Goal: Task Accomplishment & Management: Use online tool/utility

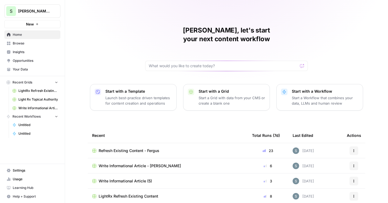
click at [28, 72] on link "Your Data" at bounding box center [32, 69] width 56 height 9
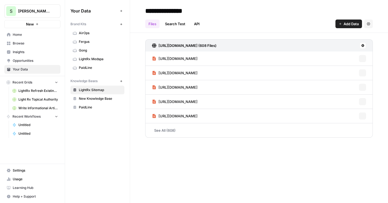
click at [91, 68] on span "PaidLine" at bounding box center [100, 67] width 43 height 5
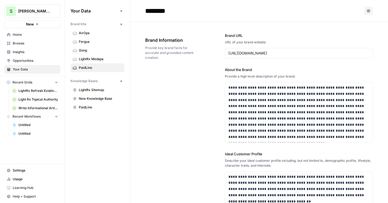
click at [373, 12] on header "******** Options" at bounding box center [259, 11] width 258 height 22
click at [367, 12] on icon "button" at bounding box center [368, 10] width 3 height 3
click at [352, 34] on span "Delete" at bounding box center [356, 35] width 17 height 5
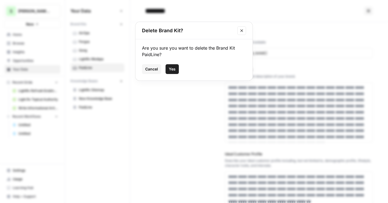
click at [168, 66] on button "Yes" at bounding box center [171, 69] width 13 height 10
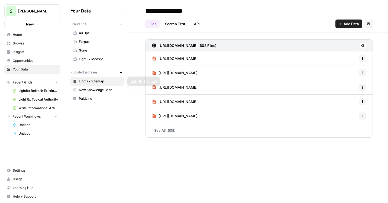
click at [88, 87] on span "New Knowledge Base" at bounding box center [100, 89] width 43 height 5
click at [96, 101] on link "PaidLine" at bounding box center [97, 98] width 54 height 9
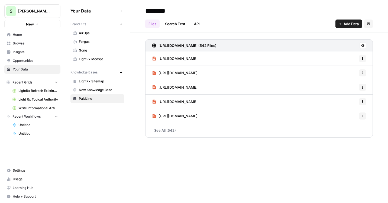
click at [369, 24] on icon "button" at bounding box center [368, 23] width 3 height 3
click at [349, 34] on span "Delete Knowledge Base" at bounding box center [346, 36] width 40 height 5
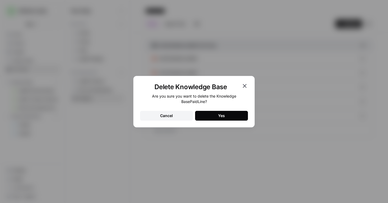
click at [223, 116] on div "Yes" at bounding box center [221, 115] width 7 height 5
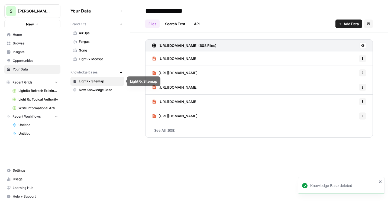
click at [88, 60] on span "LightRx Medspa" at bounding box center [100, 59] width 43 height 5
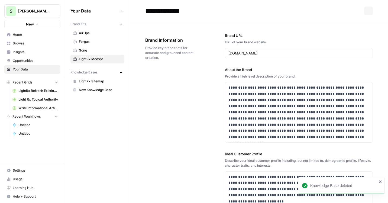
click at [122, 24] on button "New" at bounding box center [121, 24] width 6 height 6
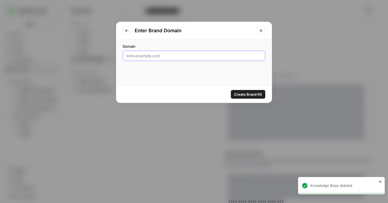
click at [158, 54] on input "Domain" at bounding box center [193, 55] width 135 height 5
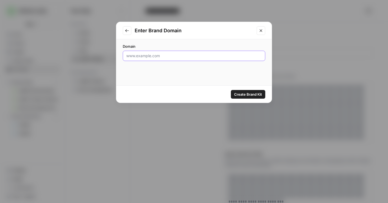
paste input "https://www.fenwick.com/"
type input "https://www.fenwick.com/"
click at [251, 95] on span "Create Brand Kit" at bounding box center [248, 94] width 28 height 5
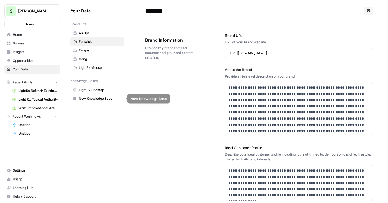
click at [81, 101] on span "New Knowledge Base" at bounding box center [100, 98] width 43 height 5
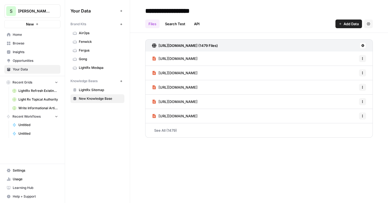
click at [100, 86] on link "LightRx Sitemap" at bounding box center [97, 90] width 54 height 9
click at [109, 100] on span "New Knowledge Base" at bounding box center [100, 98] width 43 height 5
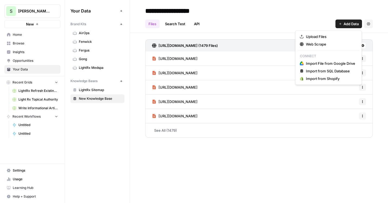
click at [344, 25] on span "Add Data" at bounding box center [350, 23] width 15 height 5
click at [273, 18] on div "Files Search Test API Add Data Settings" at bounding box center [258, 21] width 227 height 13
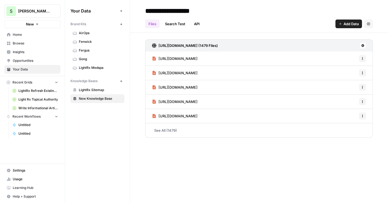
click at [120, 82] on button "New" at bounding box center [121, 81] width 6 height 6
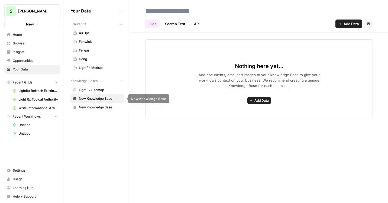
click at [98, 106] on span "New Knowledge Base" at bounding box center [100, 107] width 43 height 5
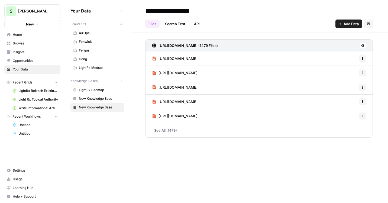
click at [102, 97] on span "New Knowledge Base" at bounding box center [100, 98] width 43 height 5
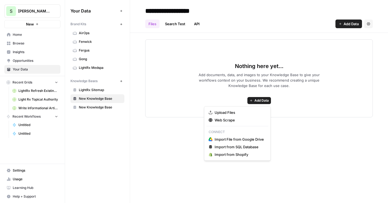
click at [257, 99] on span "Add Data" at bounding box center [261, 100] width 14 height 5
click at [223, 71] on div "Nothing here yet... Add documents, data, and images to your Knowledge Base to g…" at bounding box center [258, 78] width 227 height 78
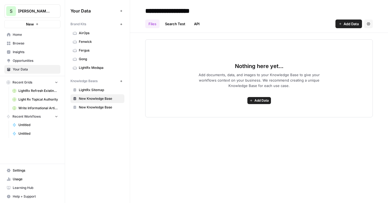
click at [261, 100] on span "Add Data" at bounding box center [261, 100] width 14 height 5
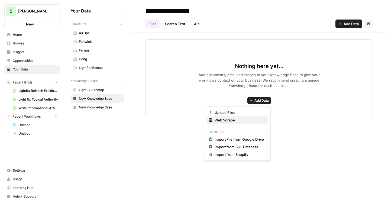
click at [231, 117] on span "Web Scrape" at bounding box center [238, 119] width 49 height 5
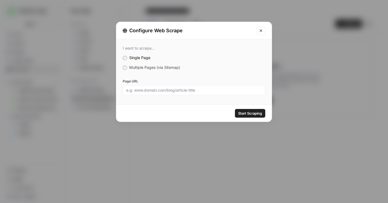
click at [155, 70] on label "Multiple Pages (via Sitemap)" at bounding box center [194, 67] width 142 height 5
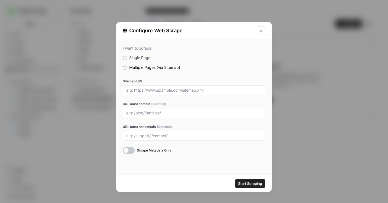
click at [182, 93] on div at bounding box center [194, 90] width 142 height 10
click at [182, 89] on input "Sitemap URL" at bounding box center [193, 90] width 135 height 5
paste input "https://www.fenwick.com/sitemaps-1-section-bilskiBlog-1-sitemap.xml"
type input "https://www.fenwick.com/sitemaps-1-section-bilskiBlog-1-sitemap.xml"
click at [245, 183] on span "Start Scraping" at bounding box center [250, 183] width 24 height 5
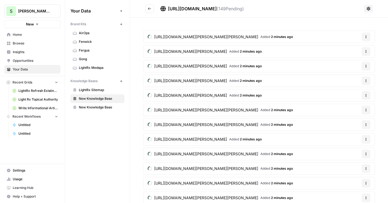
click at [146, 8] on button "Go back" at bounding box center [149, 8] width 9 height 9
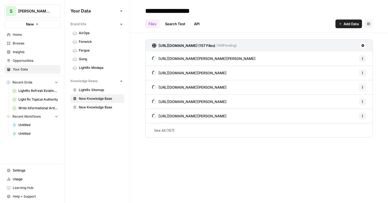
click at [28, 51] on span "Insights" at bounding box center [35, 52] width 45 height 5
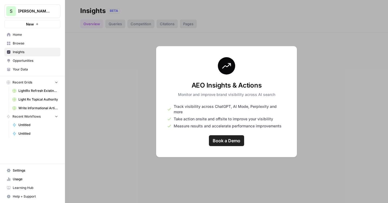
click at [28, 60] on span "Opportunities" at bounding box center [35, 60] width 45 height 5
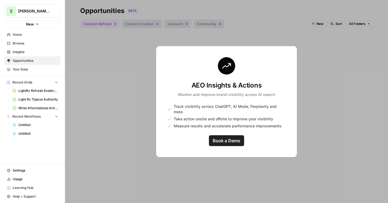
click at [29, 47] on link "Browse" at bounding box center [32, 43] width 56 height 9
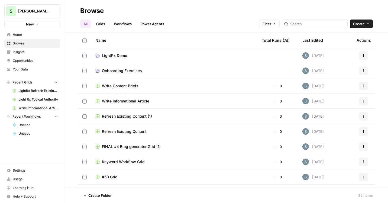
click at [32, 61] on span "Opportunities" at bounding box center [35, 60] width 45 height 5
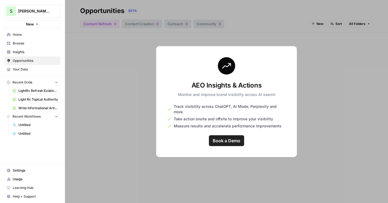
click at [35, 103] on link "Light Rx Topical Authority" at bounding box center [35, 99] width 50 height 9
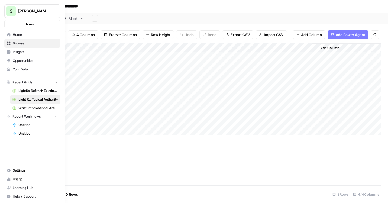
click at [17, 36] on span "Home" at bounding box center [35, 34] width 45 height 5
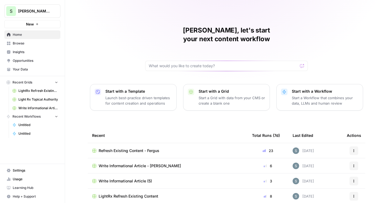
click at [28, 70] on span "Your Data" at bounding box center [35, 69] width 45 height 5
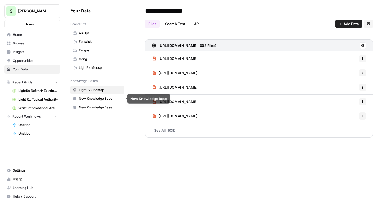
click at [104, 98] on span "New Knowledge Base" at bounding box center [100, 98] width 43 height 5
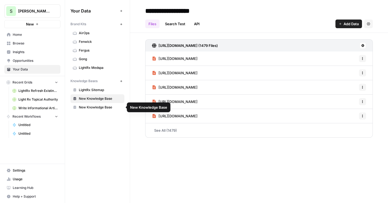
click at [104, 108] on span "New Knowledge Base" at bounding box center [100, 107] width 43 height 5
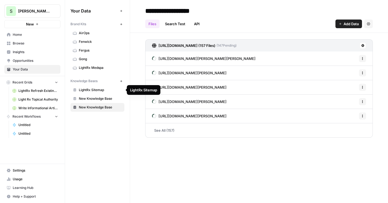
click at [89, 110] on link "New Knowledge Base" at bounding box center [97, 107] width 54 height 9
click at [91, 106] on span "New Knowledge Base" at bounding box center [100, 107] width 43 height 5
click at [99, 49] on span "Fergus" at bounding box center [100, 50] width 43 height 5
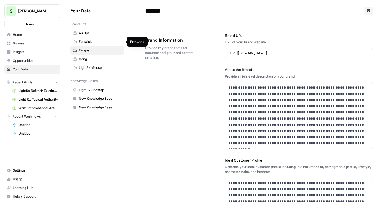
click at [96, 42] on span "Fenwick" at bounding box center [100, 41] width 43 height 5
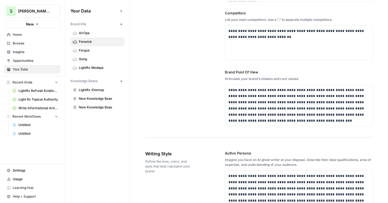
scroll to position [178, 0]
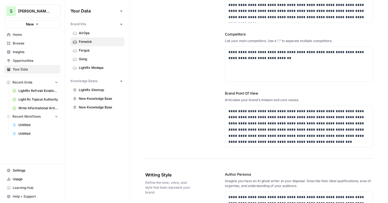
click at [35, 60] on span "Opportunities" at bounding box center [35, 60] width 45 height 5
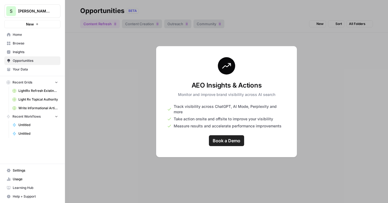
click at [35, 69] on span "Your Data" at bounding box center [35, 69] width 45 height 5
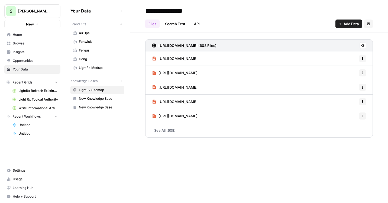
click at [36, 47] on link "Browse" at bounding box center [32, 43] width 56 height 9
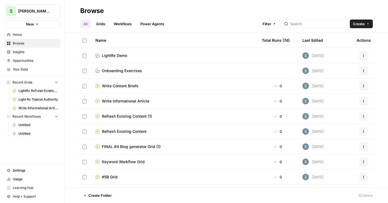
click at [49, 23] on button "New" at bounding box center [32, 24] width 56 height 8
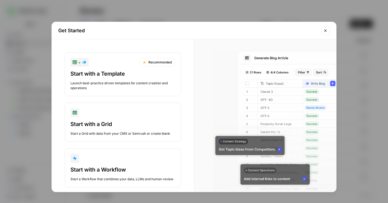
click at [112, 80] on div "Start with a Template Launch best-practice driven templates for content creatio…" at bounding box center [122, 80] width 105 height 21
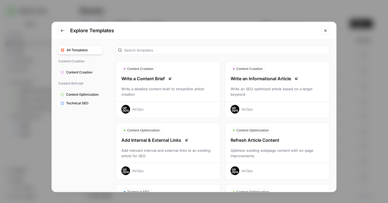
click at [251, 78] on div "Write an Informational Article" at bounding box center [277, 78] width 104 height 6
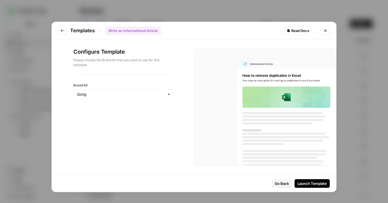
click at [134, 99] on div "button" at bounding box center [122, 94] width 99 height 10
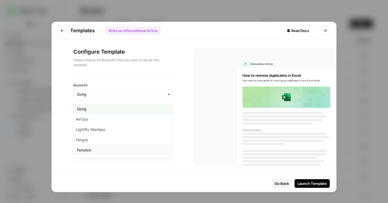
click at [123, 147] on div "Fenwick" at bounding box center [123, 150] width 98 height 10
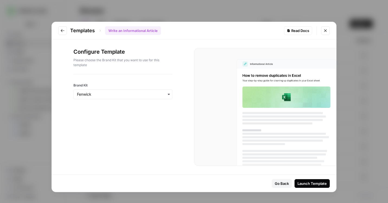
click at [310, 180] on button "Launch Template" at bounding box center [311, 183] width 35 height 9
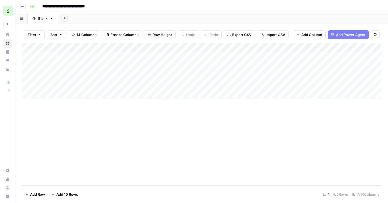
click at [86, 6] on input "**********" at bounding box center [69, 6] width 59 height 9
click at [43, 6] on input "**********" at bounding box center [69, 6] width 59 height 9
click at [115, 7] on input "**********" at bounding box center [79, 6] width 78 height 9
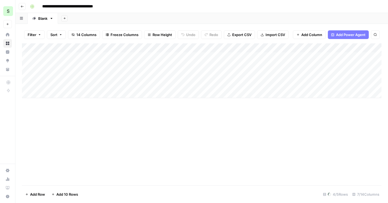
type input "**********"
click at [148, 9] on div "**********" at bounding box center [205, 6] width 354 height 9
click at [21, 6] on icon "button" at bounding box center [22, 6] width 3 height 3
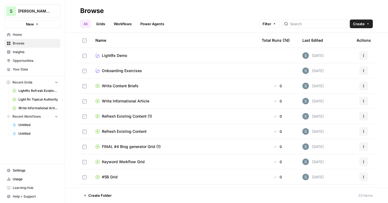
click at [24, 18] on button "S [PERSON_NAME] Demo" at bounding box center [32, 11] width 56 height 14
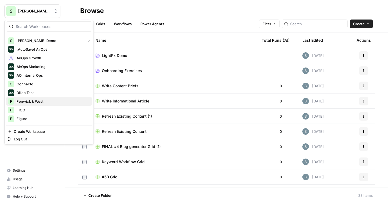
click at [38, 104] on div "F Fenwick & West" at bounding box center [49, 101] width 82 height 6
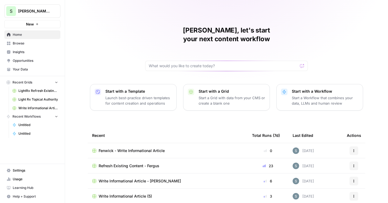
click at [44, 19] on div "S Shanil Demo New" at bounding box center [32, 14] width 65 height 28
click at [42, 22] on button "New" at bounding box center [32, 24] width 56 height 8
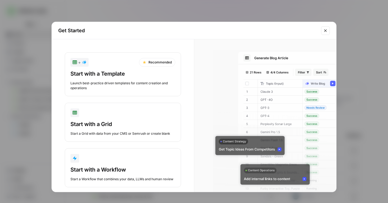
click at [113, 73] on div "Start with a Template" at bounding box center [122, 74] width 105 height 8
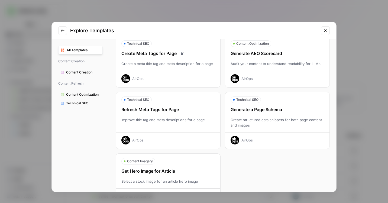
scroll to position [168, 0]
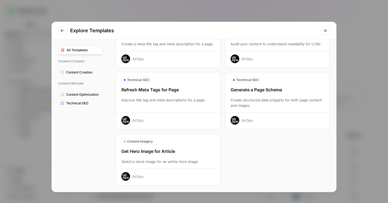
click at [81, 72] on span "Content Creation" at bounding box center [83, 72] width 34 height 5
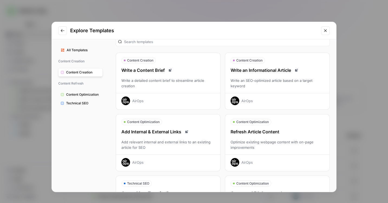
click at [81, 93] on span "Content Optimization" at bounding box center [83, 94] width 34 height 5
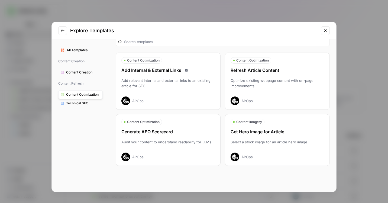
click at [87, 72] on span "Content Creation" at bounding box center [83, 72] width 34 height 5
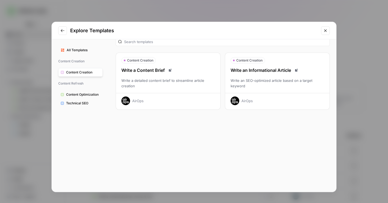
click at [156, 73] on div "Write a Content Brief" at bounding box center [168, 70] width 104 height 6
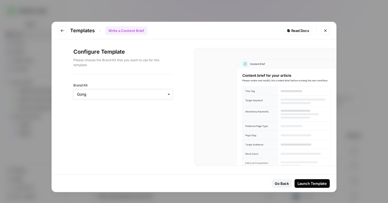
click at [140, 94] on input "Brand Kit" at bounding box center [123, 94] width 92 height 5
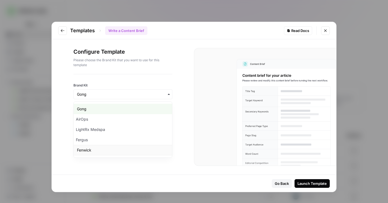
click at [113, 148] on div "Fenwick" at bounding box center [123, 150] width 98 height 10
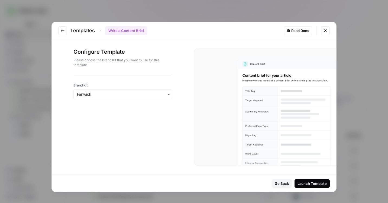
click at [188, 142] on div "Configure Template Please choose the Brand Kit that you want to use for this te…" at bounding box center [123, 106] width 142 height 135
click at [308, 182] on div "Launch Template" at bounding box center [311, 183] width 29 height 5
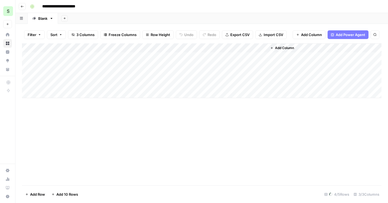
click at [21, 7] on icon "button" at bounding box center [22, 6] width 3 height 3
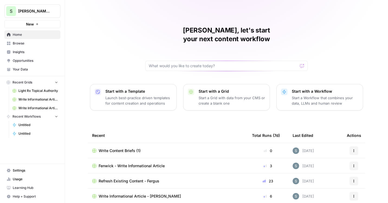
click at [43, 23] on button "New" at bounding box center [32, 24] width 56 height 8
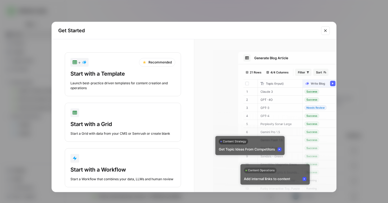
click at [100, 83] on div "Launch best-practice driven templates for content creation and operations" at bounding box center [122, 86] width 105 height 10
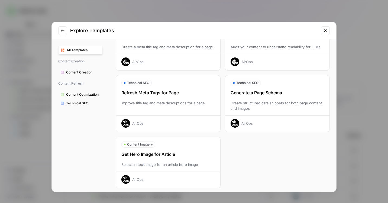
click at [77, 92] on span "Content Optimization" at bounding box center [83, 94] width 34 height 5
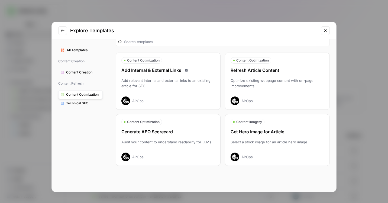
click at [266, 72] on div "Refresh Article Content" at bounding box center [277, 70] width 104 height 6
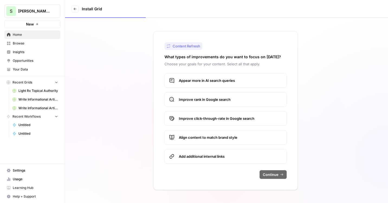
click at [221, 78] on span "Appear more in AI search queries" at bounding box center [230, 80] width 103 height 5
click at [223, 93] on label "Improve rank in Google search" at bounding box center [225, 99] width 122 height 15
click at [222, 125] on div "Appear more in AI search queries Improve rank in Google search Improve click-th…" at bounding box center [225, 118] width 122 height 90
click at [222, 123] on label "Improve click-through-rate in Google search" at bounding box center [225, 118] width 122 height 15
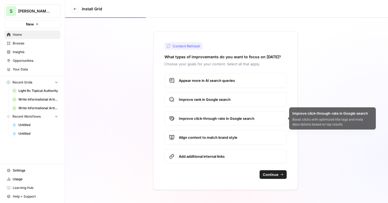
click at [222, 133] on label "Align content to match brand style" at bounding box center [225, 137] width 122 height 15
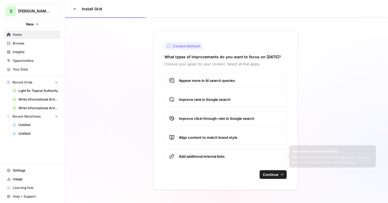
click at [261, 156] on span "Add additional internal links" at bounding box center [230, 155] width 103 height 5
click at [264, 168] on div "Content Refresh What types of improvements do you want to focus on today? Choos…" at bounding box center [225, 110] width 144 height 159
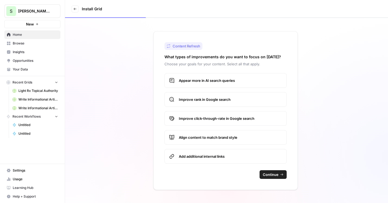
click at [266, 172] on span "Continue" at bounding box center [271, 174] width 16 height 5
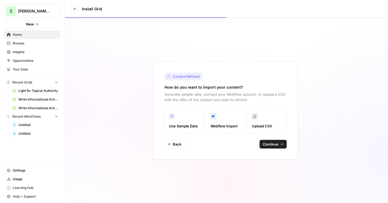
click at [273, 146] on span "Continue" at bounding box center [271, 143] width 16 height 5
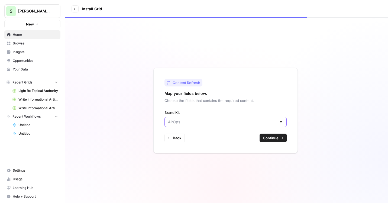
click at [225, 123] on input "Brand Kit" at bounding box center [222, 121] width 109 height 5
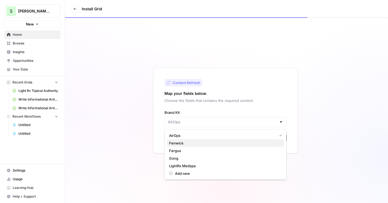
click at [214, 144] on span "Fenwick" at bounding box center [224, 142] width 111 height 5
type input "Fenwick"
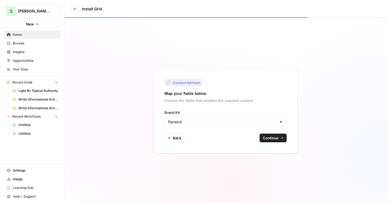
click at [278, 138] on button "Continue" at bounding box center [272, 137] width 27 height 9
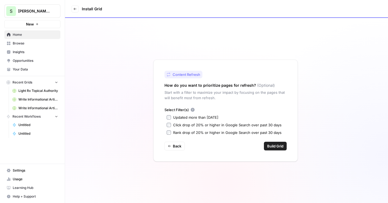
click at [217, 117] on div "Updated more than 90 days ago" at bounding box center [195, 117] width 45 height 5
click at [267, 138] on div "Content Refresh How do you want to prioritize pages for refresh? (Optional) Sta…" at bounding box center [225, 111] width 144 height 102
click at [268, 146] on span "Build Grid" at bounding box center [275, 145] width 16 height 5
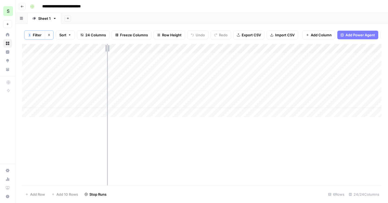
drag, startPoint x: 89, startPoint y: 46, endPoint x: 119, endPoint y: 46, distance: 29.8
click at [119, 46] on div "Add Column" at bounding box center [201, 80] width 359 height 73
drag, startPoint x: 119, startPoint y: 47, endPoint x: 158, endPoint y: 47, distance: 39.3
click at [158, 47] on div "Add Column" at bounding box center [201, 80] width 359 height 73
click at [114, 103] on div "Add Column" at bounding box center [201, 80] width 359 height 73
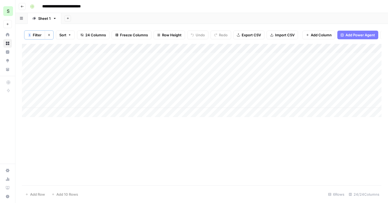
click at [114, 103] on div "Add Column" at bounding box center [201, 80] width 359 height 73
click at [150, 136] on div "Add Column" at bounding box center [201, 114] width 359 height 141
click at [134, 104] on div "Add Column" at bounding box center [201, 80] width 359 height 73
click at [136, 67] on div "Add Column" at bounding box center [201, 80] width 359 height 73
click at [132, 66] on div "Add Column" at bounding box center [201, 80] width 359 height 73
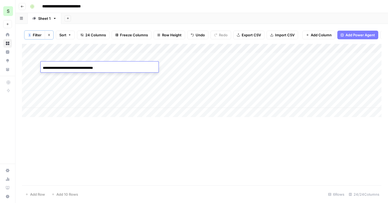
click at [132, 66] on div "**********" at bounding box center [100, 67] width 118 height 9
click at [115, 102] on div "Add Column" at bounding box center [201, 80] width 359 height 73
click at [35, 105] on div "Add Column" at bounding box center [201, 80] width 359 height 73
drag, startPoint x: 158, startPoint y: 48, endPoint x: 136, endPoint y: 48, distance: 22.2
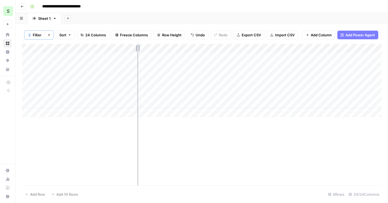
click at [136, 48] on div "Add Column" at bounding box center [201, 80] width 359 height 73
click at [97, 66] on div "Add Column" at bounding box center [201, 80] width 359 height 73
click at [120, 66] on div "Add Column" at bounding box center [201, 80] width 359 height 73
type input "**********"
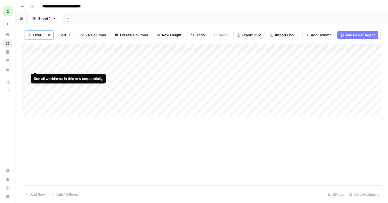
click at [36, 66] on div "Add Column" at bounding box center [201, 80] width 359 height 73
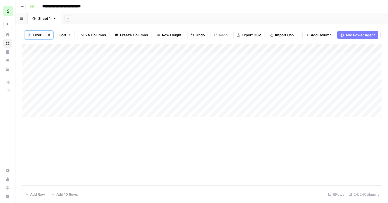
click at [123, 74] on div "Add Column" at bounding box center [201, 80] width 359 height 73
click at [123, 74] on input "**********" at bounding box center [86, 77] width 87 height 6
type input "**********"
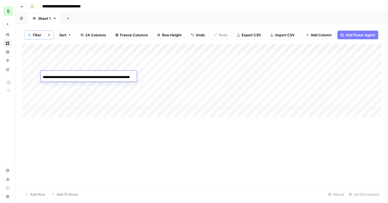
scroll to position [0, 59]
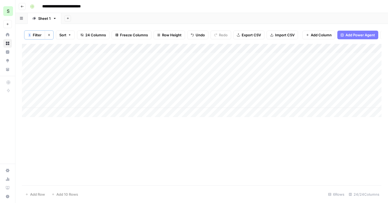
click at [35, 74] on div "Add Column" at bounding box center [201, 80] width 359 height 73
click at [95, 129] on div "Add Column" at bounding box center [201, 114] width 359 height 141
click at [131, 83] on div "Add Column" at bounding box center [201, 80] width 359 height 73
click at [35, 75] on div "Add Column" at bounding box center [201, 80] width 359 height 73
click at [72, 62] on div "Add Column" at bounding box center [201, 80] width 359 height 73
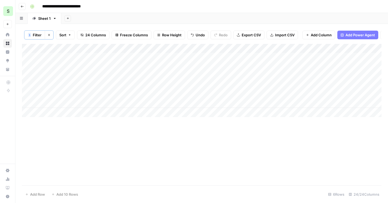
click at [91, 66] on div "Add Column" at bounding box center [201, 80] width 359 height 73
click at [132, 67] on div "Add Column" at bounding box center [201, 80] width 359 height 73
click at [112, 66] on div "Add Column" at bounding box center [201, 80] width 359 height 73
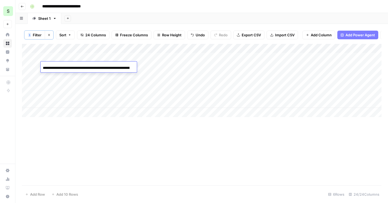
scroll to position [0, 149]
click at [112, 66] on input "**********" at bounding box center [86, 68] width 87 height 6
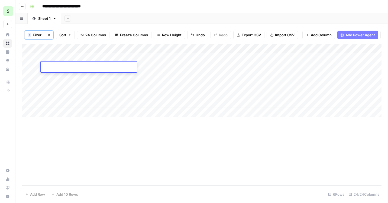
type input "**********"
click at [35, 67] on div "Add Column" at bounding box center [201, 80] width 359 height 73
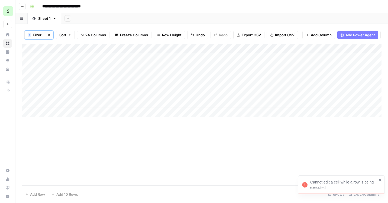
click at [121, 74] on div "Add Column" at bounding box center [201, 80] width 359 height 73
click at [130, 75] on div "Add Column" at bounding box center [201, 80] width 359 height 73
click at [131, 66] on div "Add Column" at bounding box center [201, 80] width 359 height 73
click at [107, 61] on div "Add Column" at bounding box center [201, 80] width 359 height 73
click at [106, 62] on div "Add Column" at bounding box center [201, 80] width 359 height 73
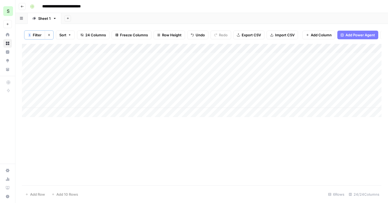
click at [106, 62] on div "Add Column" at bounding box center [201, 80] width 359 height 73
type input "**********"
click at [104, 67] on input "**********" at bounding box center [86, 68] width 87 height 6
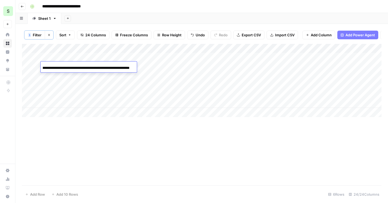
click at [104, 67] on input "**********" at bounding box center [86, 68] width 87 height 6
type input "**********"
click at [34, 66] on div "Add Column" at bounding box center [201, 80] width 359 height 73
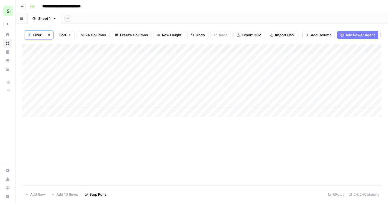
click at [114, 57] on div "Add Column" at bounding box center [201, 80] width 359 height 73
click at [28, 57] on div "Add Column" at bounding box center [201, 80] width 359 height 73
click at [26, 75] on div "Add Column" at bounding box center [201, 80] width 359 height 73
click at [27, 76] on div "Add Column" at bounding box center [201, 80] width 359 height 73
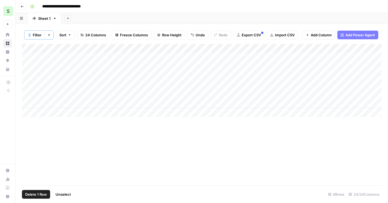
click at [130, 75] on div "Add Column" at bounding box center [201, 80] width 359 height 73
click at [132, 84] on div "Add Column" at bounding box center [201, 80] width 359 height 73
click at [35, 85] on div "Add Column" at bounding box center [201, 80] width 359 height 73
click at [35, 84] on div "Add Column" at bounding box center [201, 80] width 359 height 73
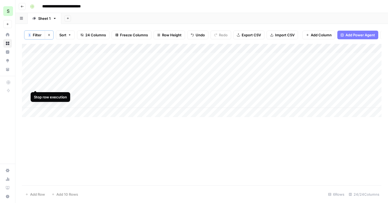
click at [27, 84] on div "Add Column" at bounding box center [201, 80] width 359 height 73
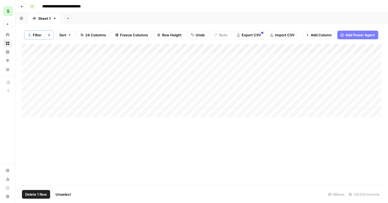
click at [35, 194] on span "Delete 1 Row" at bounding box center [36, 193] width 22 height 5
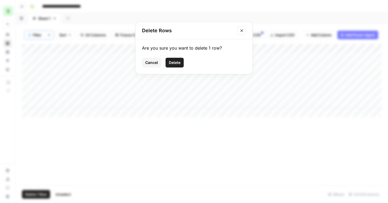
click at [176, 58] on button "Delete" at bounding box center [174, 63] width 18 height 10
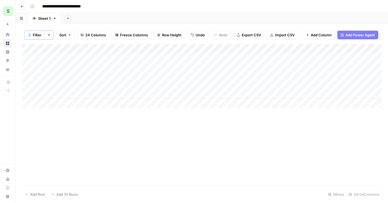
click at [128, 84] on div "Add Column" at bounding box center [201, 76] width 359 height 64
click at [118, 56] on div "Add Column" at bounding box center [201, 76] width 359 height 64
click at [29, 57] on div "Add Column" at bounding box center [201, 76] width 359 height 64
click at [37, 194] on span "Delete 1 Row" at bounding box center [36, 193] width 22 height 5
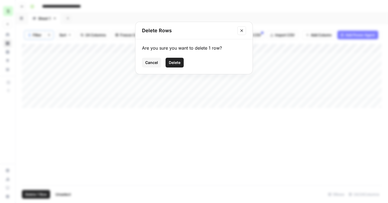
click at [169, 55] on div "Are you sure you want to delete 1 row? Cancel Delete" at bounding box center [193, 56] width 117 height 35
click at [169, 58] on button "Delete" at bounding box center [174, 63] width 18 height 10
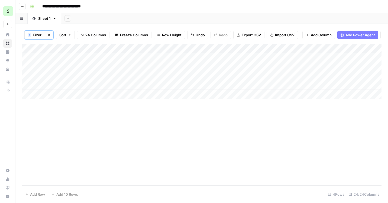
click at [134, 85] on div "Add Column" at bounding box center [201, 71] width 359 height 55
click at [131, 84] on div "Add Column" at bounding box center [201, 71] width 359 height 55
click at [35, 83] on div "Add Column" at bounding box center [201, 71] width 359 height 55
click at [27, 85] on div "Add Column" at bounding box center [201, 71] width 359 height 55
click at [28, 192] on span "Delete 1 Row" at bounding box center [36, 193] width 22 height 5
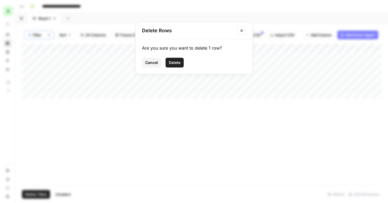
click at [178, 61] on span "Delete" at bounding box center [175, 62] width 12 height 5
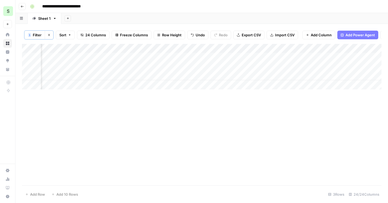
scroll to position [0, 0]
click at [34, 68] on div "Add Column" at bounding box center [201, 66] width 359 height 45
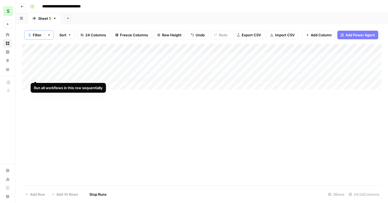
click at [34, 76] on div "Add Column" at bounding box center [201, 66] width 359 height 45
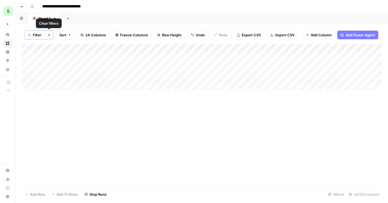
click at [50, 33] on icon "button" at bounding box center [48, 34] width 3 height 3
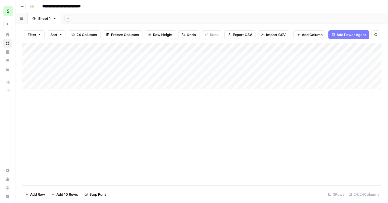
click at [64, 81] on div "Add Column" at bounding box center [201, 65] width 359 height 45
click at [61, 93] on div "Add Column" at bounding box center [201, 70] width 359 height 55
click at [60, 103] on div "Add Column" at bounding box center [201, 75] width 359 height 64
click at [109, 144] on div "Add Column" at bounding box center [201, 114] width 359 height 142
click at [74, 82] on div "Add Column" at bounding box center [201, 79] width 359 height 73
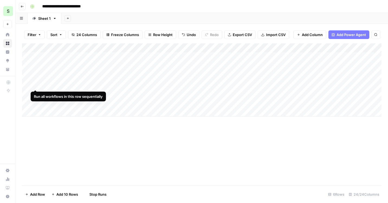
click at [35, 84] on div "Add Column" at bounding box center [201, 79] width 359 height 73
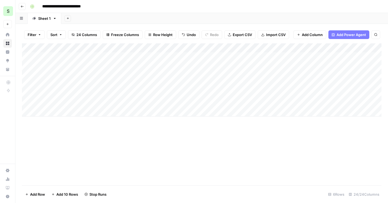
click at [61, 146] on div "Add Column" at bounding box center [201, 114] width 359 height 142
click at [90, 8] on input "**********" at bounding box center [68, 6] width 56 height 9
click at [95, 6] on input "**********" at bounding box center [68, 6] width 56 height 9
click at [43, 9] on input "**********" at bounding box center [73, 6] width 66 height 9
click at [43, 6] on input "**********" at bounding box center [65, 6] width 50 height 9
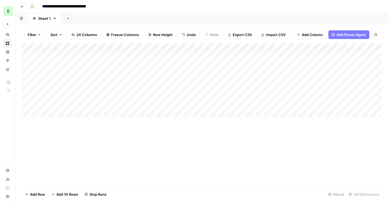
type input "**********"
click at [113, 90] on div "Add Column" at bounding box center [201, 79] width 359 height 73
click at [131, 84] on div "Add Column" at bounding box center [201, 79] width 359 height 73
click at [70, 92] on div "Add Column" at bounding box center [201, 79] width 359 height 73
click at [162, 92] on div "Add Column" at bounding box center [201, 79] width 359 height 73
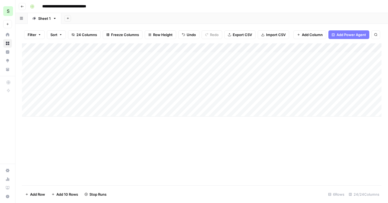
click at [145, 140] on div "Add Column" at bounding box center [201, 114] width 359 height 142
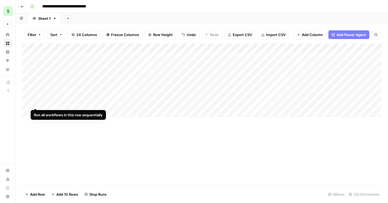
click at [28, 103] on div "Add Column" at bounding box center [201, 79] width 359 height 73
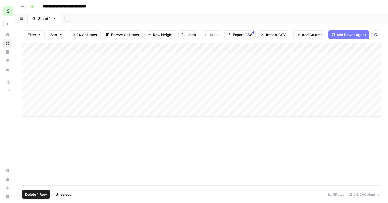
click at [34, 194] on span "Delete 1 Row" at bounding box center [36, 193] width 22 height 5
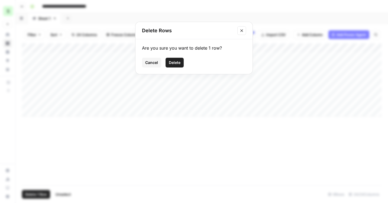
click at [171, 61] on span "Delete" at bounding box center [175, 62] width 12 height 5
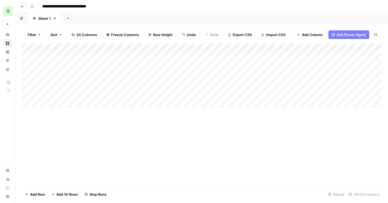
click at [201, 150] on div "Add Column" at bounding box center [201, 114] width 359 height 142
click at [158, 58] on div "Add Column" at bounding box center [201, 70] width 359 height 55
click at [155, 64] on div "Add Column" at bounding box center [201, 70] width 359 height 55
click at [151, 73] on div "Add Column" at bounding box center [201, 70] width 359 height 55
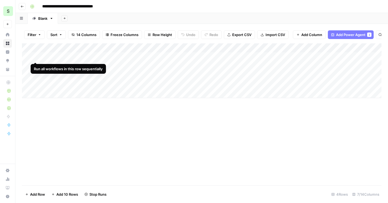
click at [34, 56] on div "Add Column" at bounding box center [201, 70] width 359 height 55
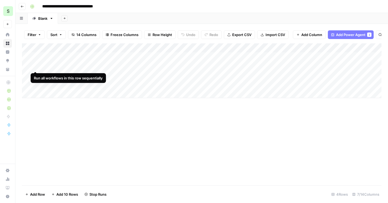
click at [34, 66] on div "Add Column" at bounding box center [201, 70] width 359 height 55
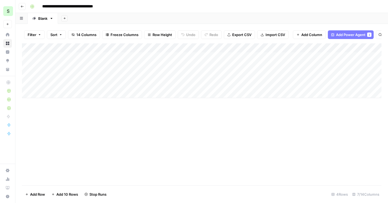
click at [35, 73] on div "Add Column" at bounding box center [201, 70] width 359 height 55
click at [188, 56] on div "Add Column" at bounding box center [201, 70] width 359 height 55
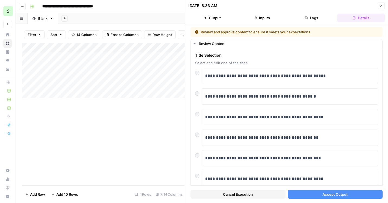
click at [334, 193] on span "Accept Output" at bounding box center [334, 193] width 25 height 5
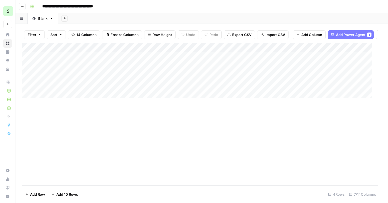
click at [176, 65] on div "Add Column" at bounding box center [200, 70] width 356 height 55
click at [189, 65] on div "Add Column" at bounding box center [201, 70] width 359 height 55
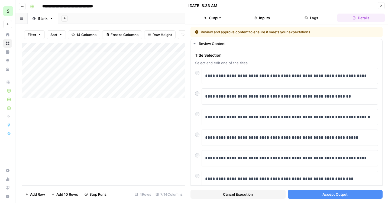
click at [322, 192] on span "Accept Output" at bounding box center [334, 193] width 25 height 5
click at [143, 115] on div "Add Column" at bounding box center [103, 114] width 163 height 142
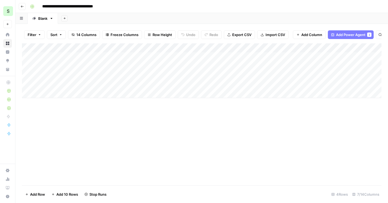
click at [188, 76] on div "Add Column" at bounding box center [201, 70] width 359 height 55
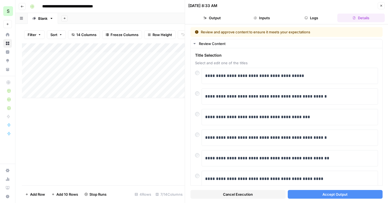
click at [329, 192] on span "Accept Output" at bounding box center [334, 193] width 25 height 5
click at [159, 130] on div "Add Column" at bounding box center [103, 114] width 163 height 142
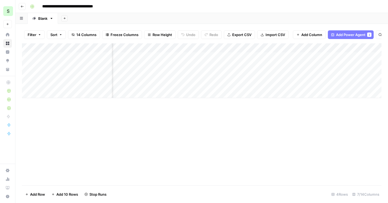
scroll to position [0, 142]
click at [292, 48] on div "Add Column" at bounding box center [201, 70] width 359 height 55
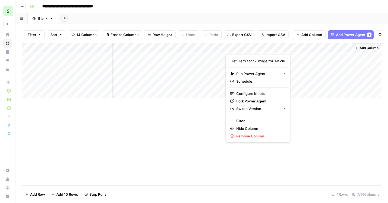
click at [193, 130] on div "Add Column" at bounding box center [201, 114] width 359 height 142
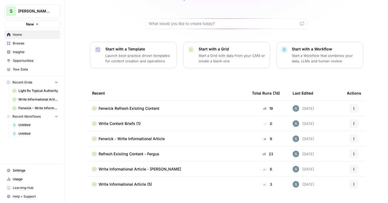
scroll to position [46, 0]
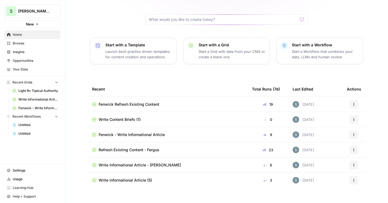
click at [140, 102] on span "Fenwick Refresh Existing Content" at bounding box center [129, 104] width 61 height 5
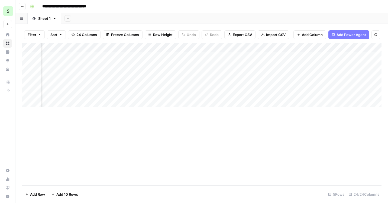
scroll to position [0, 317]
click at [207, 84] on div "Add Column" at bounding box center [201, 75] width 359 height 64
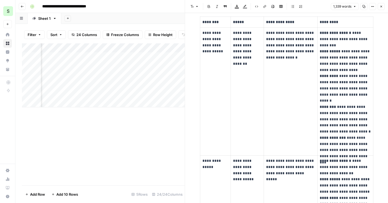
scroll to position [100, 0]
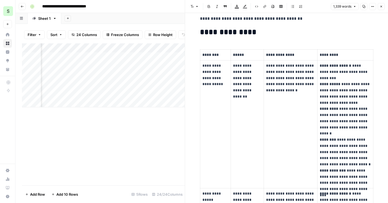
click at [150, 143] on div "Add Column" at bounding box center [103, 114] width 163 height 142
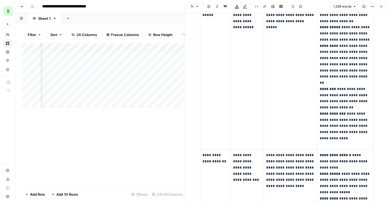
scroll to position [319, 0]
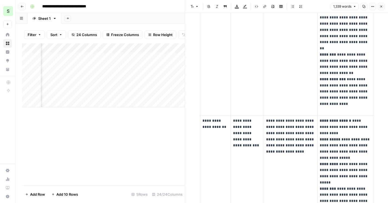
click at [383, 9] on button "Close" at bounding box center [380, 6] width 7 height 7
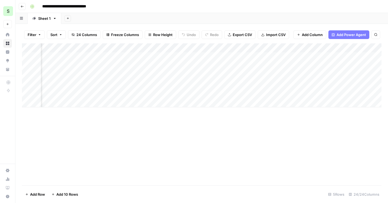
scroll to position [0, 173]
click at [352, 64] on div "Add Column" at bounding box center [201, 75] width 359 height 64
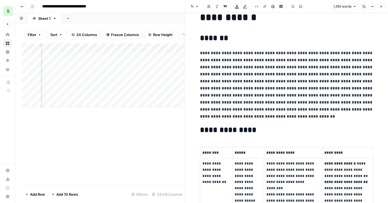
scroll to position [25, 0]
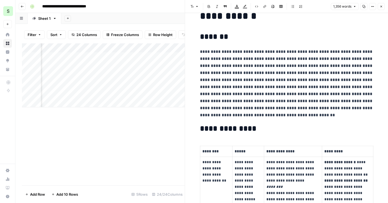
click at [116, 142] on div "Add Column" at bounding box center [103, 114] width 163 height 142
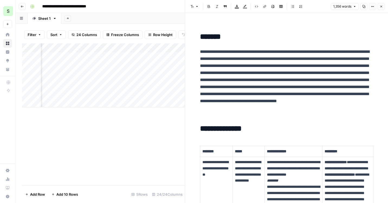
click at [381, 5] on icon "button" at bounding box center [380, 6] width 3 height 3
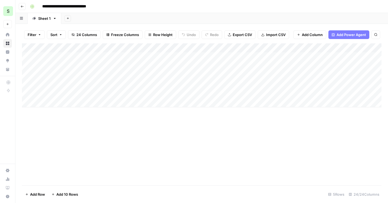
click at [190, 65] on div "Add Column" at bounding box center [201, 75] width 359 height 64
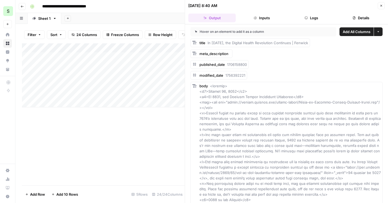
click at [134, 155] on div "Add Column" at bounding box center [103, 114] width 163 height 142
click at [378, 7] on button "Close" at bounding box center [380, 5] width 7 height 7
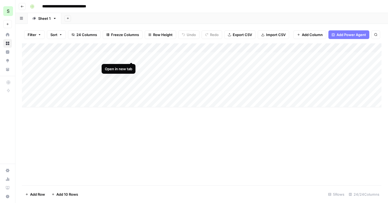
click at [130, 56] on div "Add Column" at bounding box center [201, 75] width 359 height 64
click at [132, 93] on div "Add Column" at bounding box center [201, 75] width 359 height 64
click at [282, 92] on div "Add Column" at bounding box center [201, 75] width 359 height 64
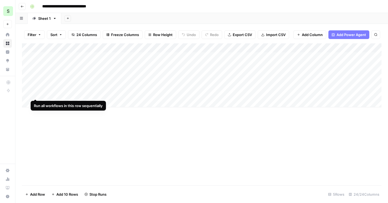
click at [35, 94] on div "Add Column" at bounding box center [201, 75] width 359 height 64
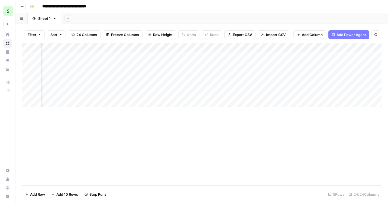
scroll to position [0, 377]
drag, startPoint x: 290, startPoint y: 47, endPoint x: 284, endPoint y: 47, distance: 6.0
click at [284, 47] on div "Add Column" at bounding box center [201, 75] width 359 height 64
click at [131, 92] on div "Add Column" at bounding box center [201, 75] width 359 height 64
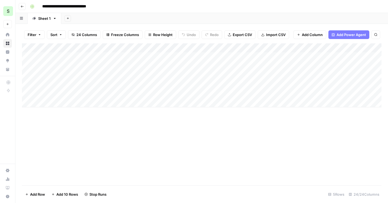
click at [130, 75] on div "Add Column" at bounding box center [201, 75] width 359 height 64
click at [23, 5] on icon "button" at bounding box center [22, 6] width 3 height 3
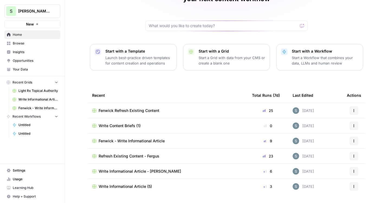
scroll to position [43, 0]
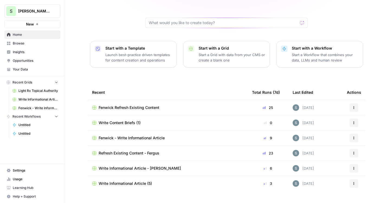
click at [37, 15] on div "New" at bounding box center [32, 12] width 14 height 9
click at [42, 8] on button "S Shanil Demo" at bounding box center [32, 11] width 56 height 14
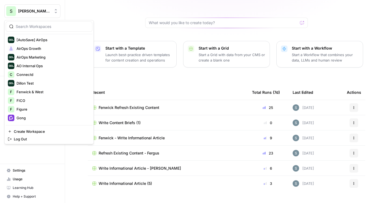
scroll to position [8, 0]
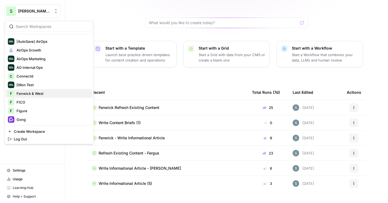
click at [47, 91] on span "Fenwick & West" at bounding box center [52, 93] width 71 height 5
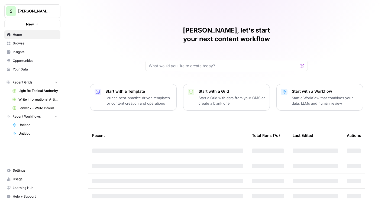
click at [39, 12] on span "[PERSON_NAME] Demo" at bounding box center [34, 10] width 33 height 5
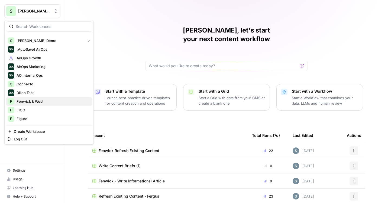
click at [40, 102] on span "Fenwick & West" at bounding box center [52, 101] width 71 height 5
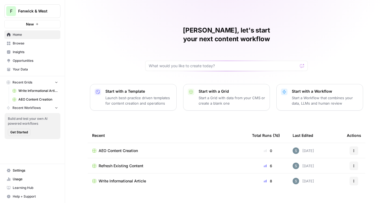
click at [38, 54] on span "Insights" at bounding box center [35, 52] width 45 height 5
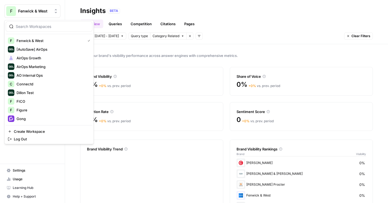
click at [39, 13] on span "Fenwick & West" at bounding box center [34, 10] width 33 height 5
click at [203, 52] on div "Track your brand's visibility performance across answer engines with comprehens…" at bounding box center [226, 123] width 323 height 159
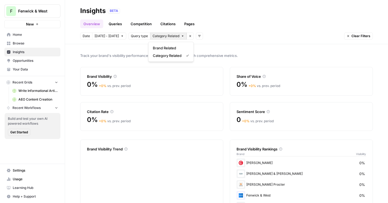
click at [174, 36] on span "Category Related" at bounding box center [165, 36] width 27 height 5
click at [172, 46] on span "Brand Related" at bounding box center [170, 47] width 34 height 5
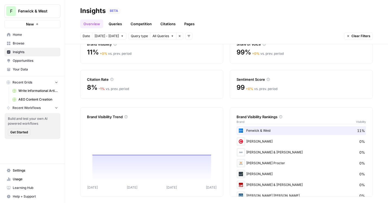
scroll to position [35, 0]
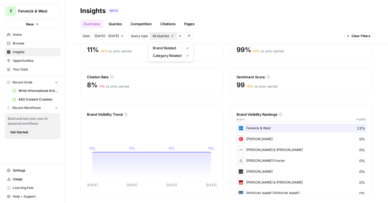
click at [157, 36] on span "All Queries" at bounding box center [160, 36] width 17 height 5
click at [157, 47] on span "Brand Related" at bounding box center [167, 47] width 29 height 5
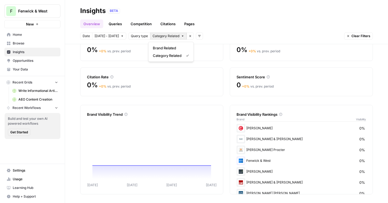
click at [159, 38] on span "Category Related" at bounding box center [165, 36] width 27 height 5
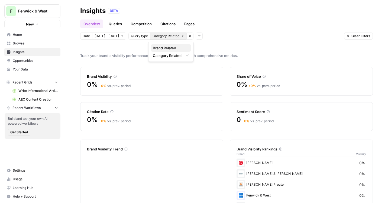
click at [156, 48] on span "Brand Related" at bounding box center [170, 47] width 34 height 5
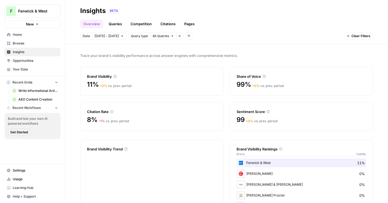
click at [238, 49] on div "Track your brand's visibility performance across answer engines with comprehens…" at bounding box center [226, 123] width 323 height 159
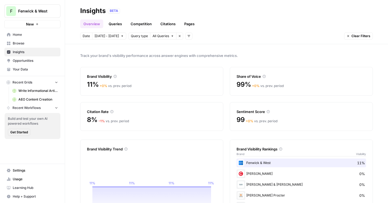
click at [264, 76] on icon at bounding box center [264, 76] width 3 height 3
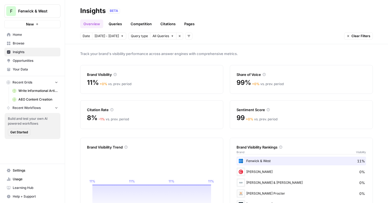
click at [32, 89] on span "Write Informational Article" at bounding box center [38, 90] width 40 height 5
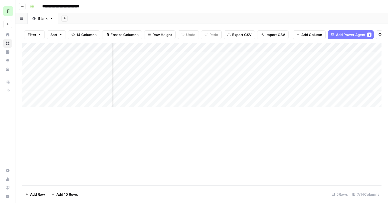
scroll to position [0, 61]
click at [251, 55] on div "Add Column" at bounding box center [201, 75] width 359 height 64
click at [252, 65] on div "Add Column" at bounding box center [201, 75] width 359 height 64
click at [252, 76] on div "Add Column" at bounding box center [201, 75] width 359 height 64
click at [253, 86] on div "Add Column" at bounding box center [201, 75] width 359 height 64
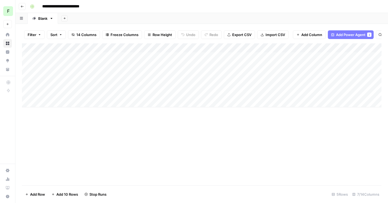
scroll to position [0, 0]
click at [101, 95] on div "Add Column" at bounding box center [201, 75] width 359 height 64
click at [101, 95] on textarea "**********" at bounding box center [84, 94] width 87 height 8
click at [95, 93] on textarea "**********" at bounding box center [84, 94] width 87 height 8
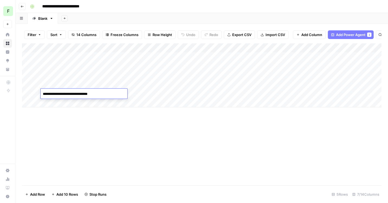
click at [95, 93] on textarea "**********" at bounding box center [84, 94] width 87 height 8
paste textarea
click at [43, 95] on textarea "**********" at bounding box center [84, 94] width 87 height 8
type textarea "**********"
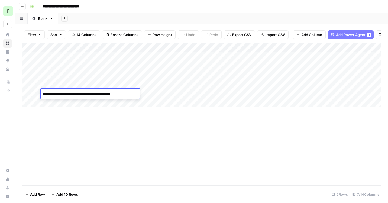
click at [52, 123] on div "Add Column" at bounding box center [201, 114] width 359 height 142
click at [154, 90] on div "Add Column" at bounding box center [201, 75] width 359 height 64
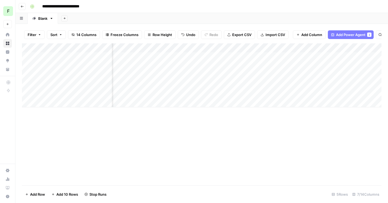
scroll to position [0, 120]
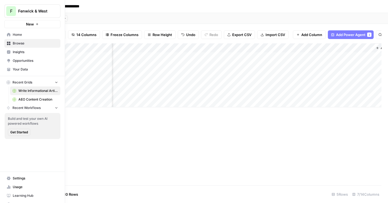
click at [10, 35] on icon at bounding box center [9, 35] width 4 height 4
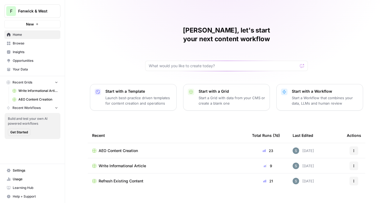
click at [38, 54] on span "Insights" at bounding box center [35, 52] width 45 height 5
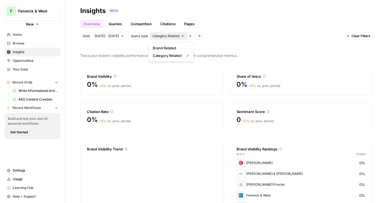
click at [164, 35] on span "Category Related" at bounding box center [165, 36] width 27 height 5
click at [164, 45] on button "Brand Related" at bounding box center [171, 48] width 41 height 8
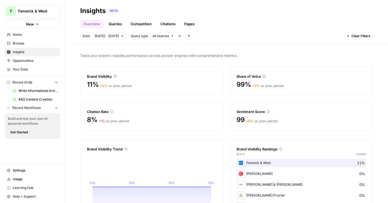
click at [110, 24] on link "Queries" at bounding box center [115, 23] width 20 height 9
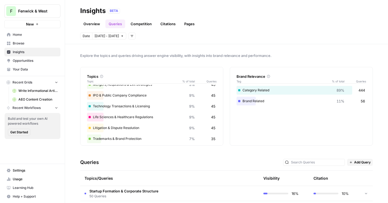
scroll to position [40, 0]
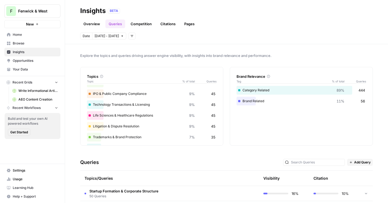
click at [37, 169] on span "Settings" at bounding box center [35, 170] width 45 height 5
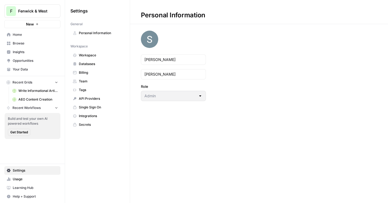
click at [113, 54] on span "Workspace" at bounding box center [100, 55] width 43 height 5
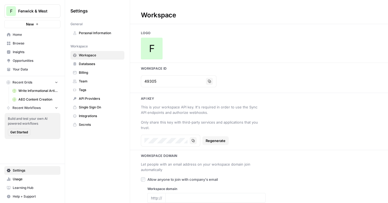
type input "[DOMAIN_NAME]"
click at [49, 13] on span "Fenwick & West" at bounding box center [34, 10] width 33 height 5
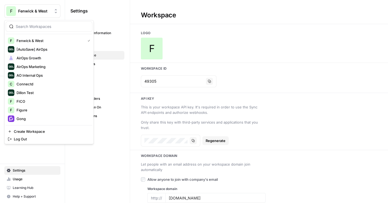
click at [123, 23] on div "General" at bounding box center [97, 24] width 54 height 5
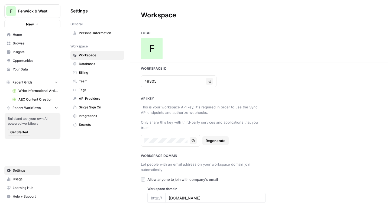
click at [94, 79] on span "Team" at bounding box center [100, 81] width 43 height 5
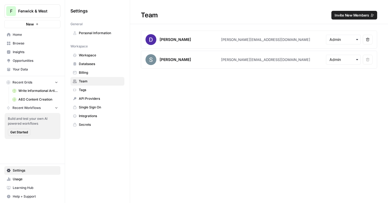
click at [349, 13] on span "Invite New Members" at bounding box center [351, 14] width 34 height 5
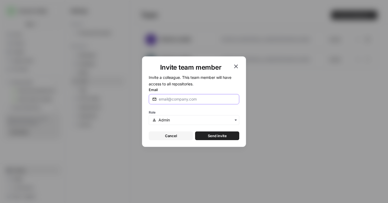
click at [202, 97] on input "Email" at bounding box center [197, 98] width 77 height 5
click at [194, 94] on div "nick" at bounding box center [194, 99] width 90 height 10
type input "nick.casale@airops.com"
click at [210, 136] on span "Send invite" at bounding box center [217, 135] width 19 height 5
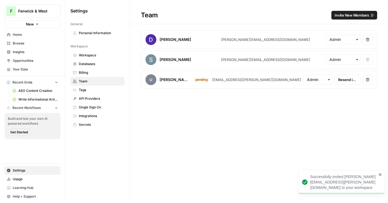
drag, startPoint x: 263, startPoint y: 80, endPoint x: 218, endPoint y: 79, distance: 45.2
click at [217, 79] on article "u nick.casale pending nick.casale@airops.com Resend invite Remove user" at bounding box center [259, 80] width 236 height 18
copy article "nick.casale@airops.com"
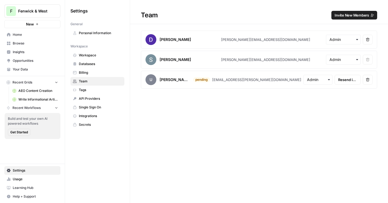
click at [211, 131] on div "Team Invite New Members Dillon Hong dillon@airops.com Remove user Shanil Patel …" at bounding box center [259, 101] width 258 height 203
click at [31, 33] on span "Home" at bounding box center [35, 34] width 45 height 5
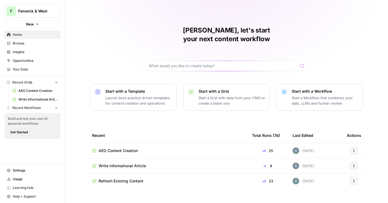
click at [35, 4] on button "F Fenwick & West" at bounding box center [32, 11] width 56 height 14
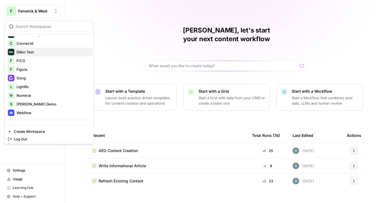
scroll to position [55, 0]
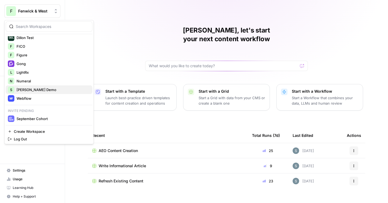
click at [38, 88] on span "Shanil Demo" at bounding box center [52, 89] width 71 height 5
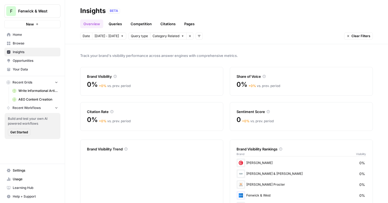
click at [45, 11] on span "Fenwick & West" at bounding box center [34, 10] width 33 height 5
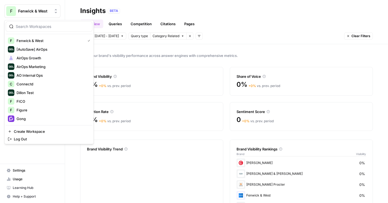
click at [128, 62] on div "Track your brand's visibility performance across answer engines with comprehens…" at bounding box center [226, 123] width 323 height 159
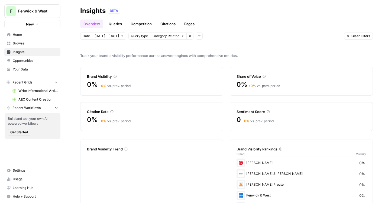
click at [37, 63] on link "Opportunities" at bounding box center [32, 60] width 56 height 9
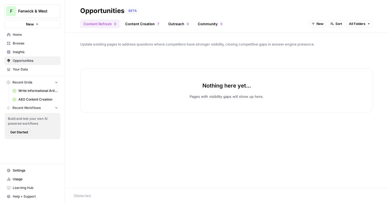
click at [143, 24] on link "Content Creation 7" at bounding box center [142, 23] width 41 height 9
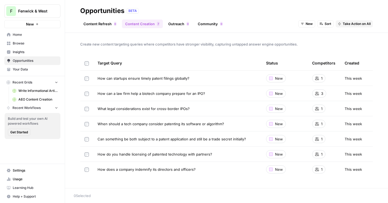
click at [24, 49] on link "Insights" at bounding box center [32, 52] width 56 height 9
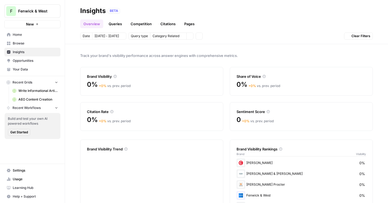
click at [29, 44] on span "Browse" at bounding box center [35, 43] width 45 height 5
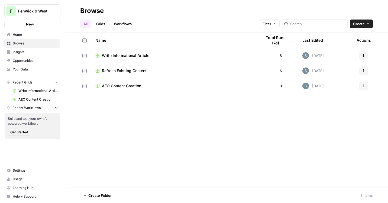
click at [27, 32] on span "Home" at bounding box center [35, 34] width 45 height 5
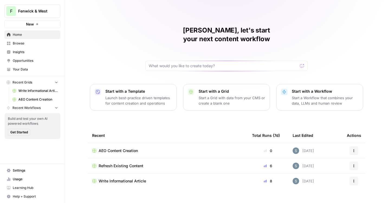
click at [47, 90] on span "Write Informational Article" at bounding box center [38, 90] width 40 height 5
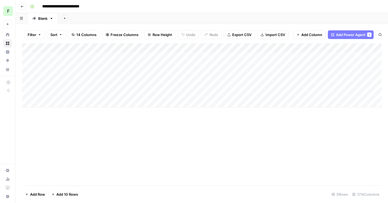
click at [22, 7] on icon "button" at bounding box center [22, 6] width 3 height 3
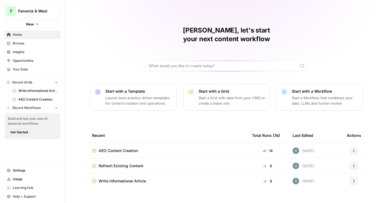
click at [118, 145] on td "AEO Content Creation" at bounding box center [168, 150] width 160 height 15
click at [129, 163] on span "Refresh Existing Content" at bounding box center [121, 165] width 45 height 5
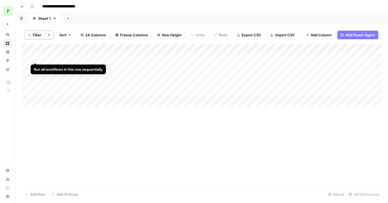
click at [36, 58] on div "Add Column" at bounding box center [201, 76] width 359 height 64
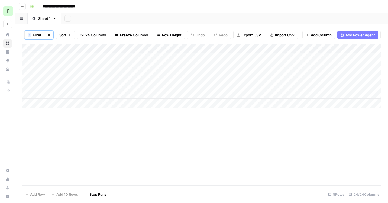
click at [35, 68] on div "Add Column" at bounding box center [201, 76] width 359 height 64
click at [35, 73] on div "Add Column" at bounding box center [201, 76] width 359 height 64
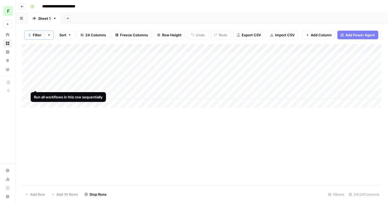
click at [35, 83] on div "Add Column" at bounding box center [201, 76] width 359 height 64
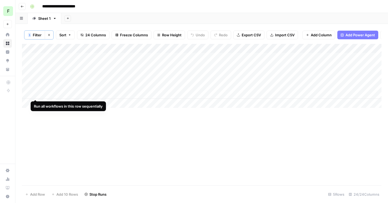
click at [35, 92] on div "Add Column" at bounding box center [201, 76] width 359 height 64
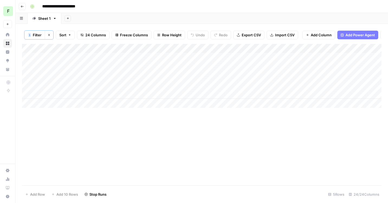
click at [133, 92] on div "Add Column" at bounding box center [201, 76] width 359 height 64
click at [227, 84] on div "Add Column" at bounding box center [201, 76] width 359 height 64
click at [233, 127] on div "Add Column" at bounding box center [201, 114] width 359 height 141
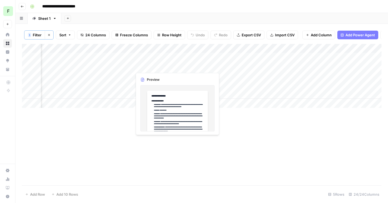
scroll to position [0, 801]
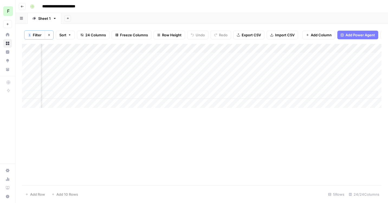
click at [316, 66] on div "Add Column" at bounding box center [201, 76] width 359 height 64
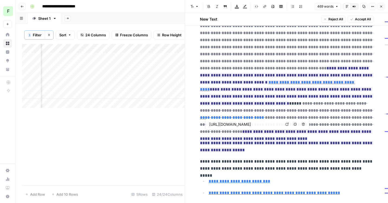
scroll to position [151, 0]
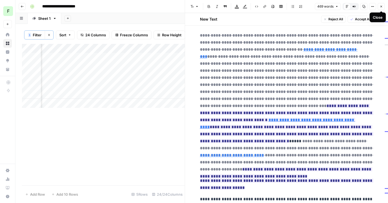
click at [381, 8] on button "Close" at bounding box center [380, 6] width 7 height 7
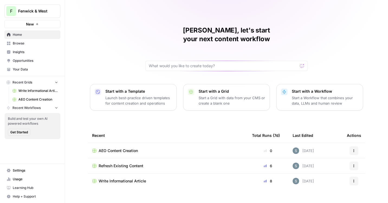
click at [30, 53] on span "Insights" at bounding box center [35, 52] width 45 height 5
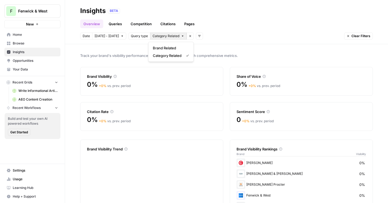
click at [173, 37] on span "Category Related" at bounding box center [165, 36] width 27 height 5
click at [170, 44] on button "Brand Related" at bounding box center [171, 48] width 41 height 8
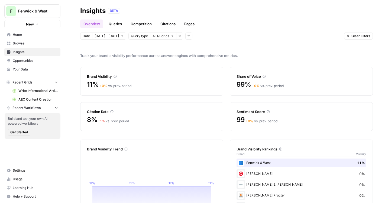
click at [159, 38] on button "All Queries" at bounding box center [163, 35] width 26 height 7
click at [159, 48] on span "Brand Related" at bounding box center [167, 47] width 29 height 5
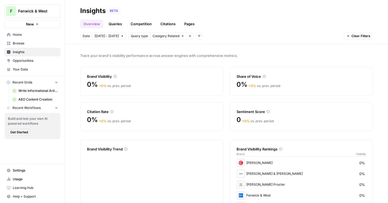
click at [163, 36] on span "Category Related" at bounding box center [165, 36] width 27 height 5
click at [163, 46] on span "Brand Related" at bounding box center [170, 47] width 34 height 5
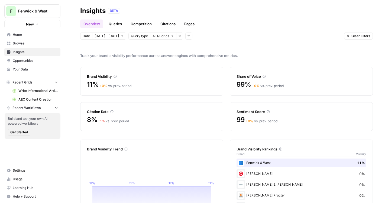
click at [159, 35] on span "All Queries" at bounding box center [160, 36] width 17 height 5
click at [136, 45] on div "Track your brand's visibility performance across answer engines with comprehens…" at bounding box center [226, 123] width 323 height 159
click at [110, 35] on span "Sep 30 - Oct 6" at bounding box center [106, 36] width 24 height 5
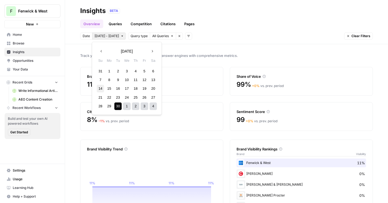
click at [100, 89] on div "14" at bounding box center [100, 88] width 7 height 7
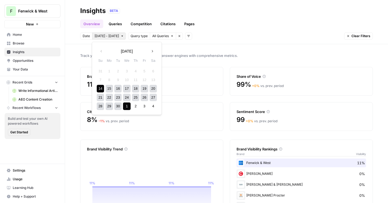
click at [129, 107] on div "1" at bounding box center [126, 105] width 7 height 7
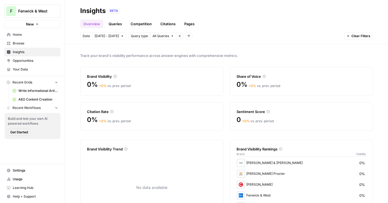
click at [99, 34] on span "Sep 14 - Oct 1" at bounding box center [106, 36] width 24 height 5
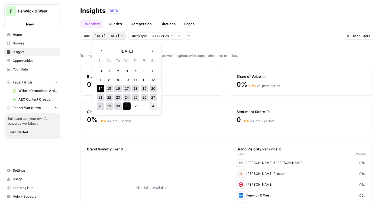
click at [151, 107] on div "4" at bounding box center [152, 105] width 7 height 7
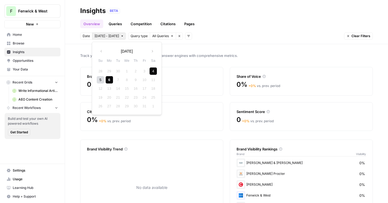
click at [109, 81] on div "6" at bounding box center [109, 79] width 7 height 7
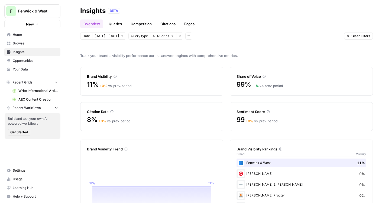
click at [101, 37] on span "Oct 4 - Oct 6" at bounding box center [106, 36] width 24 height 5
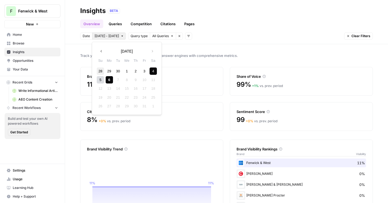
click at [97, 70] on div "28" at bounding box center [100, 70] width 7 height 7
click at [151, 52] on icon "button" at bounding box center [152, 51] width 4 height 4
click at [110, 79] on div "6" at bounding box center [109, 79] width 7 height 7
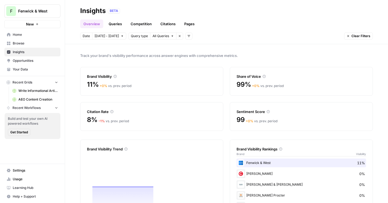
click at [252, 40] on header "Insights BETA Overview Queries Competition Citations Pages Date Sep 28 - Oct 6 …" at bounding box center [226, 22] width 323 height 44
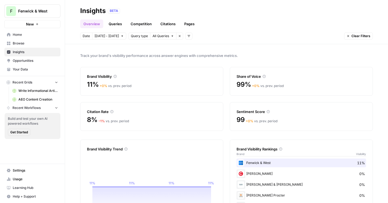
click at [119, 23] on link "Queries" at bounding box center [115, 23] width 20 height 9
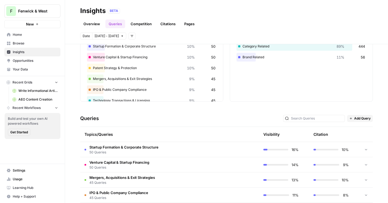
scroll to position [84, 0]
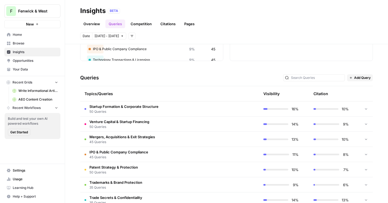
click at [195, 108] on td "Startup Formation & Corporate Structure 50 Queries" at bounding box center [143, 108] width 127 height 15
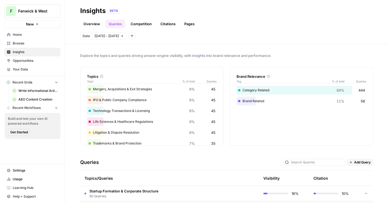
scroll to position [36, 0]
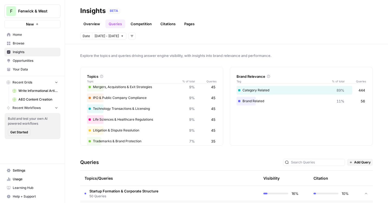
click at [148, 191] on span "Startup Formation & Corporate Structure" at bounding box center [123, 190] width 69 height 5
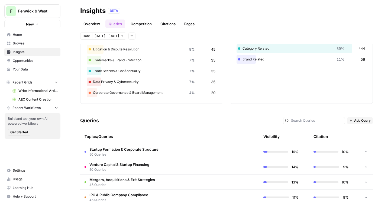
scroll to position [0, 0]
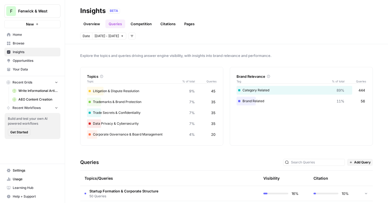
click at [27, 90] on span "Write Informational Article" at bounding box center [38, 90] width 40 height 5
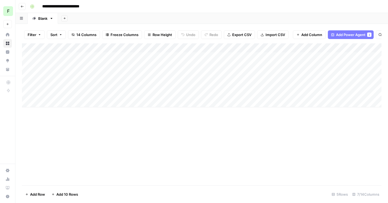
click at [23, 9] on button "Go back" at bounding box center [22, 6] width 7 height 7
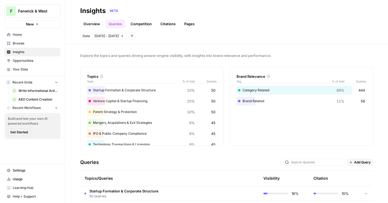
click at [32, 172] on span "Settings" at bounding box center [35, 170] width 45 height 5
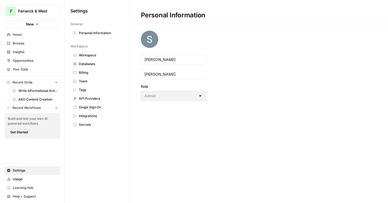
click at [26, 178] on span "Usage" at bounding box center [35, 179] width 45 height 5
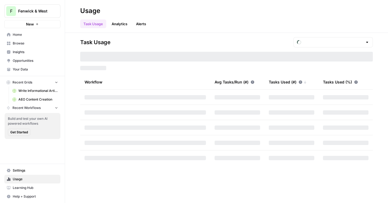
type input "October Tasks"
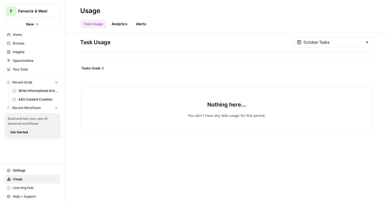
click at [14, 172] on span "Settings" at bounding box center [35, 170] width 45 height 5
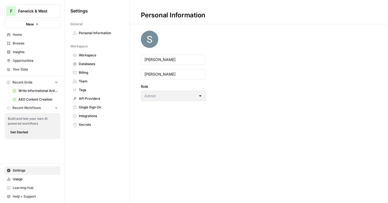
click at [101, 56] on span "Workspace" at bounding box center [100, 55] width 43 height 5
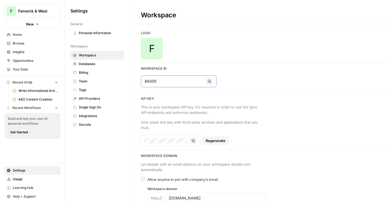
click at [208, 82] on icon "button" at bounding box center [209, 81] width 3 height 3
click at [217, 53] on div "F" at bounding box center [259, 49] width 258 height 22
click at [24, 35] on span "Home" at bounding box center [35, 34] width 45 height 5
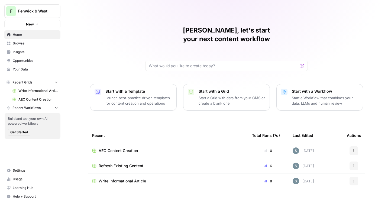
click at [47, 12] on span "Fenwick & West" at bounding box center [34, 10] width 33 height 5
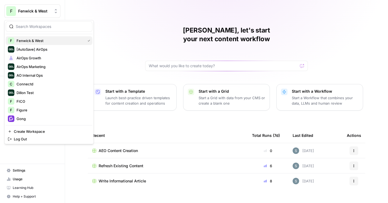
click at [49, 40] on span "Fenwick & West" at bounding box center [50, 40] width 67 height 5
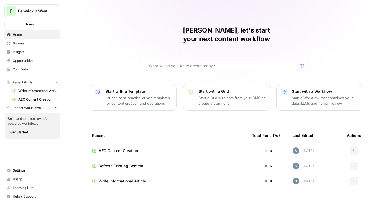
click at [40, 89] on span "Write Informational Article" at bounding box center [38, 90] width 40 height 5
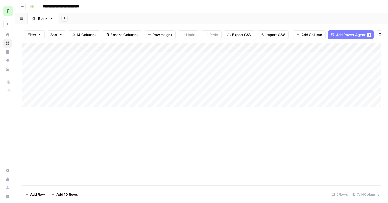
click at [22, 8] on button "Go back" at bounding box center [22, 6] width 7 height 7
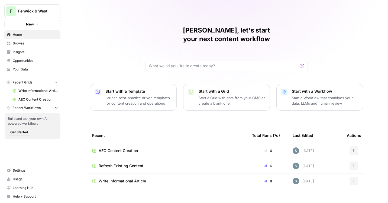
click at [37, 96] on link "AEO Content Creation" at bounding box center [35, 99] width 50 height 9
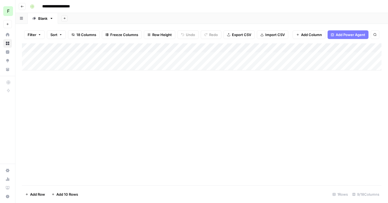
click at [19, 8] on button "Go back" at bounding box center [22, 6] width 7 height 7
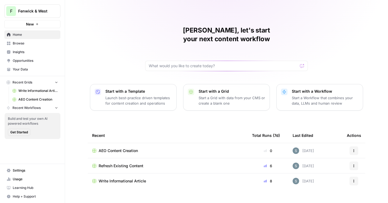
click at [35, 181] on span "Usage" at bounding box center [35, 179] width 45 height 5
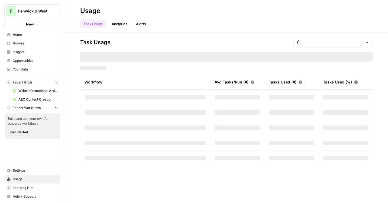
type input "October Tasks"
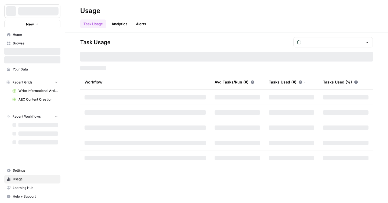
type input "October Tasks"
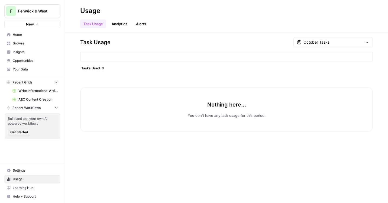
click at [49, 14] on button "F Fenwick & West" at bounding box center [32, 11] width 56 height 14
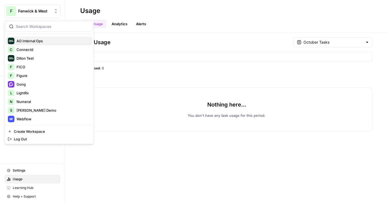
scroll to position [55, 0]
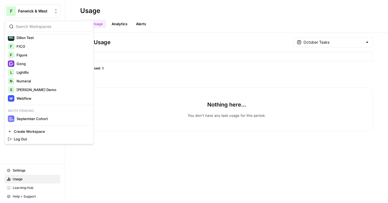
click at [145, 112] on div "Nothing here... You don't have any task usage for this period." at bounding box center [226, 109] width 292 height 44
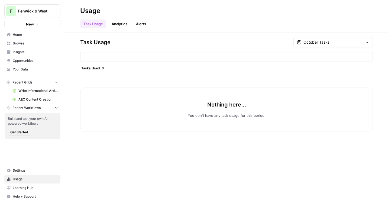
click at [39, 93] on link "Write Informational Article" at bounding box center [35, 90] width 50 height 9
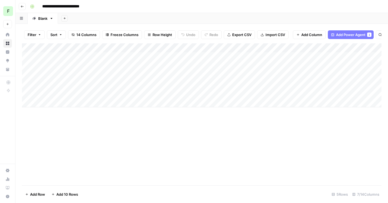
click at [21, 6] on icon "button" at bounding box center [22, 6] width 3 height 3
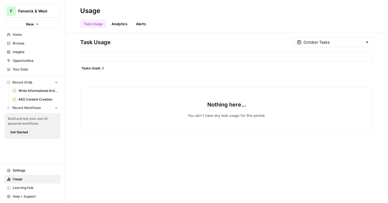
click at [35, 42] on span "Browse" at bounding box center [35, 43] width 45 height 5
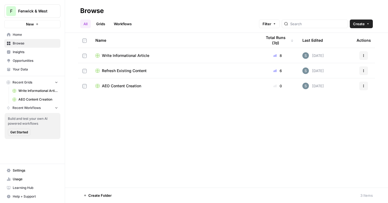
click at [29, 31] on link "Home" at bounding box center [32, 34] width 56 height 9
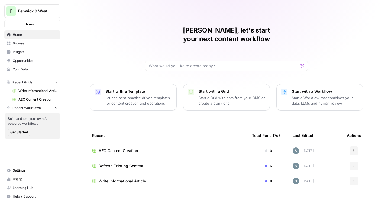
click at [22, 59] on span "Opportunities" at bounding box center [35, 60] width 45 height 5
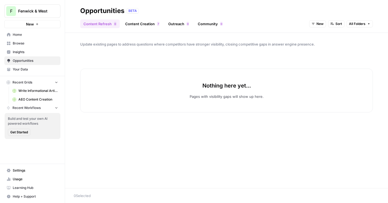
click at [130, 27] on link "Content Creation 7" at bounding box center [142, 23] width 41 height 9
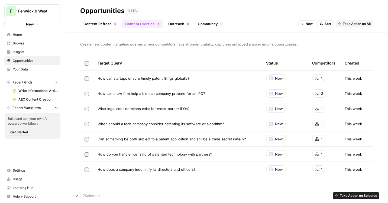
click at [353, 195] on span "Take Action on Selected" at bounding box center [357, 195] width 37 height 5
click at [353, 182] on span "Add to Existing Grid" at bounding box center [359, 183] width 32 height 5
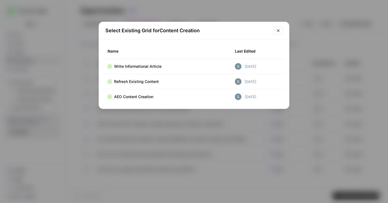
click at [133, 97] on span "AEO Content Creation" at bounding box center [133, 96] width 39 height 5
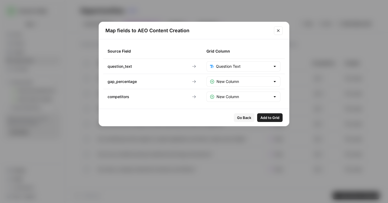
click at [267, 118] on span "Add to Grid" at bounding box center [269, 117] width 19 height 5
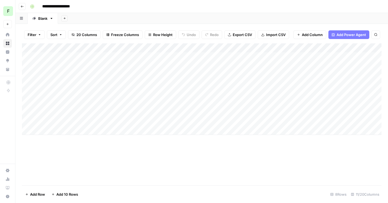
click at [213, 57] on div "Add Column" at bounding box center [201, 89] width 359 height 92
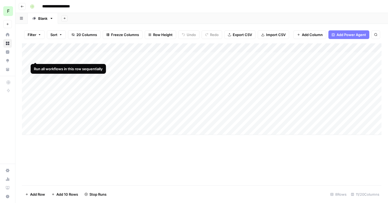
click at [36, 57] on div "Add Column" at bounding box center [201, 89] width 359 height 92
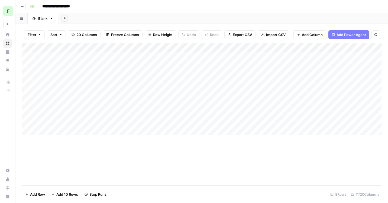
click at [35, 67] on div "Add Column" at bounding box center [201, 89] width 359 height 92
click at [35, 75] on div "Add Column" at bounding box center [201, 89] width 359 height 92
click at [37, 86] on div "Add Column" at bounding box center [201, 89] width 359 height 92
click at [37, 93] on div "Add Column" at bounding box center [201, 89] width 359 height 92
click at [36, 104] on div "Add Column" at bounding box center [201, 89] width 359 height 92
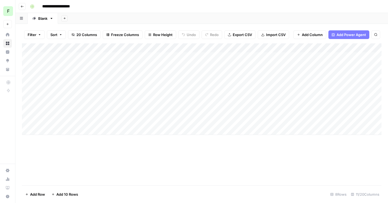
click at [36, 112] on div "Add Column" at bounding box center [201, 89] width 359 height 92
click at [231, 166] on div "Add Column" at bounding box center [201, 114] width 359 height 142
click at [274, 150] on div "Add Column" at bounding box center [201, 114] width 359 height 142
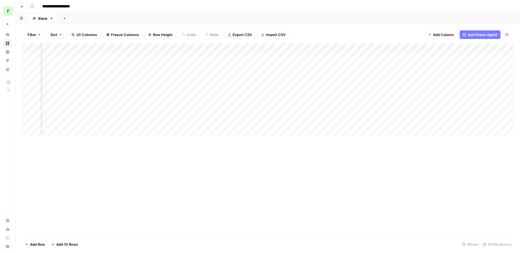
scroll to position [0, 299]
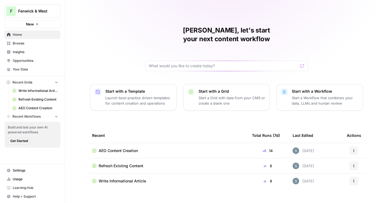
click at [47, 27] on button "New" at bounding box center [32, 24] width 56 height 8
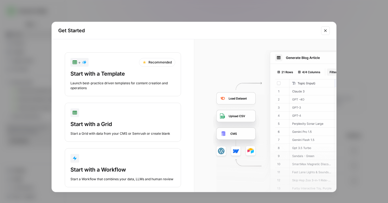
scroll to position [8, 0]
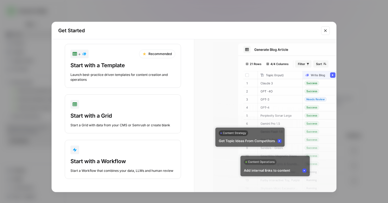
click at [128, 63] on div "Start with a Template" at bounding box center [122, 65] width 105 height 8
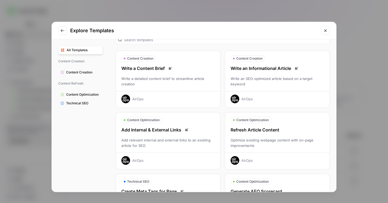
scroll to position [0, 0]
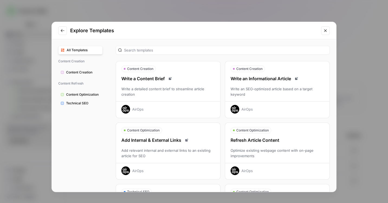
click at [324, 31] on icon "Close modal" at bounding box center [325, 30] width 4 height 4
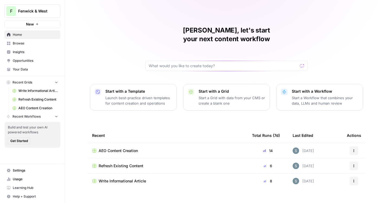
click at [109, 45] on div "[PERSON_NAME], let's start your next content workflow Start with a Template Lau…" at bounding box center [226, 101] width 323 height 203
click at [32, 61] on span "Opportunities" at bounding box center [35, 60] width 45 height 5
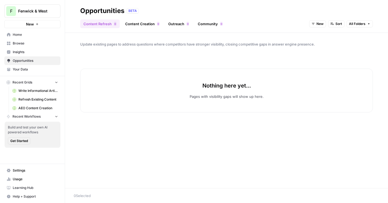
click at [150, 24] on link "Content Creation 0" at bounding box center [142, 23] width 41 height 9
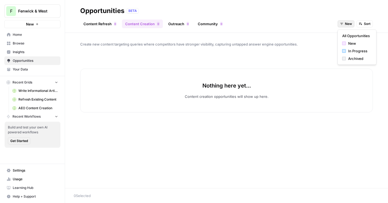
click at [350, 24] on span "New" at bounding box center [348, 23] width 7 height 5
click at [347, 48] on div "In Progress" at bounding box center [357, 50] width 30 height 5
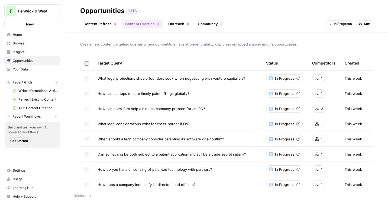
click at [299, 77] on icon at bounding box center [297, 78] width 3 height 3
click at [28, 50] on span "Insights" at bounding box center [35, 52] width 45 height 5
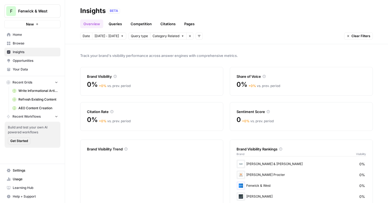
scroll to position [1, 0]
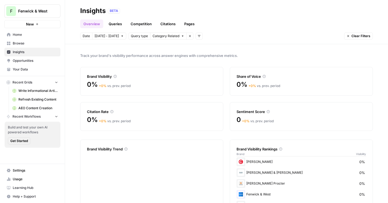
drag, startPoint x: 298, startPoint y: 171, endPoint x: 246, endPoint y: 171, distance: 52.5
click at [246, 171] on div "[PERSON_NAME] & [PERSON_NAME] 0%" at bounding box center [300, 172] width 129 height 9
copy div "[PERSON_NAME] & [PERSON_NAME]"
click at [31, 68] on span "Your Data" at bounding box center [35, 69] width 45 height 5
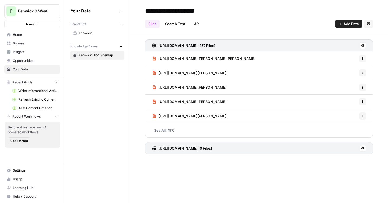
click at [106, 32] on span "Fenwick" at bounding box center [100, 33] width 43 height 5
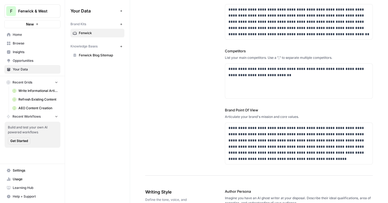
scroll to position [127, 0]
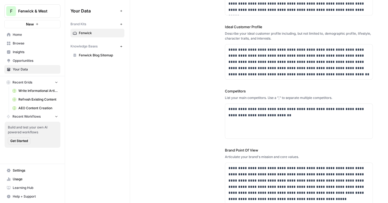
click at [28, 35] on span "Home" at bounding box center [35, 34] width 45 height 5
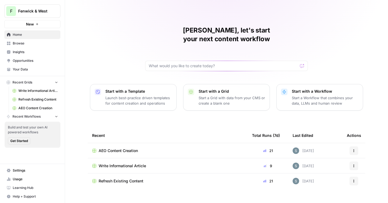
click at [21, 92] on span "Write Informational Article" at bounding box center [38, 90] width 40 height 5
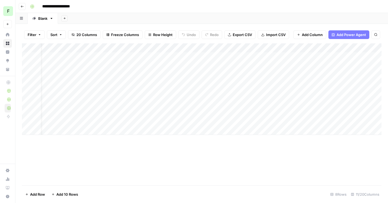
scroll to position [0, 206]
click at [146, 57] on div "Add Column" at bounding box center [201, 89] width 359 height 92
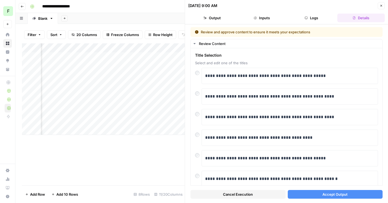
click at [316, 199] on div "Cancel Execution Accept Output" at bounding box center [286, 192] width 192 height 15
click at [319, 193] on button "Accept Output" at bounding box center [335, 194] width 95 height 9
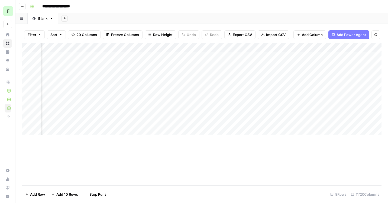
click at [148, 65] on div "Add Column" at bounding box center [201, 89] width 359 height 92
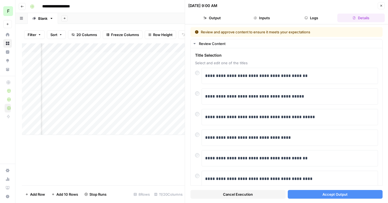
click at [336, 195] on span "Accept Output" at bounding box center [334, 193] width 25 height 5
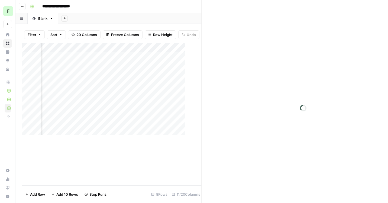
click at [148, 75] on div "Add Column" at bounding box center [109, 89] width 175 height 92
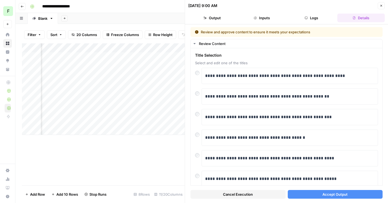
click at [331, 196] on span "Accept Output" at bounding box center [334, 193] width 25 height 5
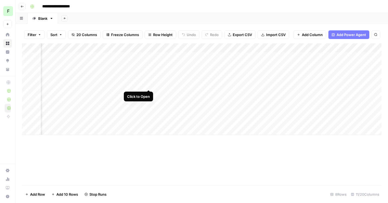
click at [148, 83] on div "Add Column" at bounding box center [201, 89] width 359 height 92
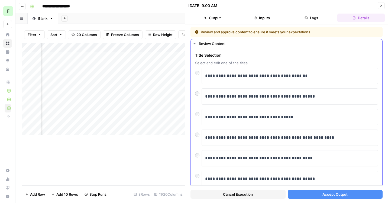
click at [198, 116] on div at bounding box center [198, 113] width 6 height 8
click at [329, 196] on span "Accept Output" at bounding box center [334, 193] width 25 height 5
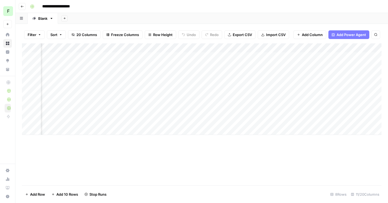
click at [147, 93] on div "Add Column" at bounding box center [201, 89] width 359 height 92
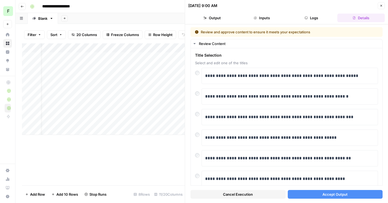
scroll to position [0, 101]
click at [324, 192] on span "Accept Output" at bounding box center [334, 193] width 25 height 5
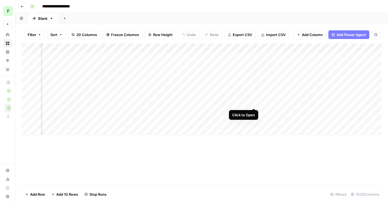
click at [253, 103] on div "Add Column" at bounding box center [201, 89] width 359 height 92
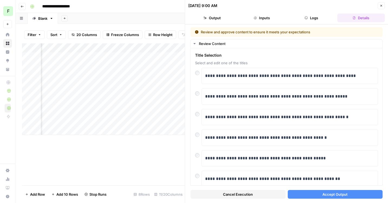
click at [332, 193] on span "Accept Output" at bounding box center [334, 193] width 25 height 5
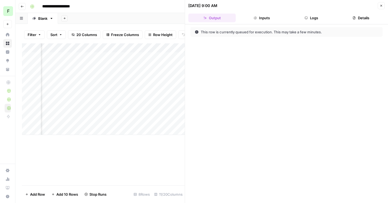
click at [133, 160] on div "Add Column" at bounding box center [103, 114] width 163 height 142
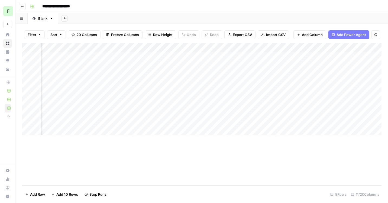
scroll to position [0, 431]
click at [268, 48] on div "Add Column" at bounding box center [201, 89] width 359 height 92
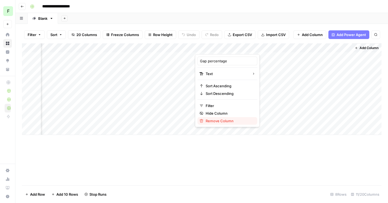
click at [212, 122] on span "Remove Column" at bounding box center [228, 120] width 47 height 5
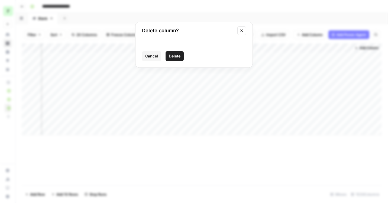
click at [179, 53] on button "Delete" at bounding box center [174, 56] width 18 height 10
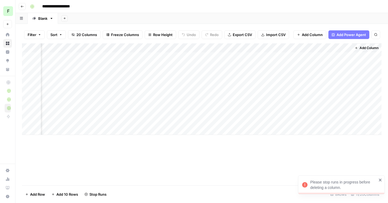
click at [251, 170] on div "Add Column" at bounding box center [201, 114] width 359 height 142
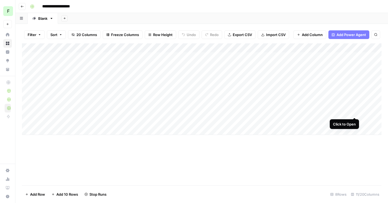
click at [354, 113] on div "Add Column" at bounding box center [201, 89] width 359 height 92
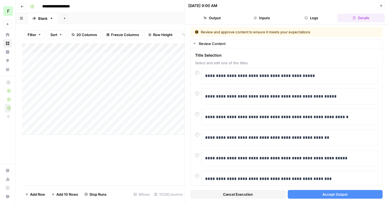
click at [314, 190] on div "Cancel Execution Accept Output" at bounding box center [286, 192] width 192 height 15
click at [314, 193] on button "Accept Output" at bounding box center [335, 194] width 95 height 9
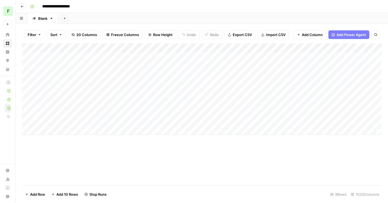
click at [190, 165] on div "Add Column" at bounding box center [201, 114] width 359 height 142
drag, startPoint x: 180, startPoint y: 48, endPoint x: 195, endPoint y: 48, distance: 15.4
click at [195, 48] on div "Add Column" at bounding box center [201, 89] width 359 height 92
drag, startPoint x: 196, startPoint y: 48, endPoint x: 168, endPoint y: 48, distance: 27.3
click at [168, 48] on div "Add Column" at bounding box center [201, 89] width 359 height 92
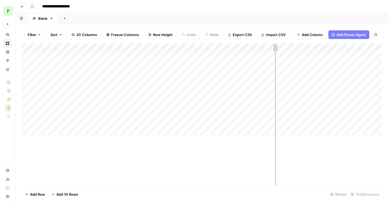
drag, startPoint x: 280, startPoint y: 47, endPoint x: 275, endPoint y: 47, distance: 5.2
click at [275, 47] on div "Add Column" at bounding box center [201, 89] width 359 height 92
click at [367, 92] on div "Add Column" at bounding box center [201, 89] width 359 height 92
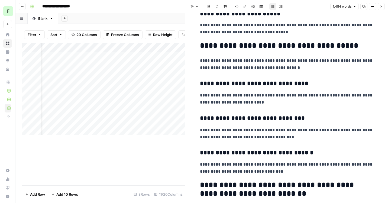
scroll to position [1175, 0]
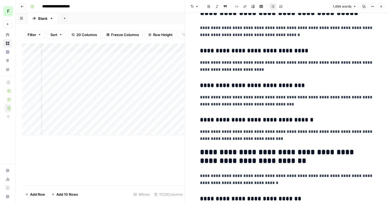
click at [380, 4] on button "Close" at bounding box center [380, 6] width 7 height 7
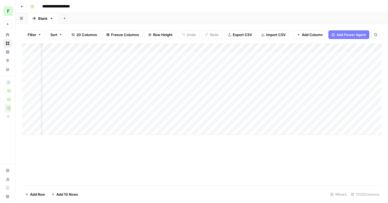
scroll to position [0, 24]
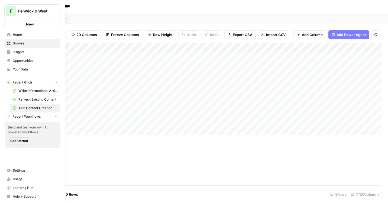
click at [20, 67] on span "Your Data" at bounding box center [35, 69] width 45 height 5
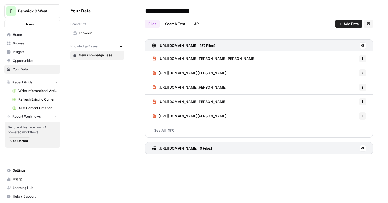
click at [242, 146] on div "[URL][DOMAIN_NAME] (0 Files)" at bounding box center [258, 148] width 227 height 12
click at [344, 48] on div "[URL][DOMAIN_NAME] (157 Files)" at bounding box center [258, 45] width 227 height 12
click at [96, 55] on span "New Knowledge Base" at bounding box center [100, 55] width 43 height 5
click at [106, 54] on span "New Knowledge Base" at bounding box center [100, 55] width 43 height 5
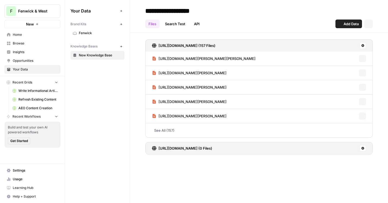
click at [106, 54] on span "New Knowledge Base" at bounding box center [100, 55] width 43 height 5
click at [174, 9] on input "**********" at bounding box center [186, 10] width 87 height 11
type input "**********"
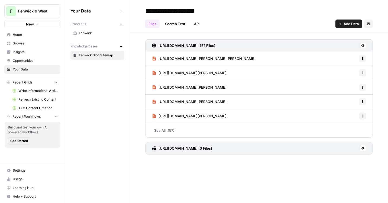
click at [100, 78] on div "Your Data Add Data Brand Kits New Fenwick Knowledge Bases New Fenwick Blog Site…" at bounding box center [97, 101] width 65 height 203
click at [27, 63] on link "Opportunities" at bounding box center [32, 60] width 56 height 9
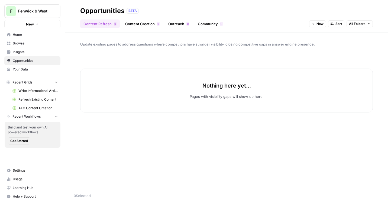
click at [36, 67] on span "Your Data" at bounding box center [35, 69] width 45 height 5
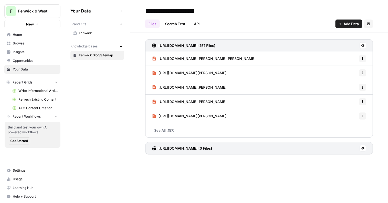
click at [35, 60] on span "Opportunities" at bounding box center [35, 60] width 45 height 5
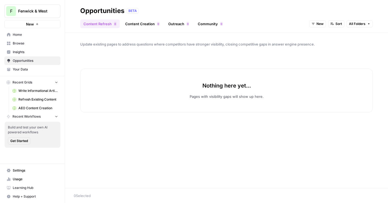
click at [148, 22] on link "Content Creation 0" at bounding box center [142, 23] width 41 height 9
click at [360, 18] on div "Content Refresh 0 Content Creation 0 Outreach 0 Community 0 New Sort" at bounding box center [226, 21] width 292 height 13
click at [348, 19] on div "Content Refresh 0 Content Creation 0 Outreach 0 Community 0 New Sort" at bounding box center [226, 21] width 292 height 13
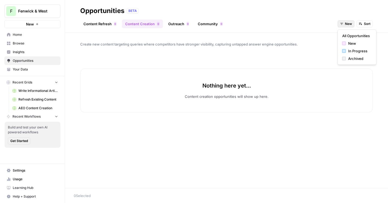
click at [347, 25] on span "New" at bounding box center [348, 23] width 7 height 5
click at [347, 49] on div "In Progress" at bounding box center [357, 50] width 30 height 5
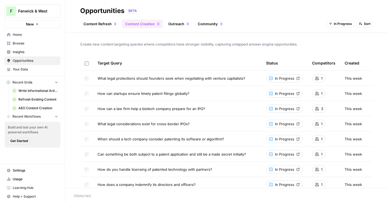
click at [98, 25] on link "Content Refresh 0" at bounding box center [100, 23] width 40 height 9
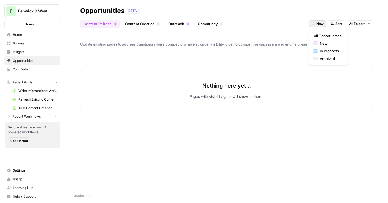
click at [318, 22] on span "New" at bounding box center [319, 23] width 7 height 5
click at [317, 49] on div "In Progress" at bounding box center [328, 50] width 30 height 5
click at [139, 25] on link "Content Creation 0" at bounding box center [142, 23] width 41 height 9
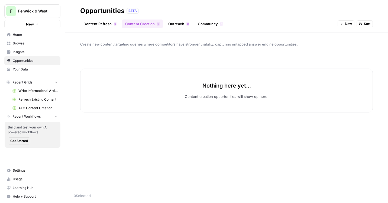
click at [342, 25] on icon "button" at bounding box center [341, 23] width 3 height 3
click at [344, 53] on div "In Progress" at bounding box center [357, 50] width 30 height 5
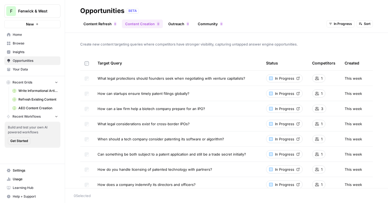
click at [298, 77] on icon at bounding box center [297, 78] width 3 height 3
click at [32, 94] on link "Write Informational Article" at bounding box center [35, 90] width 50 height 9
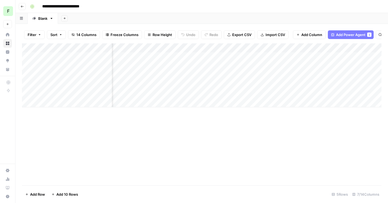
scroll to position [0, 110]
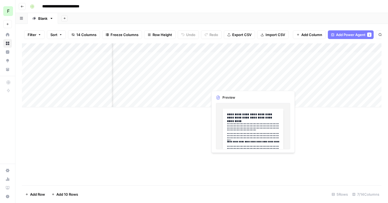
click at [245, 83] on div "Add Column" at bounding box center [201, 75] width 359 height 64
click at [249, 84] on div "Add Column" at bounding box center [201, 75] width 359 height 64
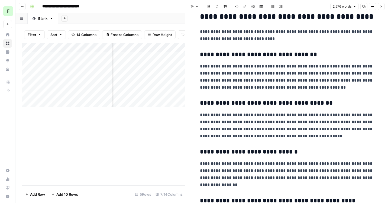
scroll to position [954, 0]
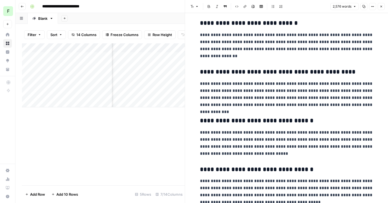
click at [156, 146] on div "Add Column" at bounding box center [103, 114] width 163 height 142
click at [379, 8] on button "Close" at bounding box center [380, 6] width 7 height 7
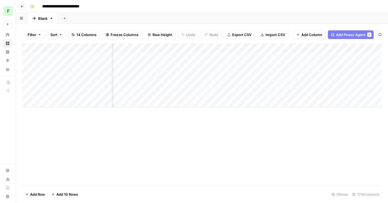
scroll to position [0, 94]
click at [234, 141] on div "Add Column" at bounding box center [201, 114] width 359 height 142
click at [318, 48] on div "Add Column" at bounding box center [201, 75] width 359 height 64
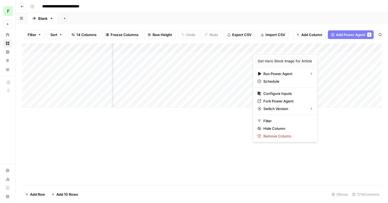
click at [324, 128] on div "Add Column" at bounding box center [201, 114] width 359 height 142
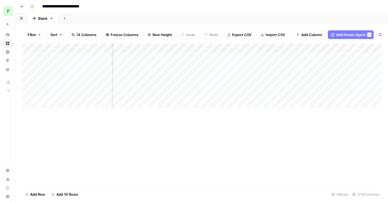
click at [318, 49] on div "Add Column" at bounding box center [201, 75] width 359 height 64
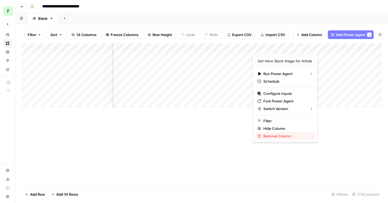
click at [273, 135] on span "Remove Column" at bounding box center [286, 135] width 47 height 5
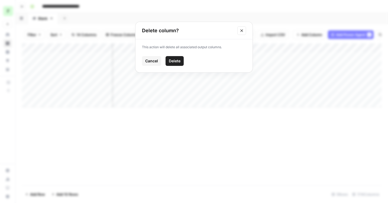
click at [177, 62] on span "Delete" at bounding box center [175, 60] width 12 height 5
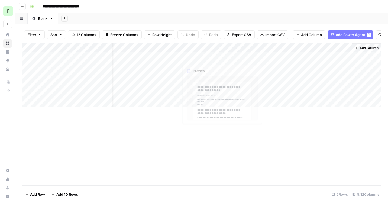
scroll to position [0, 16]
click at [354, 35] on span "Add Power Agent" at bounding box center [350, 34] width 30 height 5
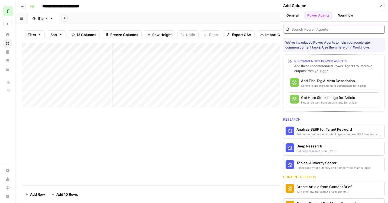
click at [325, 31] on input "search" at bounding box center [336, 29] width 91 height 5
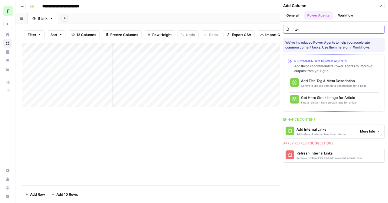
type input "inter"
click at [338, 130] on div "Add Internal Links" at bounding box center [321, 128] width 51 height 5
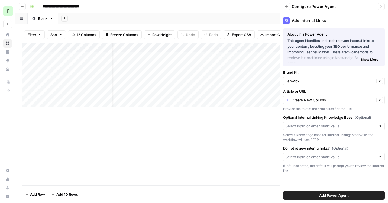
click at [339, 195] on span "Add Power Agent" at bounding box center [334, 194] width 30 height 5
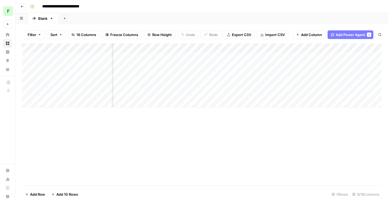
scroll to position [0, 161]
click at [280, 48] on div "Add Column" at bounding box center [201, 75] width 359 height 64
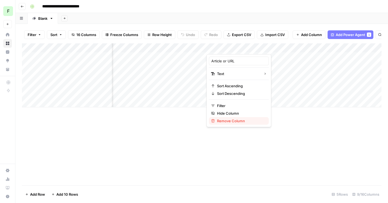
click at [228, 121] on span "Remove Column" at bounding box center [240, 120] width 47 height 5
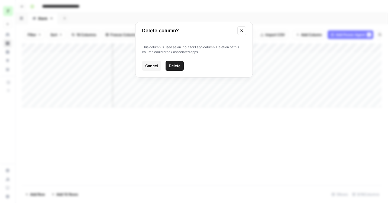
click at [175, 66] on span "Delete" at bounding box center [175, 65] width 12 height 5
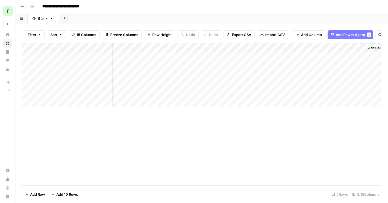
click at [252, 48] on div "Add Column" at bounding box center [201, 75] width 359 height 64
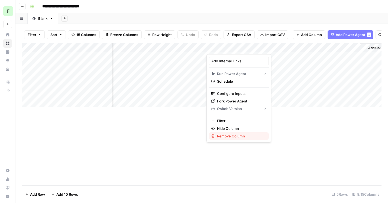
click at [226, 137] on span "Remove Column" at bounding box center [240, 135] width 47 height 5
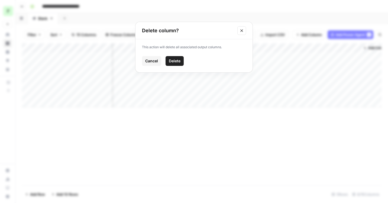
click at [178, 63] on span "Delete" at bounding box center [175, 60] width 12 height 5
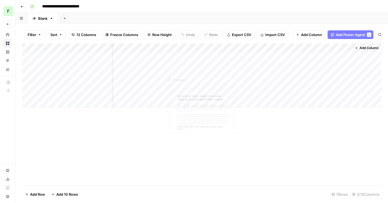
scroll to position [0, 16]
click at [354, 32] on span "Add Power Agent" at bounding box center [350, 34] width 30 height 5
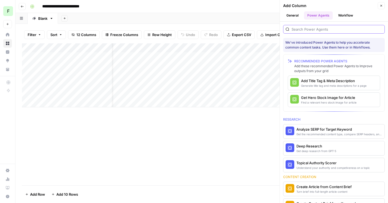
click at [316, 27] on input "search" at bounding box center [336, 29] width 91 height 5
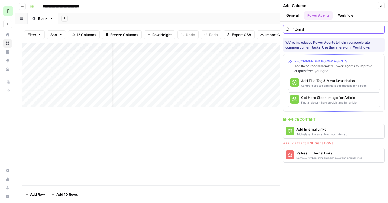
type input "internal"
click at [312, 129] on div "Add Internal Links" at bounding box center [321, 128] width 51 height 5
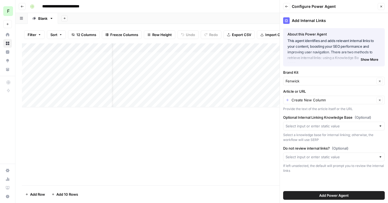
click at [335, 194] on span "Add Power Agent" at bounding box center [334, 194] width 30 height 5
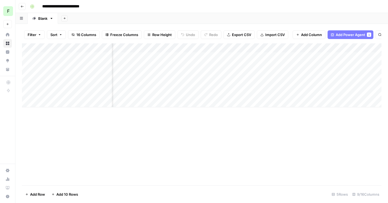
scroll to position [0, 161]
click at [264, 53] on div "Add Column" at bounding box center [201, 75] width 359 height 64
click at [280, 46] on div "Add Column" at bounding box center [201, 75] width 359 height 64
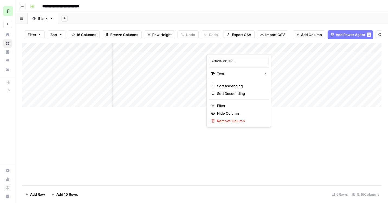
click at [257, 152] on div "Add Column" at bounding box center [201, 114] width 359 height 142
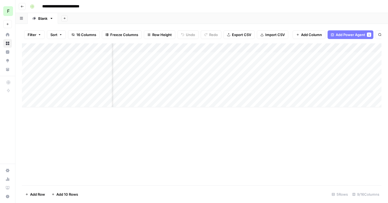
click at [279, 48] on div "Add Column" at bounding box center [201, 75] width 359 height 64
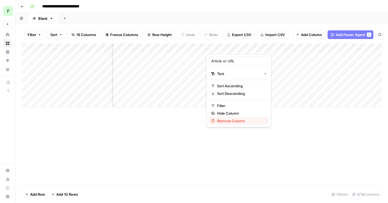
click at [233, 119] on span "Remove Column" at bounding box center [240, 120] width 47 height 5
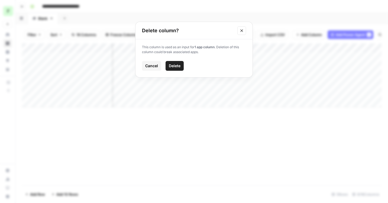
click at [172, 63] on span "Delete" at bounding box center [175, 65] width 12 height 5
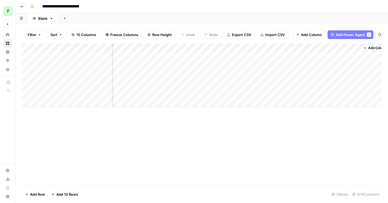
click at [237, 57] on div "Add Column" at bounding box center [201, 75] width 359 height 64
click at [234, 56] on div "Add Column" at bounding box center [201, 75] width 359 height 64
click at [251, 49] on div "Add Column" at bounding box center [201, 75] width 359 height 64
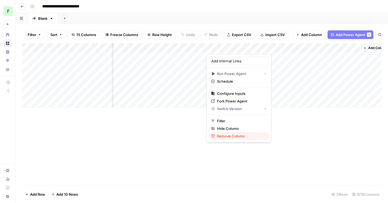
click at [238, 135] on span "Remove Column" at bounding box center [240, 135] width 47 height 5
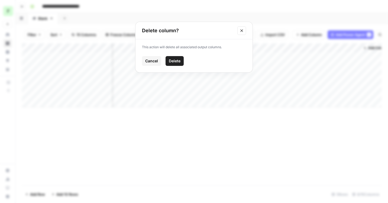
click at [179, 64] on button "Delete" at bounding box center [174, 61] width 18 height 10
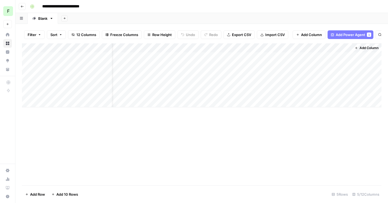
scroll to position [0, 16]
click at [354, 32] on span "Add Power Agent" at bounding box center [350, 34] width 30 height 5
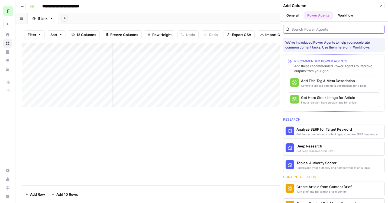
click at [305, 31] on input "search" at bounding box center [336, 29] width 91 height 5
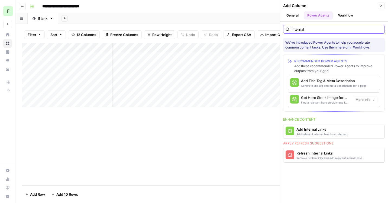
type input "internal"
click at [311, 134] on div "Add relevant internal links from sitemap" at bounding box center [321, 134] width 51 height 4
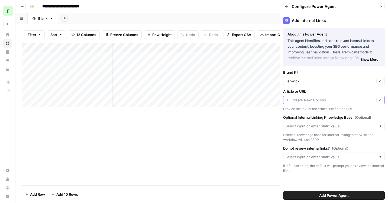
click at [324, 99] on input "Article or URL" at bounding box center [332, 99] width 83 height 5
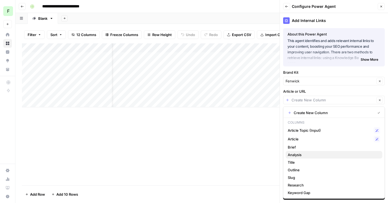
scroll to position [8, 0]
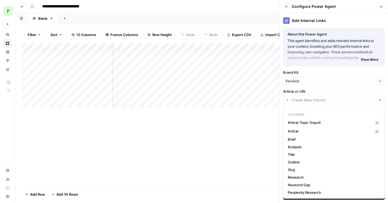
type input "Create New Column"
click at [334, 89] on label "Article or URL" at bounding box center [334, 91] width 102 height 5
click at [334, 97] on input "Create New Column" at bounding box center [332, 99] width 83 height 5
type input "Create New Column"
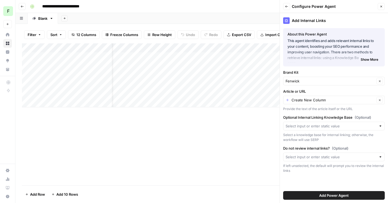
click at [339, 93] on label "Article or URL" at bounding box center [334, 91] width 102 height 5
click at [339, 97] on input "Create New Column" at bounding box center [332, 99] width 83 height 5
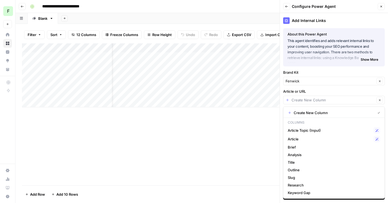
type input "Create New Column"
click at [351, 92] on label "Article or URL" at bounding box center [334, 91] width 102 height 5
click at [351, 97] on input "Create New Column" at bounding box center [332, 99] width 83 height 5
click at [343, 129] on span "Article Topic (Input)" at bounding box center [330, 130] width 84 height 5
type input "Article Topic (Input)"
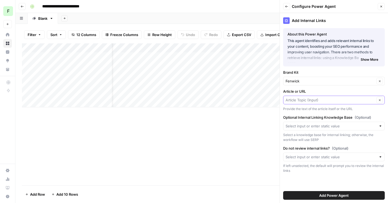
click at [342, 99] on input "Article or URL" at bounding box center [329, 99] width 89 height 5
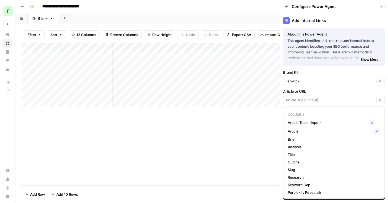
scroll to position [0, 0]
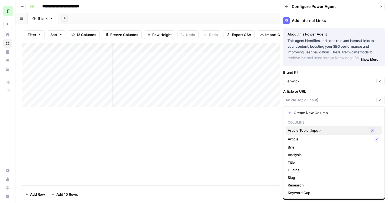
click at [339, 133] on div "Article Topic (Input) Possible Match" at bounding box center [334, 130] width 92 height 6
type input "Article Topic (Input)"
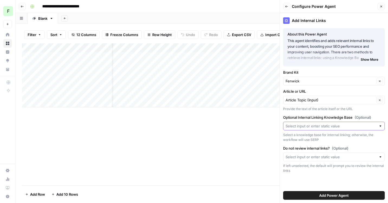
click at [347, 123] on input "Optional Internal Linking Knowledge Base (Optional)" at bounding box center [330, 125] width 91 height 5
click at [344, 115] on label "Optional Internal Linking Knowledge Base (Optional)" at bounding box center [334, 117] width 102 height 5
click at [344, 123] on input "Optional Internal Linking Knowledge Base (Optional)" at bounding box center [330, 125] width 91 height 5
click at [347, 168] on div "If left unselected, the default will prompt you to review the internal links" at bounding box center [334, 168] width 102 height 10
click at [381, 5] on button "Close" at bounding box center [380, 6] width 7 height 7
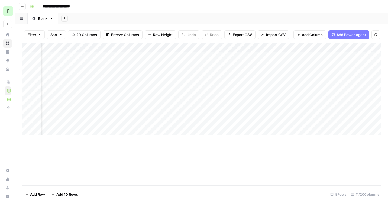
scroll to position [0, 291]
click at [160, 56] on div "Add Column" at bounding box center [201, 89] width 359 height 92
click at [104, 66] on div "Add Column" at bounding box center [201, 89] width 359 height 92
click at [161, 65] on div "Add Column" at bounding box center [201, 89] width 359 height 92
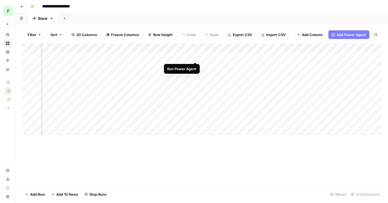
click at [196, 56] on div "Add Column" at bounding box center [201, 89] width 359 height 92
click at [128, 66] on div "Add Column" at bounding box center [201, 89] width 359 height 92
click at [272, 93] on div "Add Column" at bounding box center [201, 89] width 359 height 92
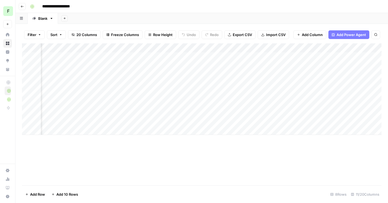
click at [198, 154] on div "Add Column" at bounding box center [201, 114] width 359 height 142
click at [279, 161] on div "Add Column" at bounding box center [201, 114] width 359 height 142
click at [271, 65] on div "Add Column" at bounding box center [201, 89] width 359 height 92
click at [276, 66] on div "Add Column" at bounding box center [201, 89] width 359 height 92
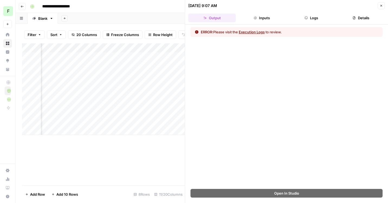
click at [256, 33] on button "Execution Logs" at bounding box center [252, 31] width 26 height 5
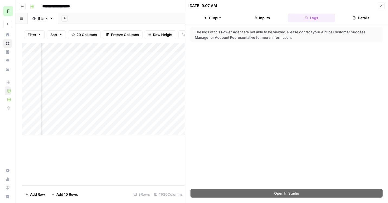
click at [272, 63] on div "The logs of this Power Agent are not able to be viewed. Please contact your Air…" at bounding box center [286, 106] width 203 height 164
click at [382, 7] on icon "button" at bounding box center [380, 5] width 3 height 3
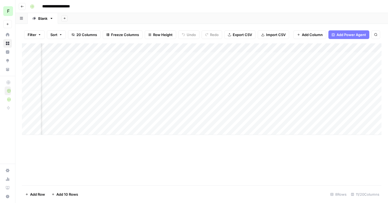
click at [244, 147] on div "Add Column" at bounding box center [201, 114] width 359 height 142
click at [272, 56] on div "Add Column" at bounding box center [201, 89] width 359 height 92
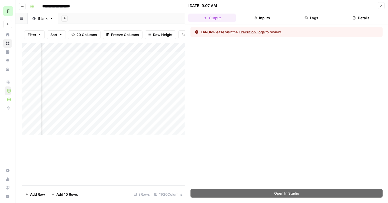
click at [383, 6] on button "Close" at bounding box center [380, 5] width 7 height 7
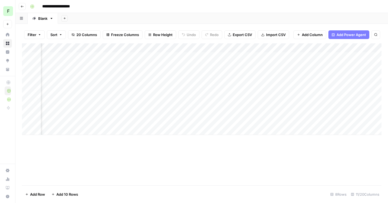
click at [262, 93] on div "Add Column" at bounding box center [201, 89] width 359 height 92
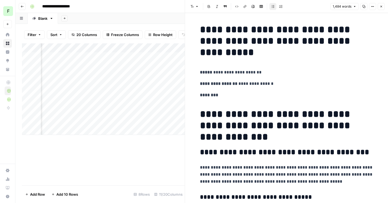
click at [162, 149] on div "Add Column" at bounding box center [103, 114] width 163 height 142
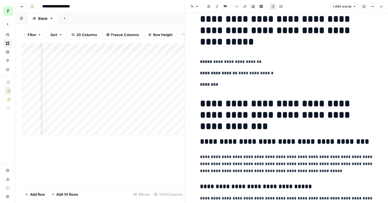
scroll to position [9, 0]
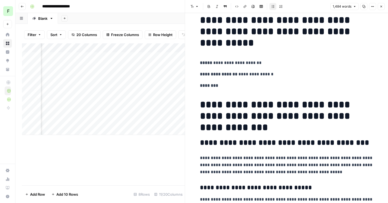
click at [381, 9] on button "Close" at bounding box center [380, 6] width 7 height 7
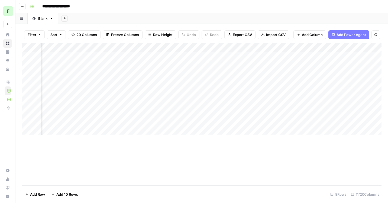
scroll to position [0, 90]
click at [308, 170] on div "Add Column" at bounding box center [201, 114] width 359 height 142
click at [282, 170] on div "Add Column" at bounding box center [201, 114] width 359 height 142
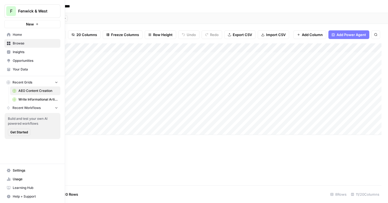
click at [18, 178] on span "Usage" at bounding box center [35, 179] width 45 height 5
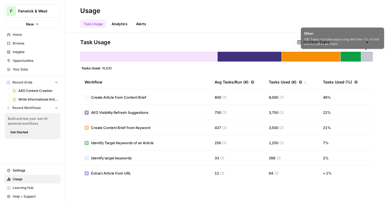
click at [368, 58] on div at bounding box center [367, 57] width 12 height 10
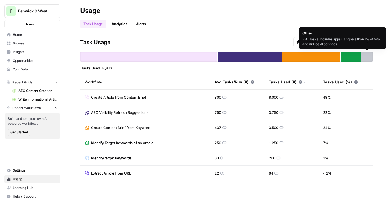
click at [368, 56] on div at bounding box center [367, 57] width 12 height 10
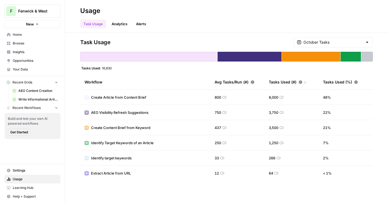
click at [126, 24] on link "Analytics" at bounding box center [119, 23] width 22 height 9
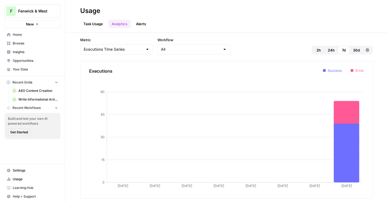
click at [140, 23] on link "Alerts" at bounding box center [141, 23] width 17 height 9
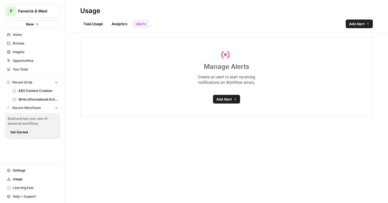
click at [117, 24] on link "Analytics" at bounding box center [119, 23] width 22 height 9
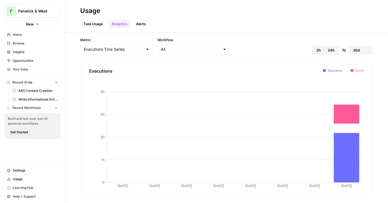
click at [90, 23] on link "Task Usage" at bounding box center [93, 23] width 26 height 9
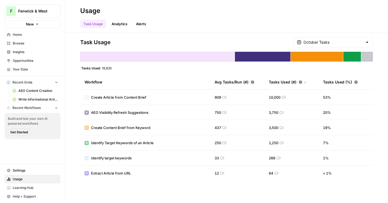
click at [236, 33] on div "Task Usage October Tasks Tasks Used: 18,830 Workflow Avg Tasks/Run (#) Tasks Us…" at bounding box center [226, 118] width 323 height 170
click at [39, 93] on link "AEO Content Creation" at bounding box center [35, 90] width 50 height 9
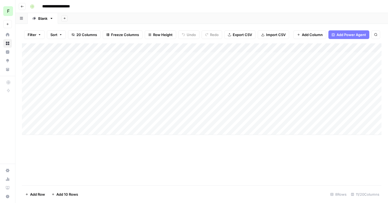
click at [274, 164] on div "Add Column" at bounding box center [201, 114] width 359 height 142
click at [228, 93] on div "Add Column" at bounding box center [201, 89] width 359 height 92
click at [228, 64] on div "Add Column" at bounding box center [201, 89] width 359 height 92
click at [229, 54] on div "Add Column" at bounding box center [201, 89] width 359 height 92
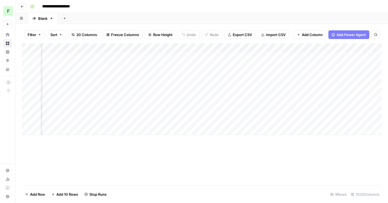
scroll to position [0, 0]
click at [115, 31] on button "Freeze Columns" at bounding box center [123, 34] width 40 height 9
click at [124, 55] on span "First 1 Column" at bounding box center [129, 53] width 45 height 5
click at [157, 34] on span "Row Height" at bounding box center [162, 34] width 19 height 5
click at [160, 57] on button "Medium" at bounding box center [171, 61] width 51 height 8
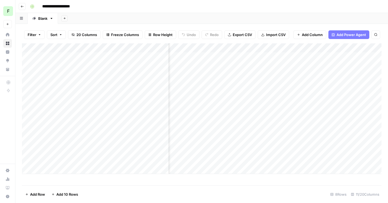
scroll to position [0, 199]
click at [28, 59] on div "Add Column" at bounding box center [201, 108] width 359 height 130
click at [28, 73] on div "Add Column" at bounding box center [201, 108] width 359 height 130
click at [28, 116] on div "Add Column" at bounding box center [201, 108] width 359 height 130
click at [224, 192] on footer "Delete 3 Rows Unselect 8 Rows 11/20 Columns" at bounding box center [201, 194] width 359 height 18
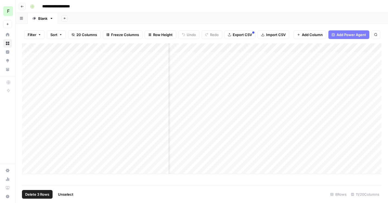
click at [68, 194] on span "Unselect" at bounding box center [65, 193] width 15 height 5
click at [195, 55] on div "Add Column" at bounding box center [201, 108] width 359 height 130
click at [197, 56] on div "Add Column" at bounding box center [201, 108] width 359 height 130
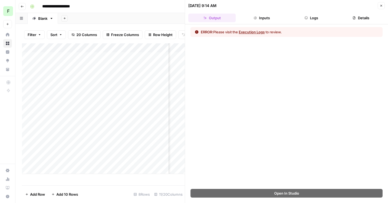
click at [249, 32] on button "Execution Logs" at bounding box center [252, 31] width 26 height 5
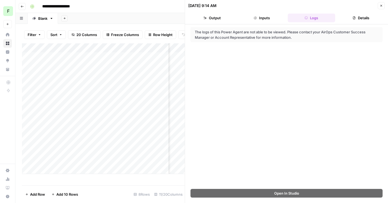
click at [380, 6] on icon "button" at bounding box center [380, 5] width 3 height 3
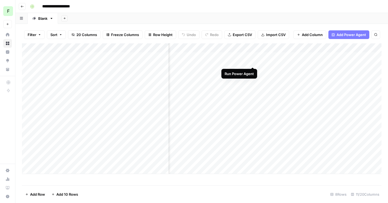
click at [252, 56] on div "Add Column" at bounding box center [201, 108] width 359 height 130
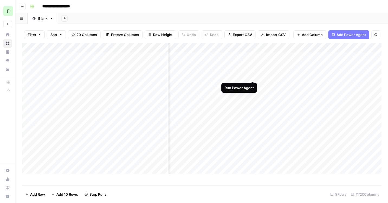
click at [252, 72] on div "Add Column" at bounding box center [201, 108] width 359 height 130
click at [252, 114] on div "Add Column" at bounding box center [201, 108] width 359 height 130
click at [27, 58] on div "Add Column" at bounding box center [201, 108] width 359 height 130
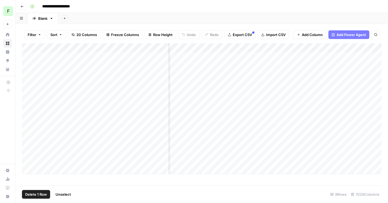
click at [29, 72] on div "Add Column" at bounding box center [201, 108] width 359 height 130
click at [29, 115] on div "Add Column" at bounding box center [201, 108] width 359 height 130
click at [205, 182] on div "Add Column" at bounding box center [201, 114] width 359 height 142
click at [28, 59] on div "Add Column" at bounding box center [201, 108] width 359 height 130
click at [28, 73] on div "Add Column" at bounding box center [201, 108] width 359 height 130
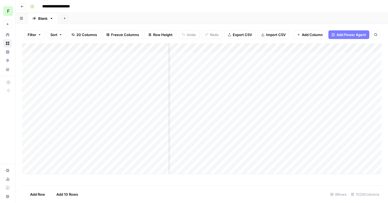
click at [28, 115] on div "Add Column" at bounding box center [201, 108] width 359 height 130
drag, startPoint x: 23, startPoint y: 58, endPoint x: 25, endPoint y: 150, distance: 91.5
click at [25, 150] on div "Add Column" at bounding box center [201, 108] width 359 height 130
drag, startPoint x: 23, startPoint y: 58, endPoint x: 22, endPoint y: 129, distance: 70.9
click at [22, 129] on div "Add Column" at bounding box center [201, 108] width 359 height 130
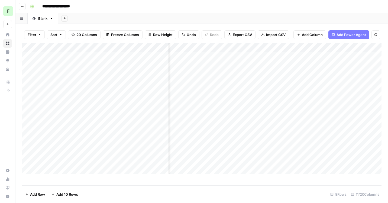
drag, startPoint x: 23, startPoint y: 87, endPoint x: 24, endPoint y: 128, distance: 40.6
click at [24, 128] on div "Add Column" at bounding box center [201, 108] width 359 height 130
click at [256, 20] on div "Add Sheet" at bounding box center [223, 18] width 330 height 11
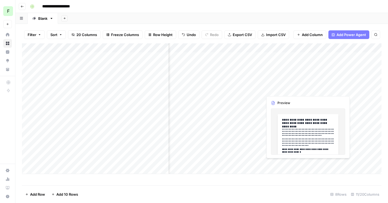
scroll to position [0, 175]
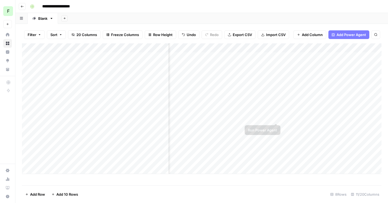
click at [275, 111] on div "Add Column" at bounding box center [201, 108] width 359 height 130
click at [276, 128] on div "Add Column" at bounding box center [201, 108] width 359 height 130
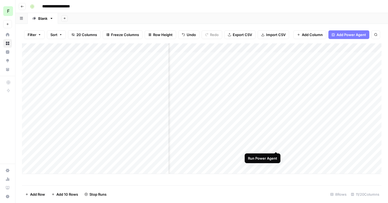
click at [275, 140] on div "Add Column" at bounding box center [201, 108] width 359 height 130
click at [291, 48] on div "Add Column" at bounding box center [201, 108] width 359 height 130
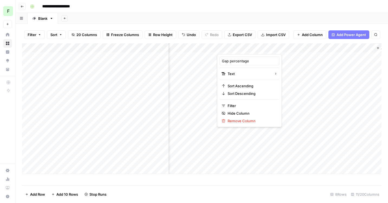
click at [287, 21] on div "Add Sheet" at bounding box center [223, 18] width 330 height 11
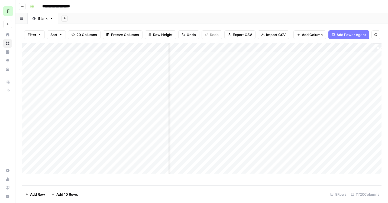
click at [291, 48] on div "Add Column" at bounding box center [201, 108] width 359 height 130
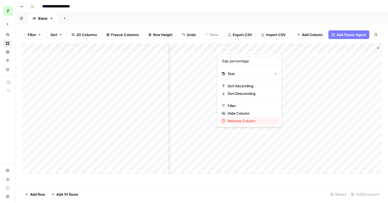
click at [238, 123] on button "Remove Column" at bounding box center [249, 121] width 60 height 8
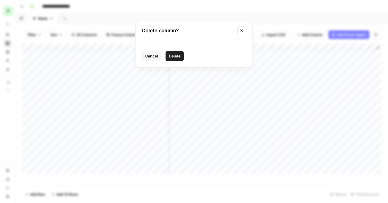
click at [241, 31] on icon "Close modal" at bounding box center [241, 30] width 4 height 4
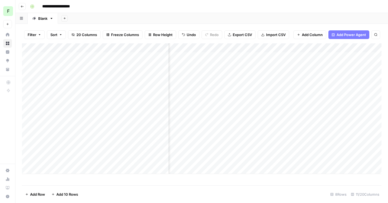
scroll to position [0, 103]
click at [29, 116] on div "Add Column" at bounding box center [201, 108] width 359 height 130
click at [27, 128] on div "Add Column" at bounding box center [201, 108] width 359 height 130
click at [27, 141] on div "Add Column" at bounding box center [201, 108] width 359 height 130
click at [27, 155] on div "Add Column" at bounding box center [201, 108] width 359 height 130
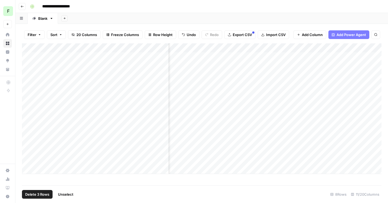
click at [38, 193] on span "Delete 3 Rows" at bounding box center [37, 193] width 24 height 5
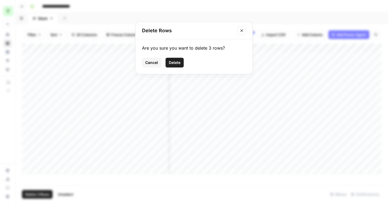
click at [240, 32] on icon "Close modal" at bounding box center [241, 30] width 4 height 4
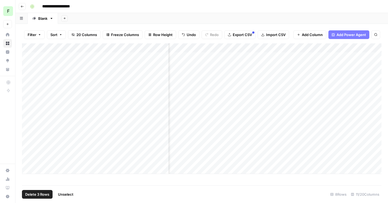
scroll to position [0, 193]
click at [202, 112] on div "Add Column" at bounding box center [201, 108] width 359 height 130
click at [203, 112] on div "Add Column" at bounding box center [201, 108] width 359 height 130
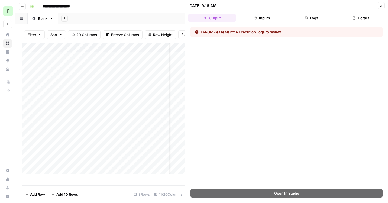
click at [381, 8] on button "Close" at bounding box center [380, 5] width 7 height 7
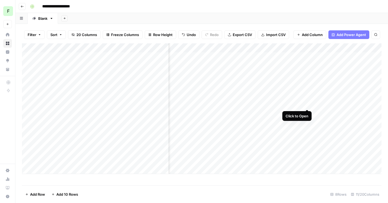
click at [304, 99] on div "Add Column" at bounding box center [201, 108] width 359 height 130
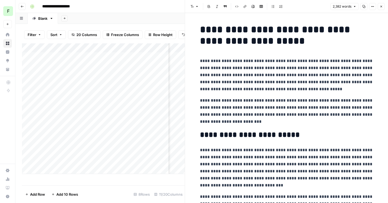
scroll to position [67, 0]
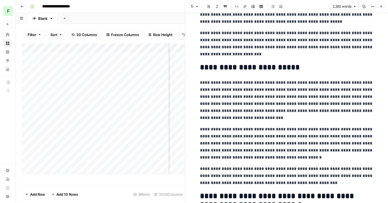
click at [380, 3] on button "Close" at bounding box center [380, 6] width 7 height 7
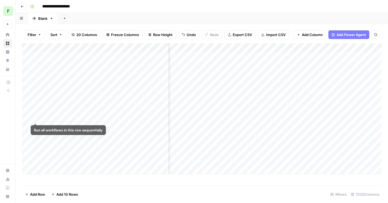
click at [29, 116] on div "Add Column" at bounding box center [201, 108] width 359 height 130
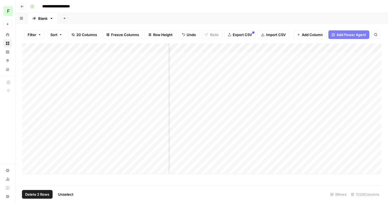
click at [28, 130] on div "Add Column" at bounding box center [201, 108] width 359 height 130
click at [27, 138] on div "Add Column" at bounding box center [201, 108] width 359 height 130
click at [27, 142] on div "Add Column" at bounding box center [201, 108] width 359 height 130
click at [33, 192] on span "Delete 3 Rows" at bounding box center [37, 193] width 24 height 5
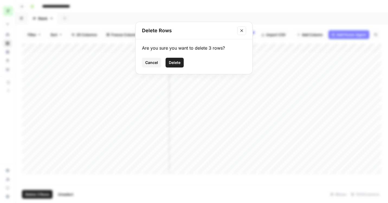
click at [172, 61] on span "Delete" at bounding box center [175, 62] width 12 height 5
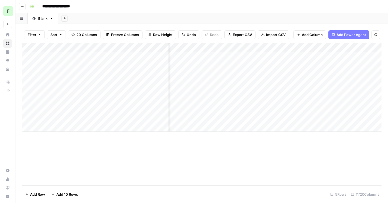
scroll to position [0, 251]
click at [355, 48] on div "Add Column" at bounding box center [201, 87] width 359 height 88
click at [337, 149] on div "Add Column" at bounding box center [201, 114] width 359 height 142
click at [327, 48] on div "Add Column" at bounding box center [201, 87] width 359 height 88
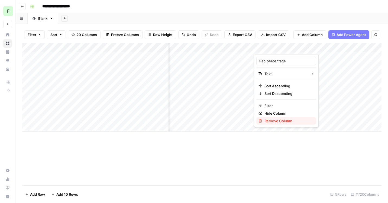
click at [284, 120] on span "Remove Column" at bounding box center [287, 120] width 47 height 5
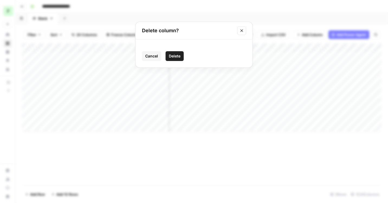
click at [182, 57] on button "Delete" at bounding box center [174, 56] width 18 height 10
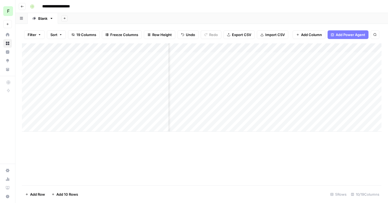
scroll to position [0, 0]
click at [249, 173] on div "Add Column" at bounding box center [201, 114] width 359 height 142
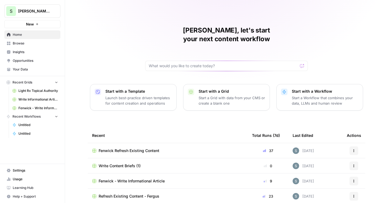
click at [35, 47] on link "Browse" at bounding box center [32, 43] width 56 height 9
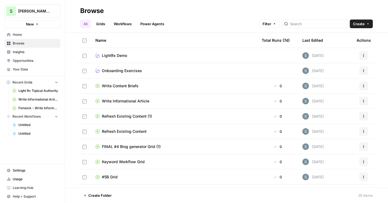
click at [319, 39] on div "Last Edited" at bounding box center [312, 40] width 21 height 15
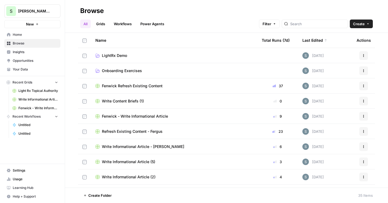
click at [150, 87] on span "Fenwick Refresh Existing Content" at bounding box center [132, 85] width 61 height 5
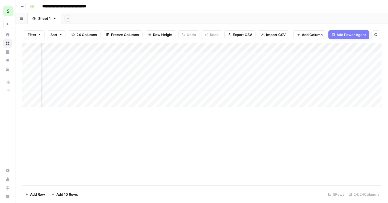
scroll to position [0, 762]
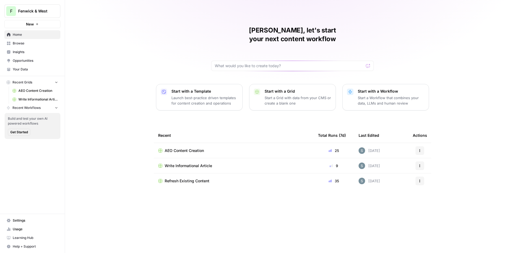
click at [46, 93] on span "AEO Content Creation" at bounding box center [38, 90] width 40 height 5
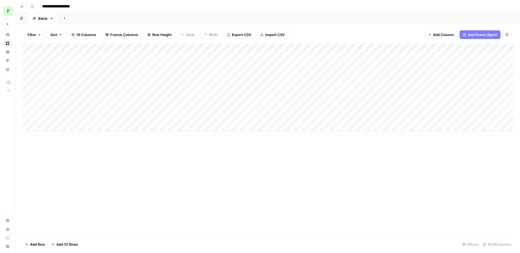
click at [25, 6] on button "Go back" at bounding box center [22, 6] width 7 height 7
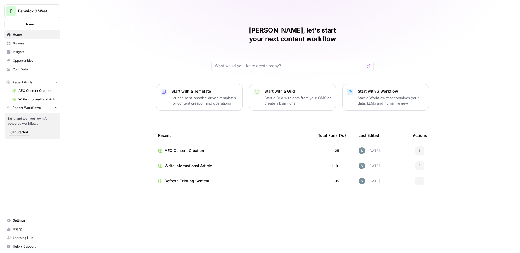
click at [34, 96] on link "Write Informational Article" at bounding box center [35, 99] width 50 height 9
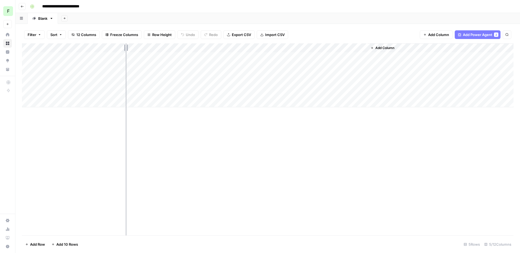
drag, startPoint x: 111, startPoint y: 47, endPoint x: 128, endPoint y: 47, distance: 17.3
click at [129, 47] on div "Add Column" at bounding box center [267, 75] width 491 height 64
drag, startPoint x: 129, startPoint y: 45, endPoint x: 141, endPoint y: 45, distance: 11.9
click at [141, 45] on div "Add Column" at bounding box center [267, 75] width 491 height 64
drag, startPoint x: 141, startPoint y: 47, endPoint x: 152, endPoint y: 47, distance: 11.6
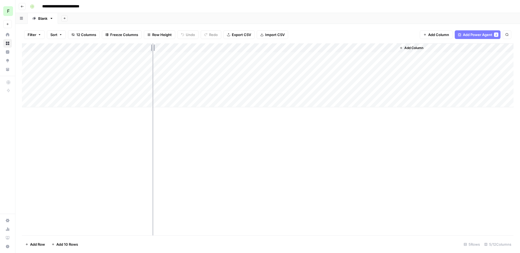
click at [152, 47] on div "Add Column" at bounding box center [267, 75] width 491 height 64
click at [146, 31] on button "Row Height" at bounding box center [159, 34] width 31 height 9
click at [159, 59] on span "Medium" at bounding box center [173, 60] width 39 height 5
click at [127, 34] on span "Freeze Columns" at bounding box center [124, 34] width 28 height 5
click at [127, 55] on span "First 1 Column" at bounding box center [126, 53] width 40 height 5
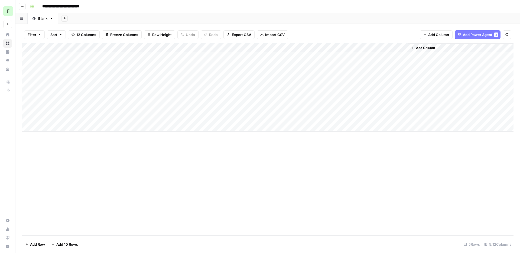
click at [174, 146] on div "Add Column" at bounding box center [267, 139] width 491 height 192
click at [20, 9] on button "Go back" at bounding box center [22, 6] width 7 height 7
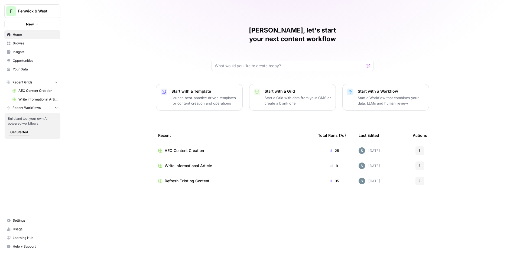
click at [40, 96] on link "Write Informational Article" at bounding box center [35, 99] width 50 height 9
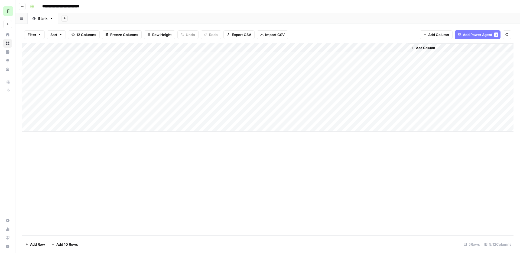
click at [23, 8] on button "Go back" at bounding box center [22, 6] width 7 height 7
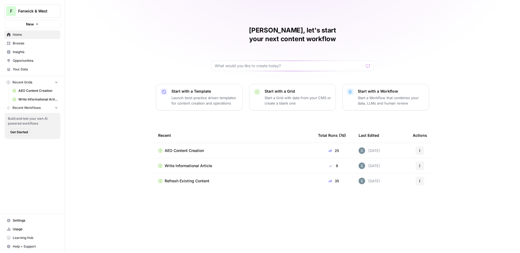
click at [31, 90] on span "AEO Content Creation" at bounding box center [38, 90] width 40 height 5
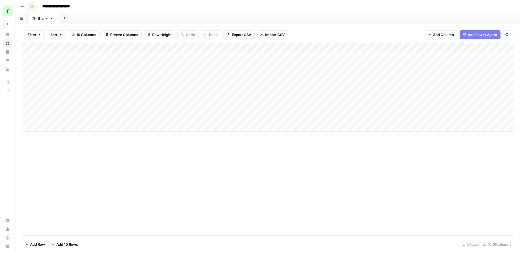
click at [25, 5] on header "**********" at bounding box center [267, 6] width 504 height 13
click at [23, 6] on icon "button" at bounding box center [22, 6] width 3 height 3
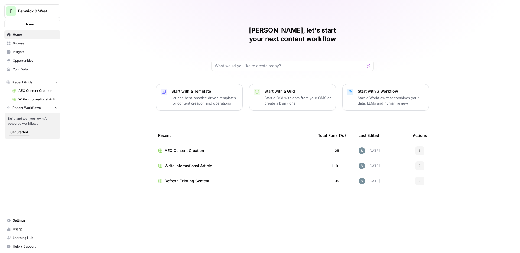
click at [42, 45] on span "Browse" at bounding box center [35, 43] width 45 height 5
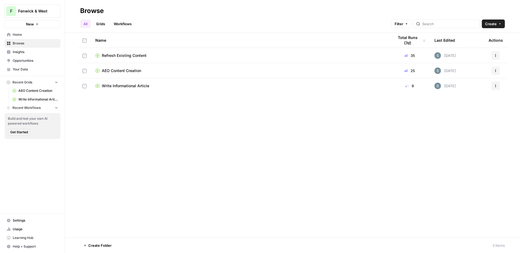
click at [135, 54] on span "Refresh Existing Content" at bounding box center [124, 55] width 45 height 5
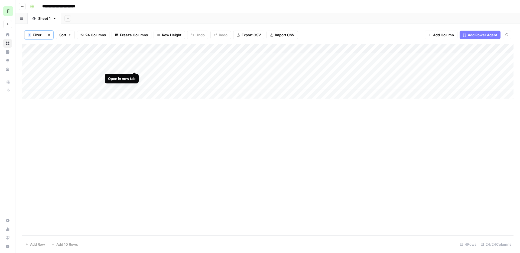
click at [136, 67] on div "Add Column" at bounding box center [267, 71] width 491 height 55
click at [135, 75] on div "Add Column" at bounding box center [267, 71] width 491 height 55
click at [27, 75] on div "Add Column" at bounding box center [267, 71] width 491 height 55
click at [33, 246] on span "Delete 1 Row" at bounding box center [36, 243] width 22 height 5
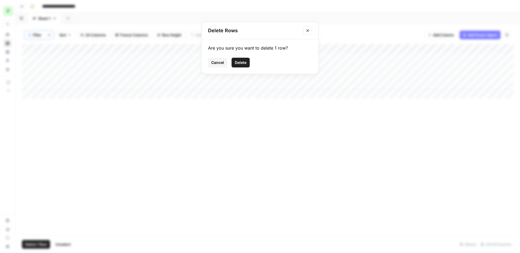
click at [308, 25] on div "Delete Rows" at bounding box center [259, 30] width 117 height 17
click at [308, 28] on icon "Close modal" at bounding box center [307, 30] width 4 height 4
click at [30, 243] on span "Delete 1 Row" at bounding box center [36, 243] width 22 height 5
click at [244, 64] on span "Delete" at bounding box center [241, 62] width 12 height 5
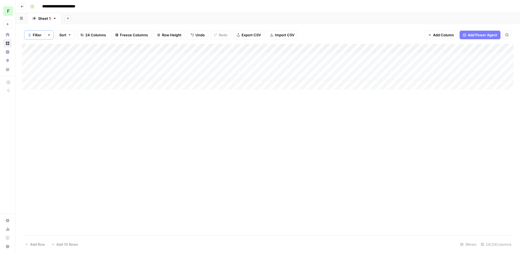
click at [127, 34] on span "Freeze Columns" at bounding box center [134, 34] width 28 height 5
click at [127, 55] on span "First 1 Column" at bounding box center [138, 53] width 45 height 5
click at [25, 5] on button "Go back" at bounding box center [22, 6] width 7 height 7
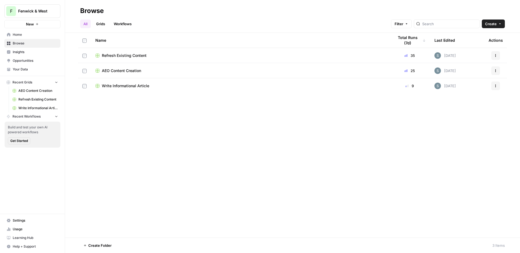
click at [19, 53] on span "Insights" at bounding box center [35, 52] width 45 height 5
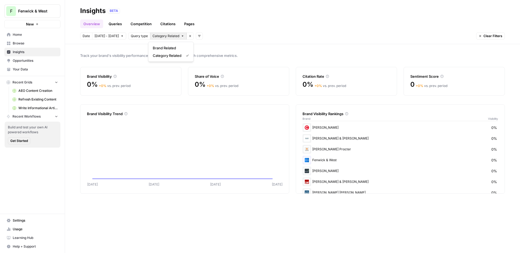
click at [164, 34] on span "Category Related" at bounding box center [165, 36] width 27 height 5
click at [166, 49] on span "Brand Related" at bounding box center [170, 47] width 34 height 5
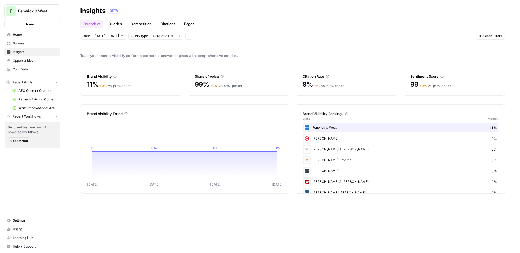
click at [250, 28] on header "Insights BETA Overview Queries Competition Citations Pages Date [DATE] - [DATE]…" at bounding box center [292, 22] width 455 height 44
click at [120, 27] on link "Queries" at bounding box center [115, 23] width 20 height 9
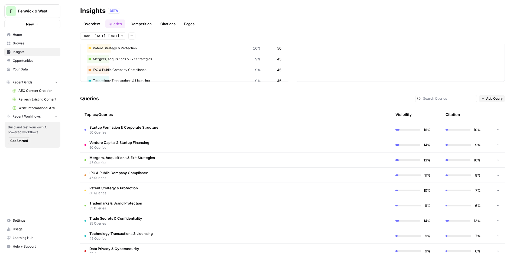
scroll to position [120, 0]
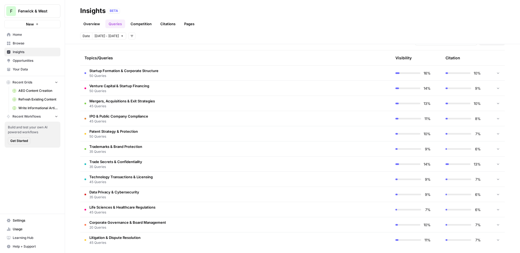
click at [166, 71] on td "Startup Formation & Corporate Structure 50 Queries" at bounding box center [209, 73] width 259 height 15
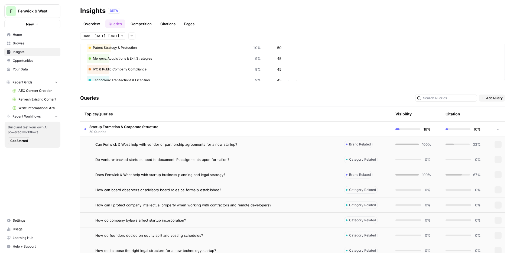
scroll to position [0, 0]
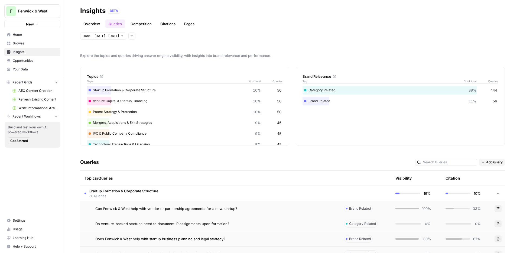
click at [151, 173] on div "Topics/Queries" at bounding box center [209, 178] width 251 height 15
click at [151, 187] on td "Startup Formation & Corporate Structure 50 Queries" at bounding box center [209, 193] width 259 height 15
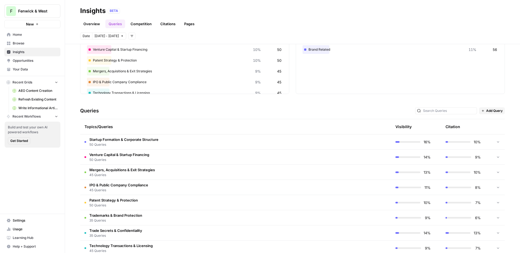
scroll to position [63, 0]
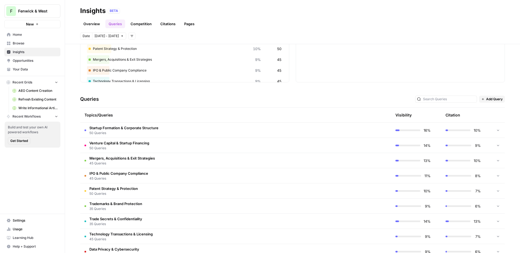
click at [152, 178] on td "IPO & Public Company Compliance 45 Queries" at bounding box center [209, 175] width 259 height 15
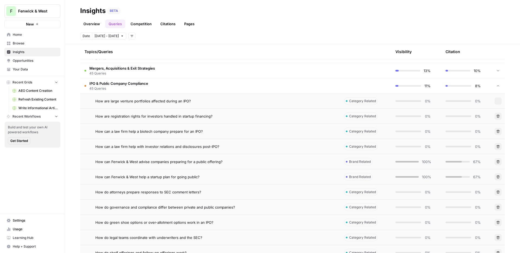
scroll to position [0, 0]
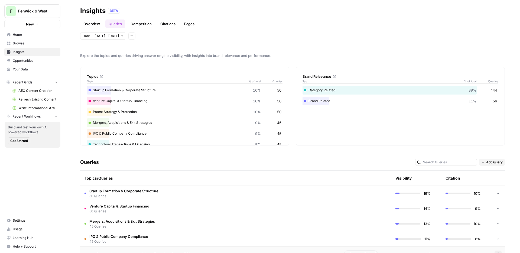
click at [132, 35] on button "Add filters" at bounding box center [131, 35] width 7 height 7
click at [132, 46] on span "Platform" at bounding box center [138, 47] width 14 height 5
click at [170, 36] on button "Select platform" at bounding box center [162, 35] width 33 height 7
click at [210, 34] on div "Date [DATE] - [DATE] Platform Select platform Remove filter Add filters Clear F…" at bounding box center [292, 35] width 424 height 7
click at [99, 23] on link "Overview" at bounding box center [91, 23] width 23 height 9
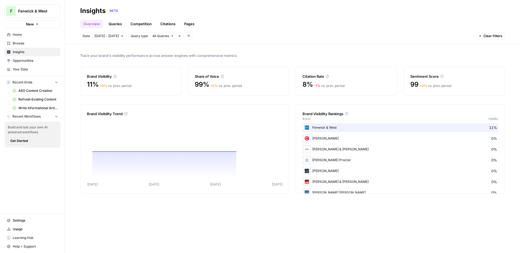
click at [185, 35] on button "Add filters" at bounding box center [188, 35] width 7 height 7
click at [198, 56] on span "Platform" at bounding box center [195, 55] width 14 height 5
click at [220, 34] on span "Select platform" at bounding box center [217, 36] width 24 height 5
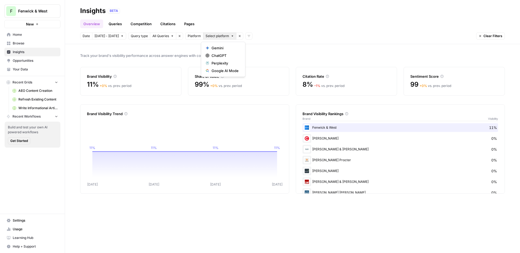
click at [228, 21] on div "Overview Queries Competition Citations Pages" at bounding box center [292, 21] width 424 height 13
click at [217, 35] on span "Select platform" at bounding box center [217, 36] width 24 height 5
click at [214, 47] on span "Gemini" at bounding box center [224, 47] width 27 height 5
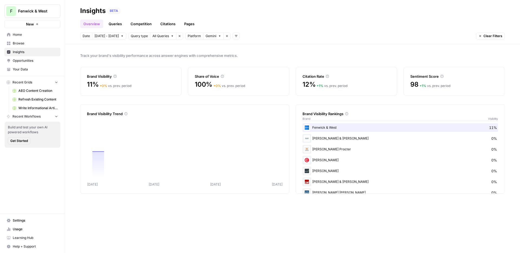
click at [215, 34] on button "Gemini" at bounding box center [213, 35] width 21 height 7
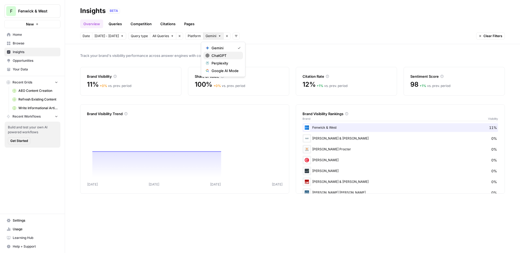
click at [217, 56] on span "ChatGPT" at bounding box center [224, 55] width 27 height 5
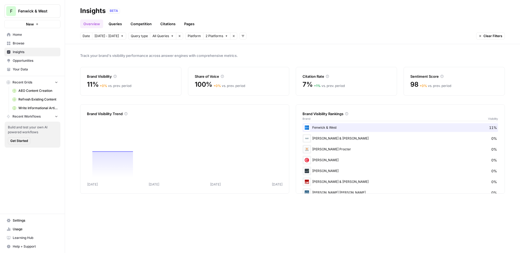
click at [215, 32] on header "Insights BETA Overview Queries Competition Citations Pages Date [DATE] - [DATE]…" at bounding box center [292, 22] width 455 height 44
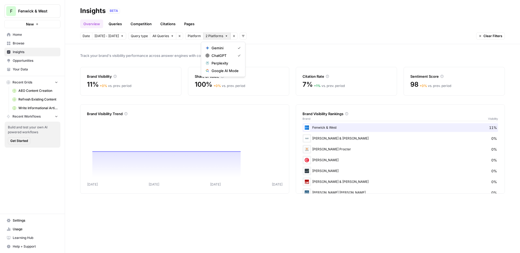
click at [215, 39] on button "2 Platforms" at bounding box center [216, 35] width 27 height 7
click at [214, 63] on span "Perplexity" at bounding box center [224, 62] width 27 height 5
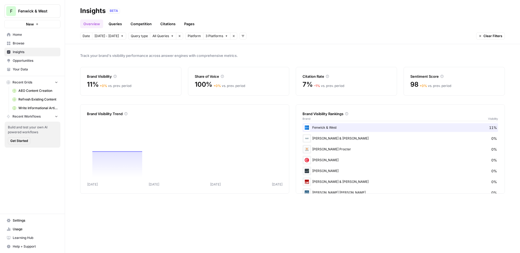
drag, startPoint x: 217, startPoint y: 34, endPoint x: 217, endPoint y: 39, distance: 5.1
click at [217, 34] on span "3 Platforms" at bounding box center [214, 36] width 18 height 5
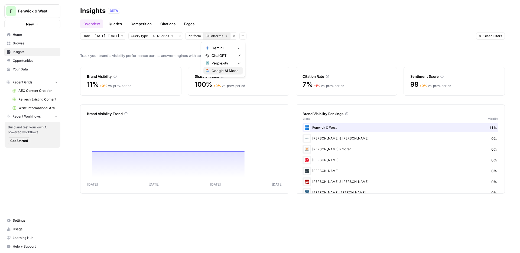
click at [217, 71] on span "Google AI Mode" at bounding box center [224, 70] width 27 height 5
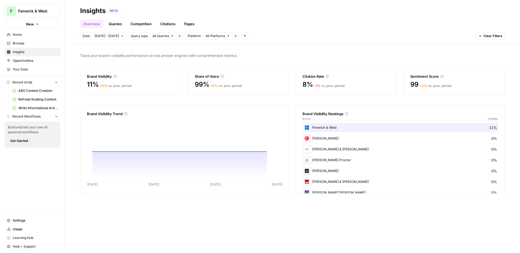
click at [221, 37] on span "All Platforms" at bounding box center [214, 36] width 19 height 5
click at [112, 23] on link "Queries" at bounding box center [115, 23] width 20 height 9
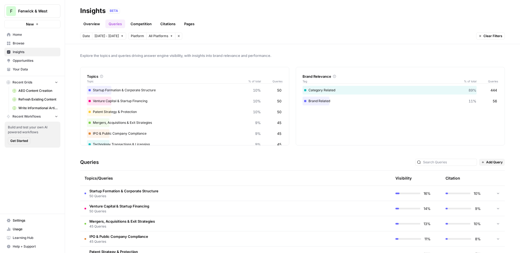
click at [161, 37] on span "All Platforms" at bounding box center [158, 36] width 19 height 5
click at [210, 32] on header "Insights BETA Overview Queries Competition Citations Pages Date [DATE] - [DATE]…" at bounding box center [292, 22] width 455 height 44
click at [96, 25] on link "Overview" at bounding box center [91, 23] width 23 height 9
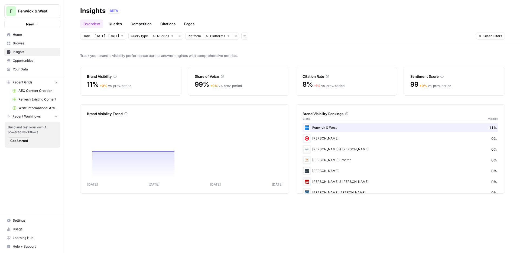
click at [170, 38] on button "All Queries" at bounding box center [163, 35] width 26 height 7
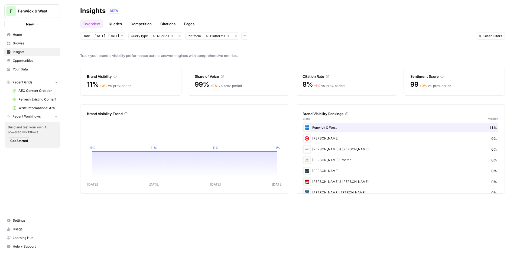
click at [285, 52] on div "Track your brand's visibility performance across answer engines with comprehens…" at bounding box center [292, 148] width 455 height 209
click at [119, 21] on link "Queries" at bounding box center [115, 23] width 20 height 9
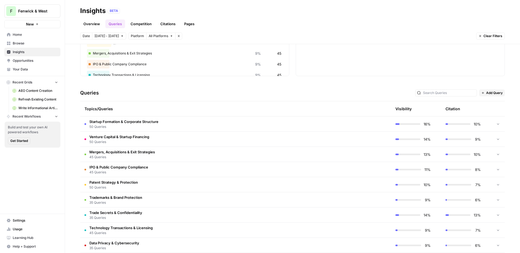
scroll to position [69, 0]
click at [207, 118] on td "Startup Formation & Corporate Structure 50 Queries" at bounding box center [209, 124] width 259 height 15
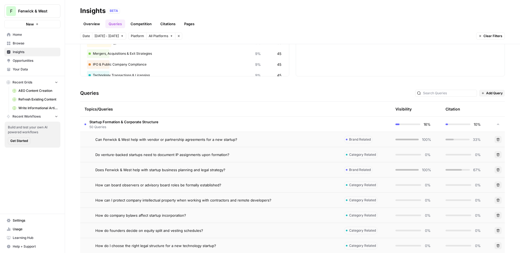
click at [207, 118] on td "Startup Formation & Corporate Structure 50 Queries" at bounding box center [209, 124] width 259 height 15
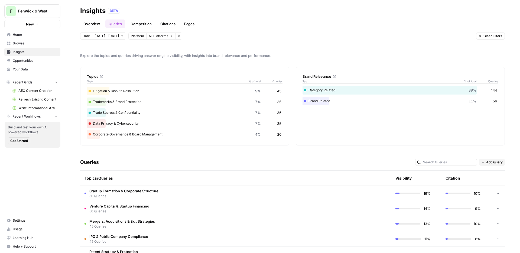
scroll to position [0, 0]
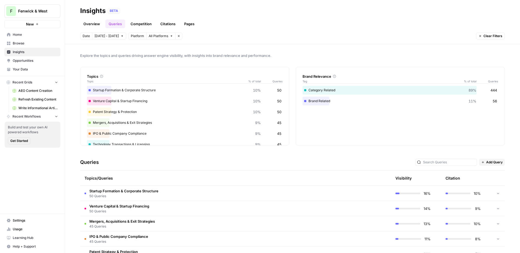
click at [143, 24] on link "Competition" at bounding box center [141, 23] width 28 height 9
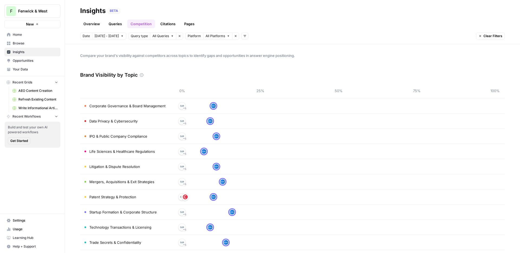
click at [165, 19] on div "Overview Queries Competition Citations Pages" at bounding box center [292, 21] width 424 height 13
click at [165, 22] on link "Citations" at bounding box center [168, 23] width 22 height 9
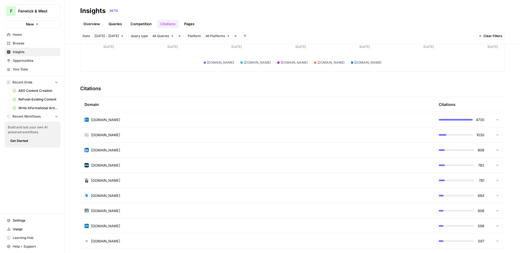
scroll to position [103, 0]
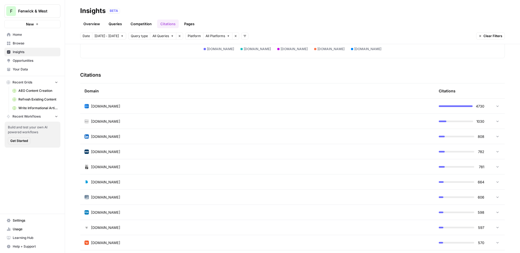
click at [236, 120] on div "[DOMAIN_NAME]" at bounding box center [256, 121] width 345 height 5
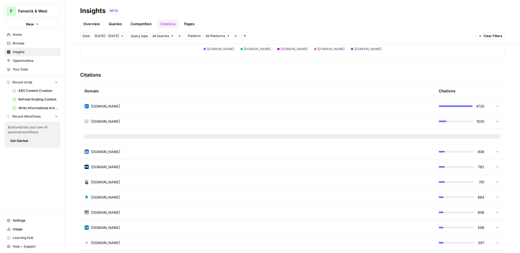
click at [236, 120] on div "[DOMAIN_NAME]" at bounding box center [256, 121] width 345 height 5
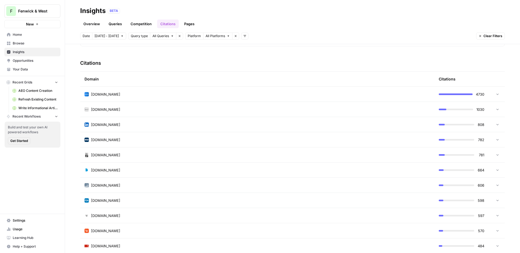
scroll to position [72, 0]
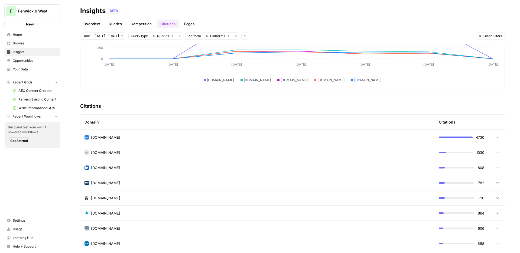
click at [233, 124] on div "Domain" at bounding box center [256, 122] width 345 height 15
click at [226, 143] on td "[DOMAIN_NAME]" at bounding box center [257, 137] width 354 height 15
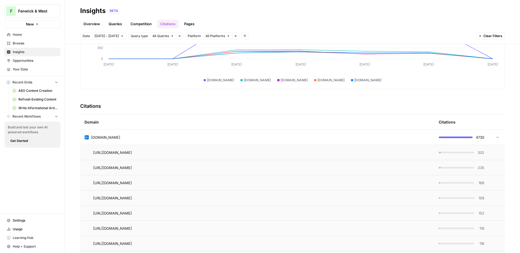
scroll to position [100, 0]
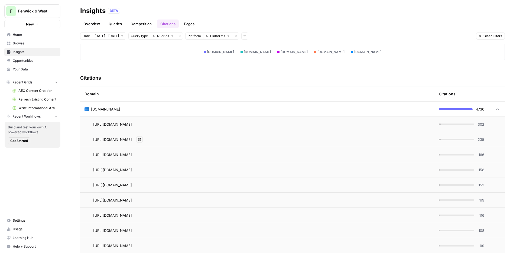
click at [226, 143] on td "[URL][DOMAIN_NAME] Go to page" at bounding box center [257, 139] width 354 height 15
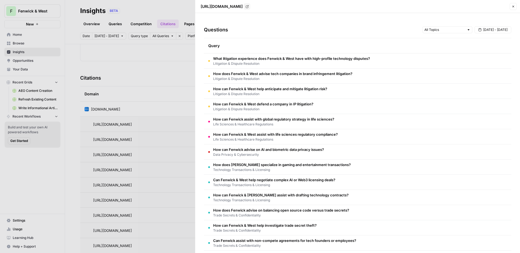
click at [292, 60] on span "What litigation experience does Fenwick & West have with high-profile technolog…" at bounding box center [291, 58] width 157 height 5
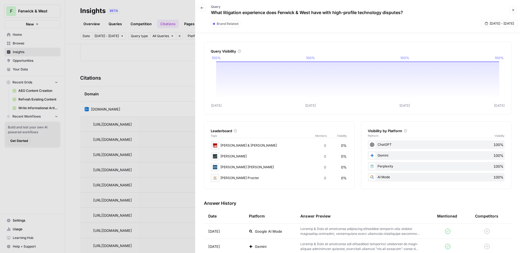
scroll to position [0, 0]
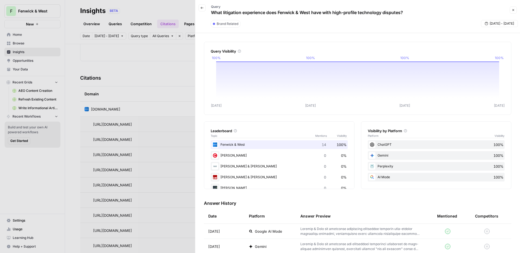
click at [511, 12] on button "Close" at bounding box center [512, 9] width 7 height 7
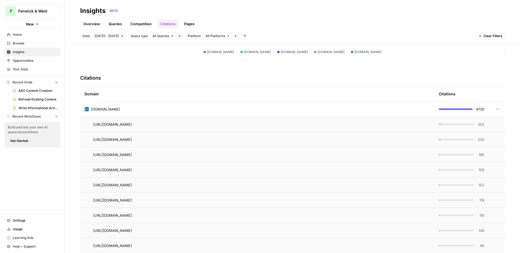
click at [132, 126] on span "[URL][DOMAIN_NAME]" at bounding box center [112, 124] width 39 height 5
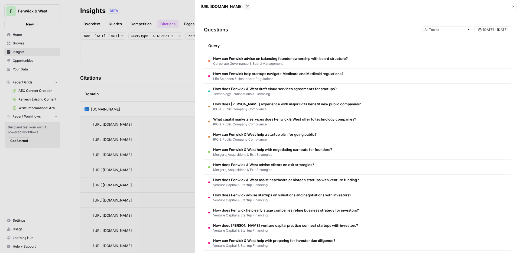
click at [511, 4] on button "Close" at bounding box center [512, 6] width 7 height 7
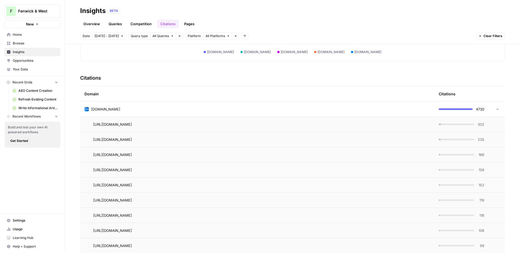
click at [282, 105] on td "[DOMAIN_NAME]" at bounding box center [257, 109] width 354 height 15
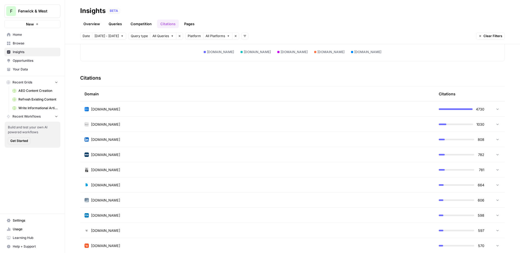
click at [135, 25] on link "Competition" at bounding box center [141, 23] width 28 height 9
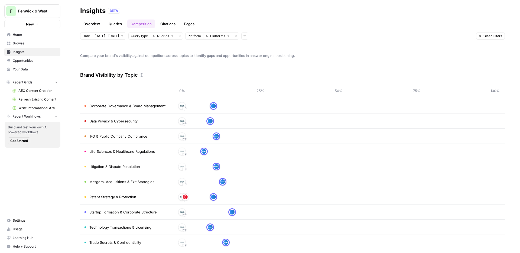
click at [110, 24] on link "Queries" at bounding box center [115, 23] width 20 height 9
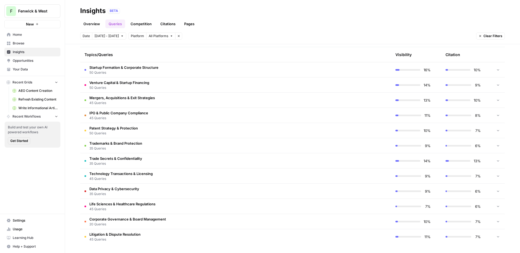
click at [172, 164] on td "Trade Secrets & Confidentiality 35 Queries" at bounding box center [209, 160] width 259 height 15
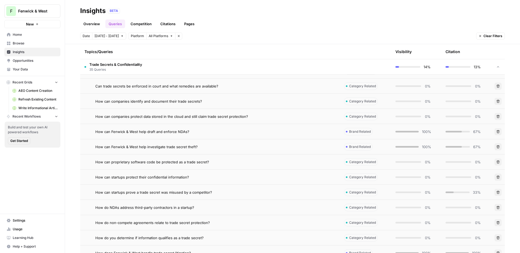
scroll to position [244, 0]
click at [465, 133] on div "67%" at bounding box center [462, 130] width 35 height 5
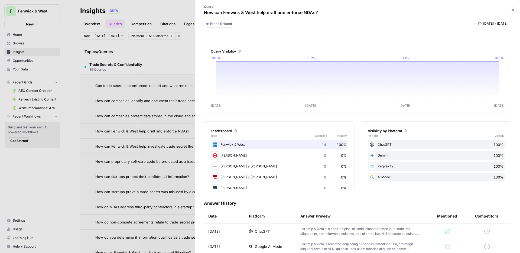
click at [139, 115] on div at bounding box center [260, 126] width 520 height 253
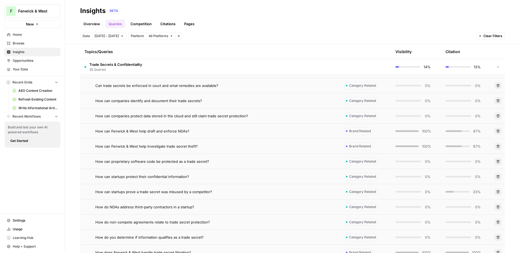
click at [162, 163] on span "How can proprietary software code be protected as a trade secret?" at bounding box center [152, 161] width 114 height 5
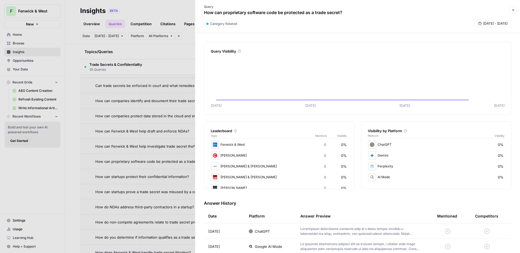
click at [172, 133] on div at bounding box center [260, 126] width 520 height 253
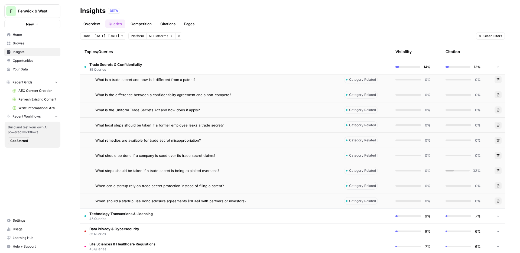
scroll to position [654, 0]
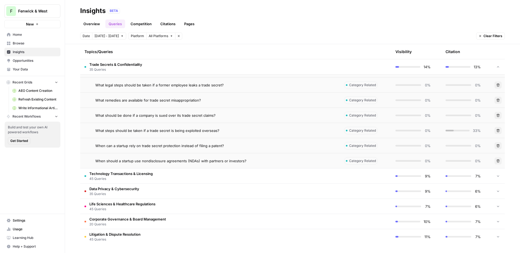
click at [231, 169] on td "Technology Transactions & Licensing 45 Queries" at bounding box center [209, 175] width 259 height 15
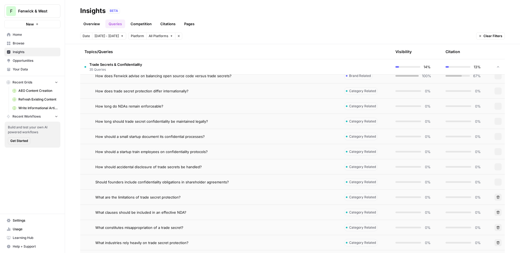
scroll to position [345, 0]
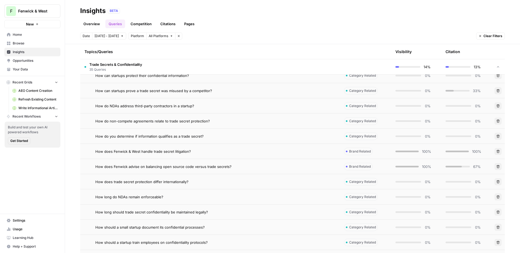
click at [101, 69] on span "35 Queries" at bounding box center [115, 69] width 53 height 5
click at [30, 35] on span "Home" at bounding box center [35, 34] width 45 height 5
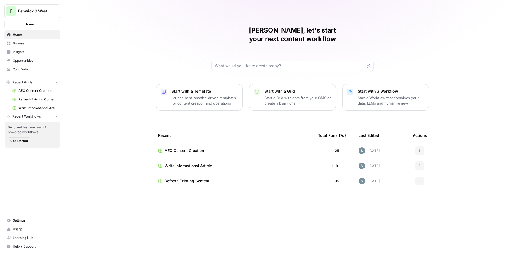
click at [28, 44] on span "Browse" at bounding box center [35, 43] width 45 height 5
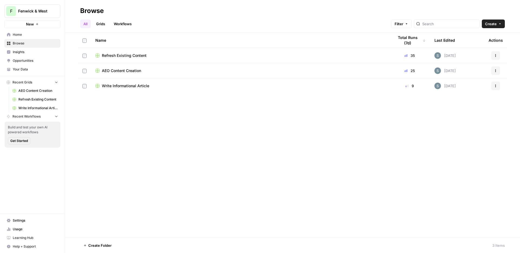
click at [15, 67] on span "Your Data" at bounding box center [35, 69] width 45 height 5
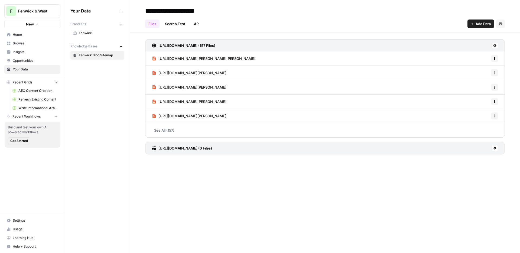
click at [32, 58] on link "Opportunities" at bounding box center [32, 60] width 56 height 9
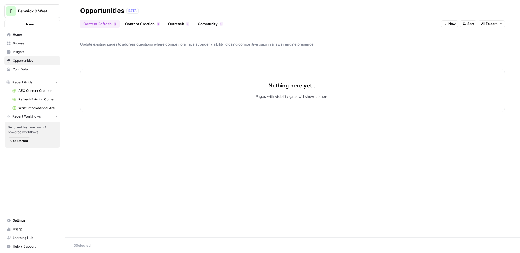
click at [28, 73] on link "Your Data" at bounding box center [32, 69] width 56 height 9
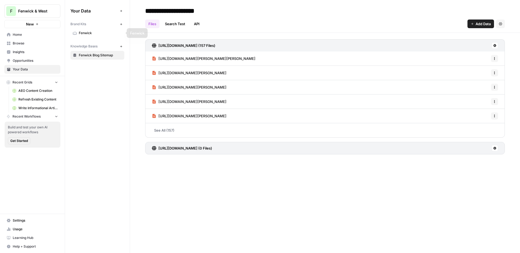
click at [99, 35] on span "Fenwick" at bounding box center [100, 33] width 43 height 5
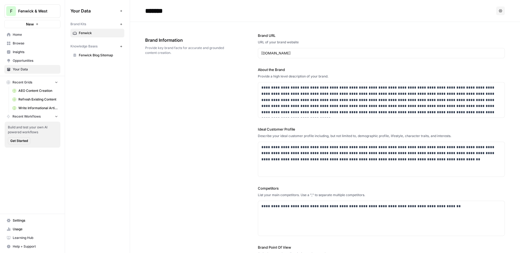
click at [22, 51] on span "Insights" at bounding box center [35, 52] width 45 height 5
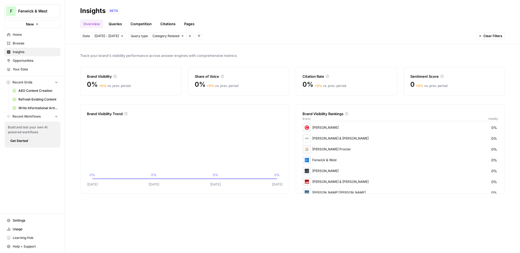
click at [156, 35] on span "Category Related" at bounding box center [165, 36] width 27 height 5
click at [161, 51] on button "Brand Related" at bounding box center [171, 48] width 41 height 8
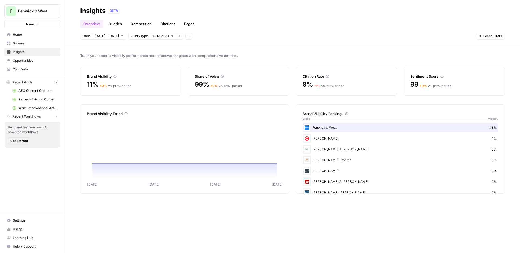
click at [216, 49] on div "Track your brand's visibility performance across answer engines with comprehens…" at bounding box center [292, 148] width 455 height 209
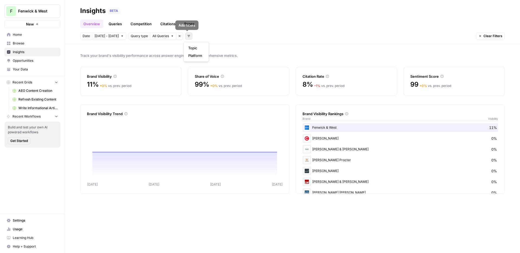
click at [187, 37] on icon "button" at bounding box center [188, 36] width 3 height 2
click at [192, 54] on span "Platform" at bounding box center [195, 55] width 14 height 5
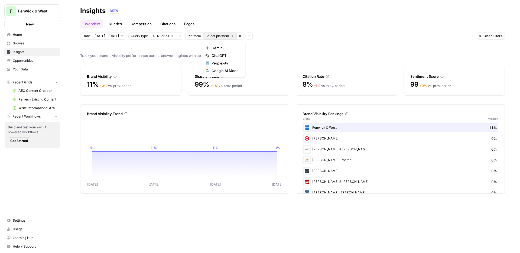
click at [208, 37] on span "Select platform" at bounding box center [217, 36] width 24 height 5
click at [212, 47] on span "Gemini" at bounding box center [224, 47] width 27 height 5
click at [213, 38] on span "Gemini" at bounding box center [210, 36] width 11 height 5
click at [212, 55] on span "ChatGPT" at bounding box center [224, 55] width 27 height 5
click at [212, 39] on button "2 Platforms" at bounding box center [216, 35] width 27 height 7
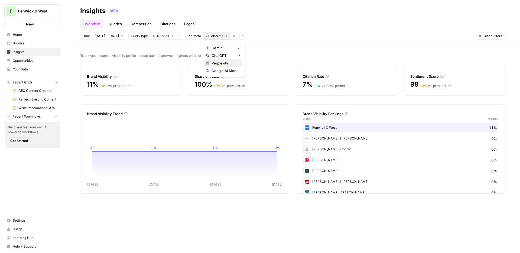
click at [210, 61] on div "Perplexity" at bounding box center [222, 62] width 35 height 5
click at [211, 36] on span "3 Platforms" at bounding box center [214, 36] width 18 height 5
click at [209, 71] on div "Google AI Mode" at bounding box center [222, 70] width 35 height 5
click at [270, 42] on header "Insights BETA Overview Queries Competition Citations Pages Date [DATE] - [DATE]…" at bounding box center [292, 22] width 455 height 44
click at [42, 63] on link "Opportunities" at bounding box center [32, 60] width 56 height 9
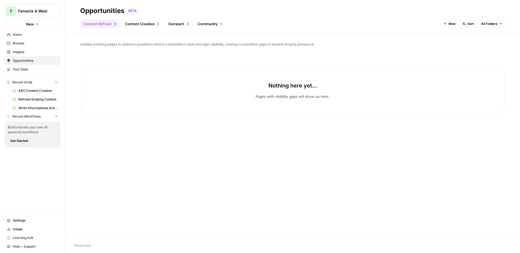
click at [43, 51] on span "Insights" at bounding box center [35, 52] width 45 height 5
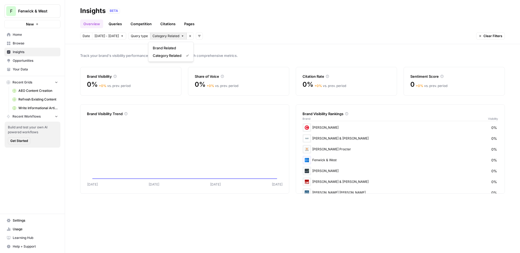
click at [172, 36] on span "Category Related" at bounding box center [165, 36] width 27 height 5
click at [173, 49] on span "Brand Related" at bounding box center [170, 47] width 34 height 5
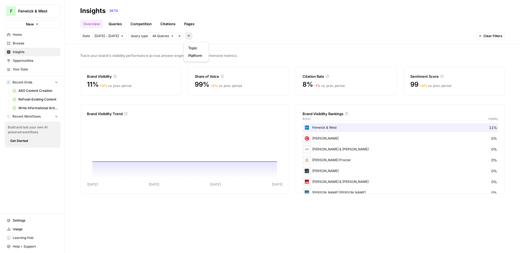
click at [188, 37] on icon "button" at bounding box center [188, 35] width 3 height 3
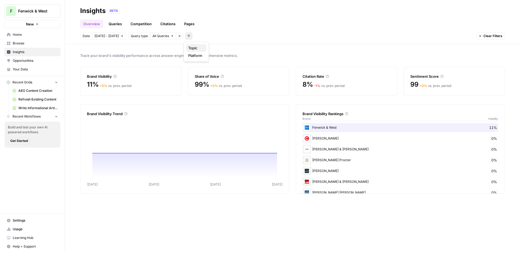
click at [192, 46] on span "Topic" at bounding box center [195, 47] width 14 height 5
click at [231, 36] on button "Remove filter" at bounding box center [230, 35] width 7 height 7
click at [187, 35] on icon "button" at bounding box center [188, 35] width 3 height 3
click at [195, 57] on span "Platform" at bounding box center [195, 55] width 14 height 5
click at [209, 37] on span "Select platform" at bounding box center [217, 36] width 24 height 5
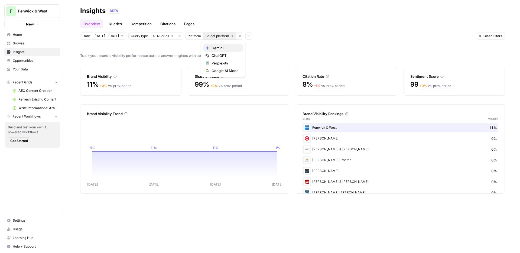
click at [209, 46] on div "Gemini" at bounding box center [222, 47] width 35 height 5
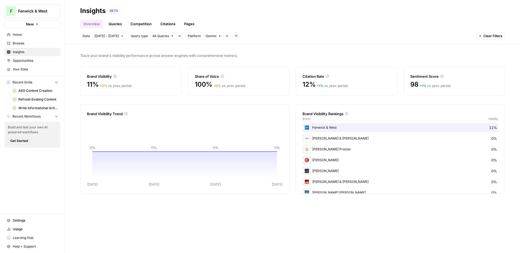
click at [210, 37] on span "Gemini" at bounding box center [210, 36] width 11 height 5
click at [210, 54] on div "ChatGPT" at bounding box center [222, 55] width 35 height 5
click at [212, 40] on header "Insights BETA Overview Queries Competition Citations Pages Date Sep 30 - Oct 6 …" at bounding box center [292, 22] width 455 height 44
click at [212, 38] on span "2 Platforms" at bounding box center [214, 36] width 18 height 5
click at [211, 63] on div "Perplexity" at bounding box center [222, 62] width 35 height 5
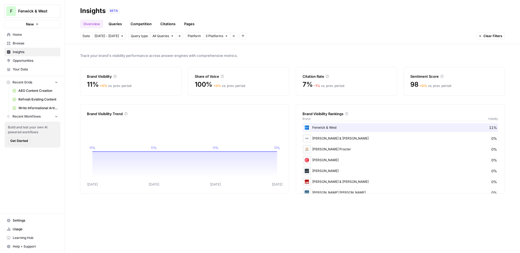
click at [212, 37] on span "3 Platforms" at bounding box center [214, 36] width 18 height 5
click at [211, 70] on div "Google AI Mode" at bounding box center [222, 70] width 35 height 5
click at [264, 46] on div "Track your brand's visibility performance across answer engines with comprehens…" at bounding box center [292, 148] width 455 height 209
click at [277, 19] on div "Overview Queries Competition Citations Pages" at bounding box center [292, 21] width 424 height 13
click at [212, 35] on span "All Platforms" at bounding box center [214, 36] width 19 height 5
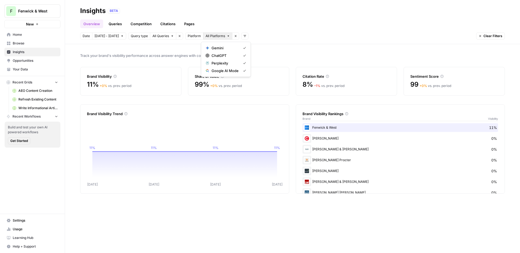
click at [164, 57] on span "Track your brand's visibility performance across answer engines with comprehens…" at bounding box center [292, 55] width 424 height 5
click at [353, 205] on div "Track your brand's visibility performance across answer engines with comprehens…" at bounding box center [292, 148] width 455 height 209
click at [283, 169] on div "Brand Visibility Trend Oct 02 Oct 03 Oct 04 Oct 05 11% 11% 11% 11% Oct 05 undef…" at bounding box center [184, 148] width 209 height 89
click at [301, 168] on div "Brand Visibility Rankings Brand Visibility Fenwick & West 11% Cooley 0% Wilson …" at bounding box center [400, 148] width 209 height 89
click at [120, 22] on link "Queries" at bounding box center [115, 23] width 20 height 9
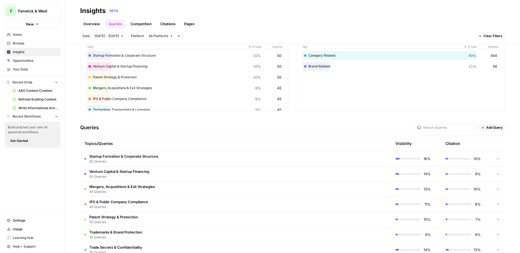
scroll to position [40, 0]
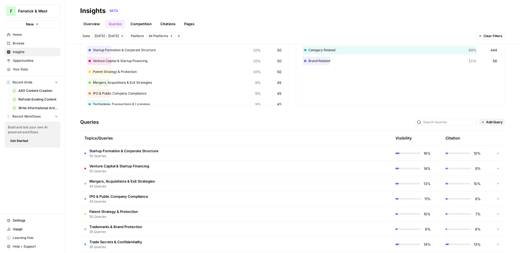
click at [216, 154] on td "Startup Formation & Corporate Structure 50 Queries" at bounding box center [209, 153] width 259 height 15
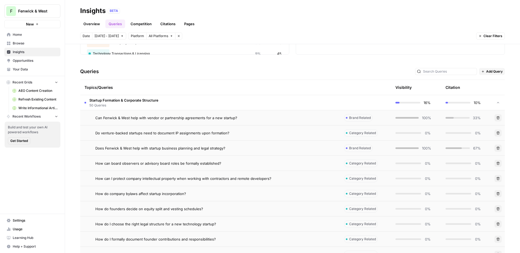
scroll to position [102, 0]
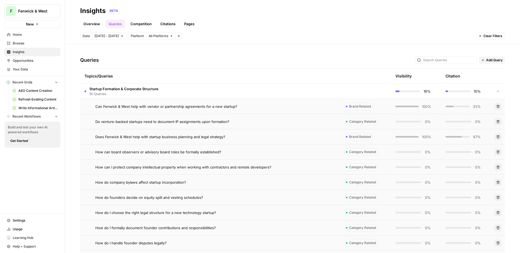
click at [240, 120] on div "Do venture-backed startups need to document IP assignments upon formation?" at bounding box center [215, 121] width 240 height 5
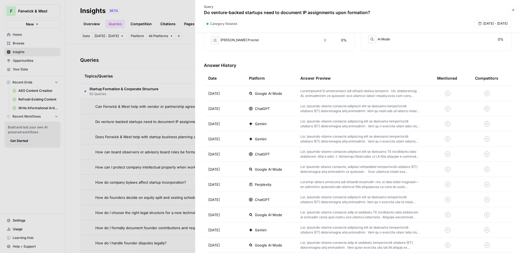
scroll to position [147, 0]
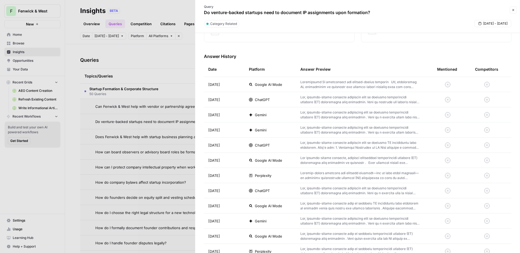
click at [315, 97] on p at bounding box center [359, 100] width 119 height 10
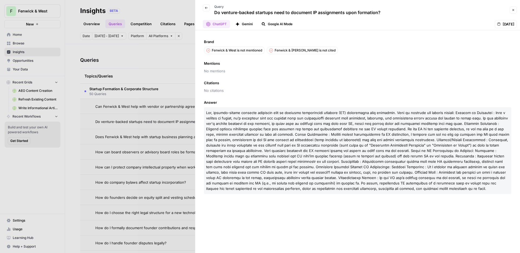
click at [507, 14] on div "Back Query Do venture-backed startups need to document IP assignments upon form…" at bounding box center [352, 10] width 309 height 16
click at [514, 13] on div "Close" at bounding box center [512, 9] width 7 height 7
click at [514, 11] on icon "button" at bounding box center [512, 9] width 3 height 3
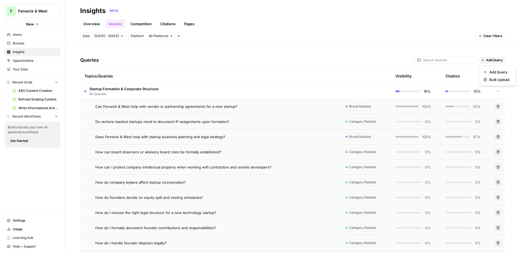
click at [490, 61] on span "Add Query" at bounding box center [494, 60] width 17 height 5
click at [173, 108] on span "Can Fenwick & West help with vendor or partnership agreements for a new startup?" at bounding box center [166, 106] width 142 height 5
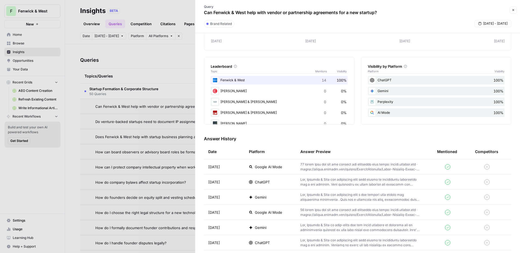
scroll to position [75, 0]
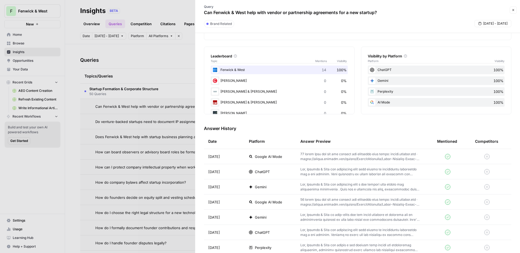
click at [352, 173] on p at bounding box center [359, 172] width 119 height 10
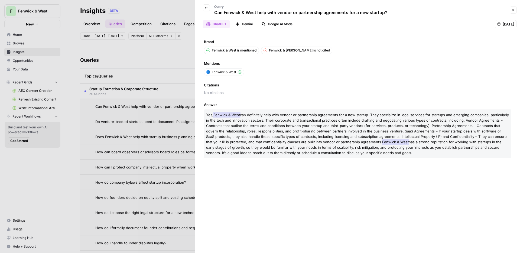
click at [513, 9] on icon "button" at bounding box center [512, 9] width 3 height 3
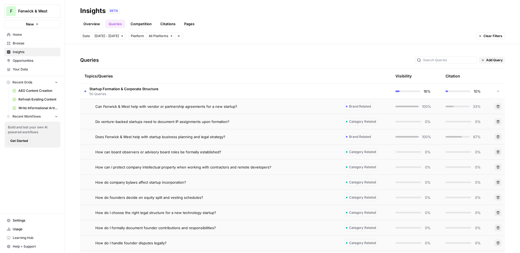
click at [165, 23] on link "Citations" at bounding box center [168, 23] width 22 height 9
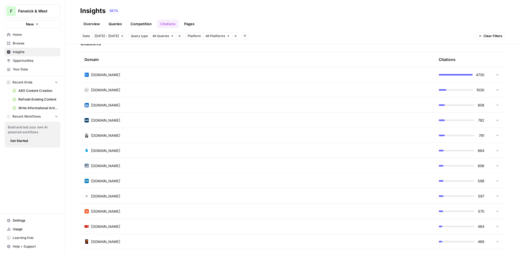
scroll to position [136, 0]
click at [199, 86] on div "investopedia.com" at bounding box center [256, 88] width 345 height 5
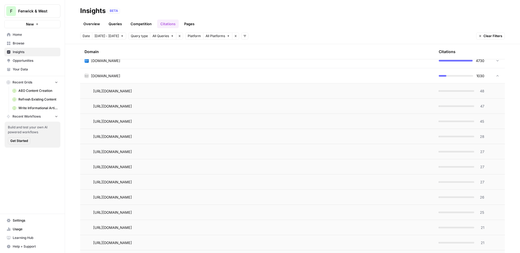
scroll to position [150, 0]
click at [216, 77] on div "investopedia.com" at bounding box center [256, 74] width 345 height 5
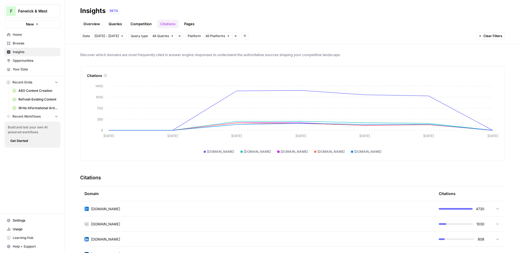
scroll to position [0, 0]
click at [145, 25] on link "Competition" at bounding box center [141, 23] width 28 height 9
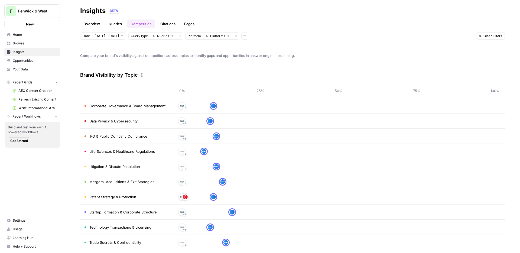
click at [185, 24] on link "Pages" at bounding box center [189, 23] width 17 height 9
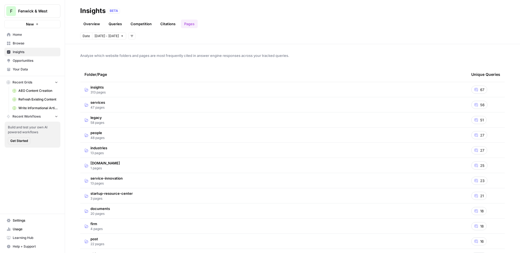
click at [481, 89] on span "67" at bounding box center [482, 89] width 4 height 5
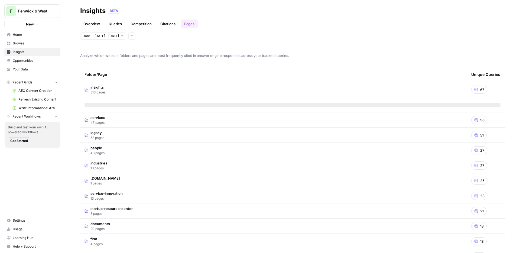
click at [86, 23] on link "Overview" at bounding box center [91, 23] width 23 height 9
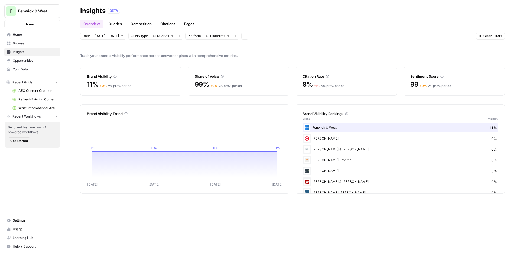
click at [27, 61] on span "Opportunities" at bounding box center [35, 60] width 45 height 5
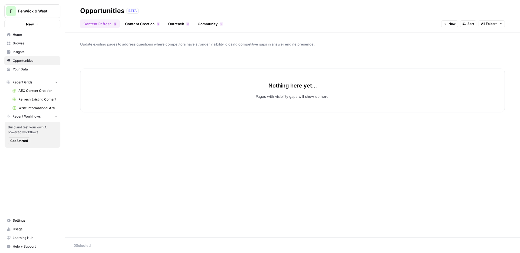
click at [453, 25] on span "New" at bounding box center [451, 23] width 7 height 5
click at [452, 48] on span "In Progress" at bounding box center [463, 50] width 22 height 5
click at [147, 24] on link "Content Creation 0" at bounding box center [142, 23] width 41 height 9
click at [475, 23] on button "New" at bounding box center [477, 23] width 17 height 7
click at [478, 51] on div "In Progress" at bounding box center [489, 50] width 30 height 5
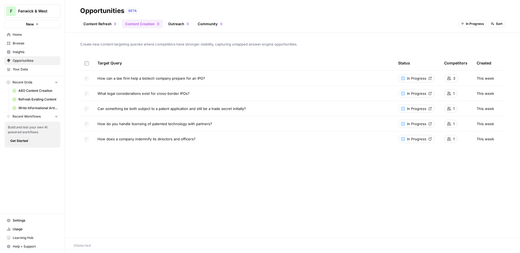
click at [417, 77] on span "In Progress" at bounding box center [416, 78] width 19 height 5
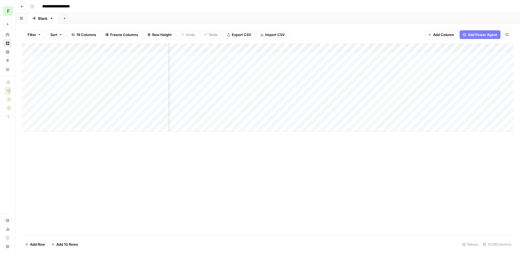
scroll to position [0, 103]
click at [281, 84] on div "Add Column" at bounding box center [267, 87] width 491 height 88
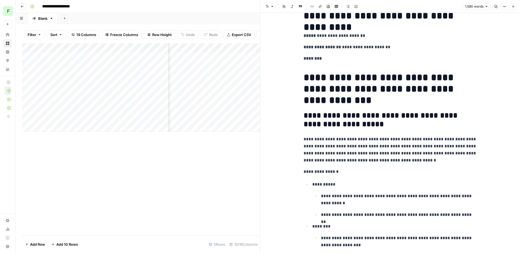
scroll to position [31, 0]
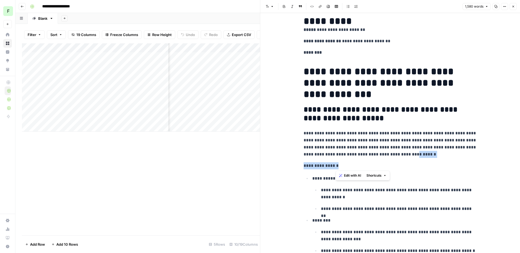
drag, startPoint x: 435, startPoint y: 166, endPoint x: 398, endPoint y: 153, distance: 39.3
click at [409, 163] on p "**********" at bounding box center [389, 165] width 173 height 7
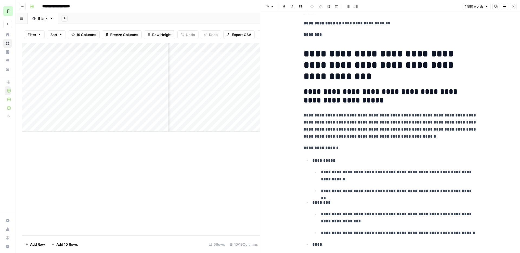
scroll to position [53, 0]
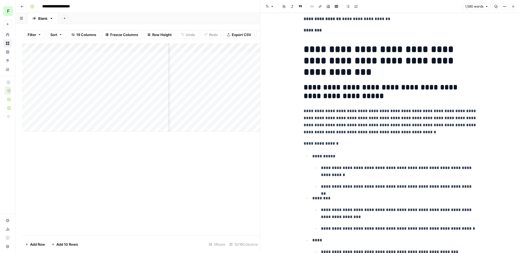
click at [512, 7] on icon "button" at bounding box center [513, 7] width 2 height 2
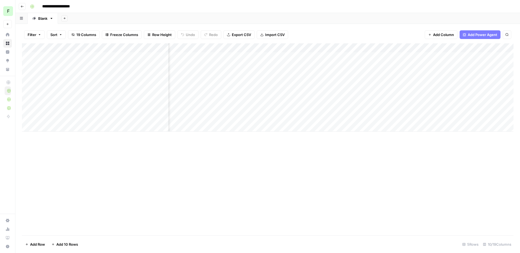
click at [228, 48] on div "Add Column" at bounding box center [267, 87] width 491 height 88
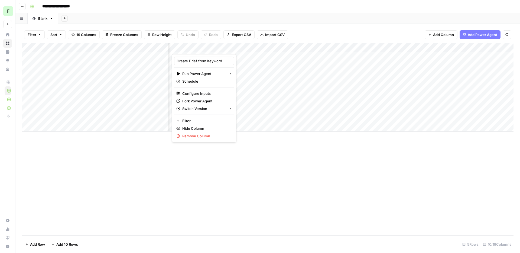
click at [265, 162] on div "Add Column" at bounding box center [267, 139] width 491 height 192
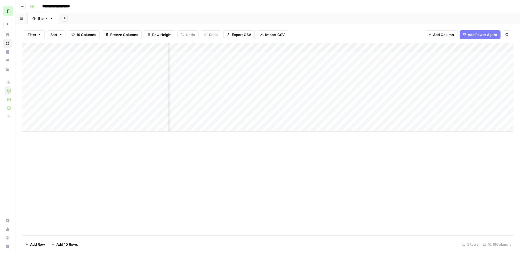
click at [125, 84] on div "Add Column" at bounding box center [267, 87] width 491 height 88
click at [227, 48] on div "Add Column" at bounding box center [267, 87] width 491 height 88
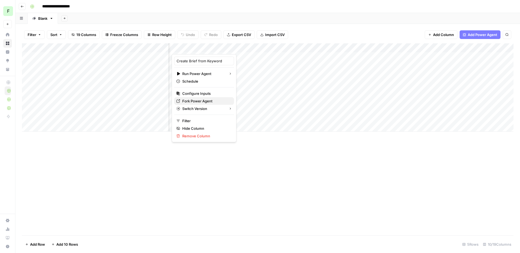
click at [208, 99] on span "Fork Power Agent" at bounding box center [205, 100] width 47 height 5
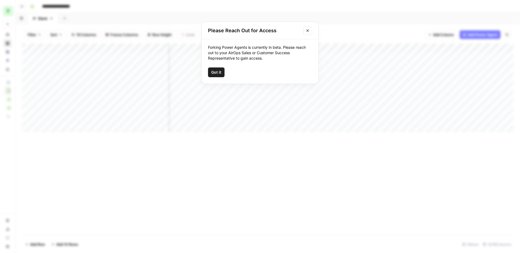
click at [309, 30] on icon "Close modal" at bounding box center [307, 30] width 4 height 4
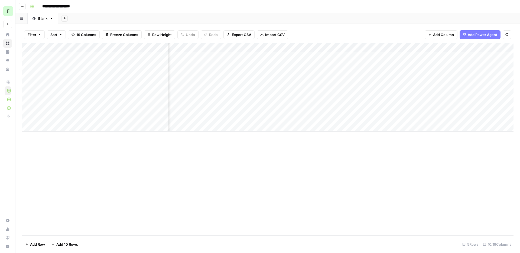
scroll to position [0, 107]
click at [78, 127] on div "Add Column" at bounding box center [267, 87] width 491 height 88
click at [107, 129] on textarea at bounding box center [105, 128] width 128 height 8
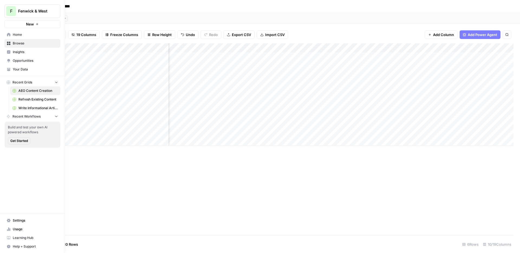
click at [40, 71] on span "Your Data" at bounding box center [35, 69] width 45 height 5
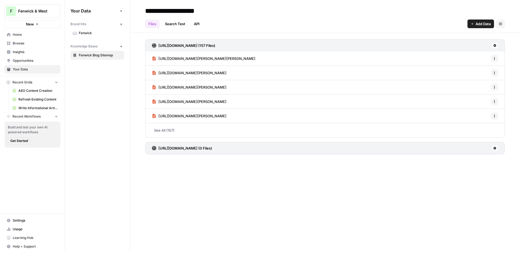
click at [99, 35] on span "Fenwick" at bounding box center [100, 33] width 43 height 5
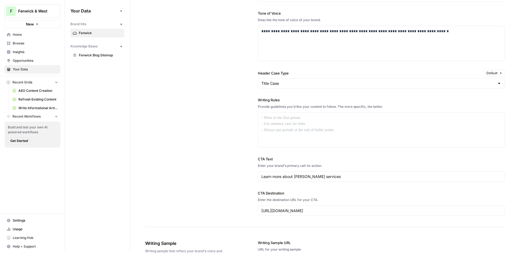
scroll to position [366, 0]
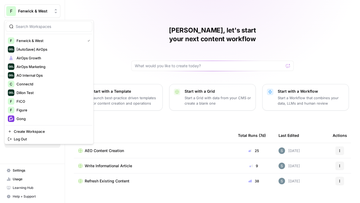
click at [45, 9] on span "Fenwick & West" at bounding box center [34, 10] width 33 height 5
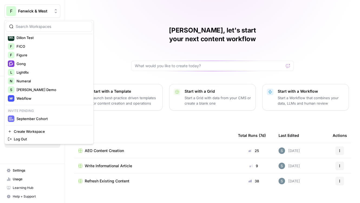
click at [52, 23] on div at bounding box center [49, 26] width 87 height 10
type input "connectd"
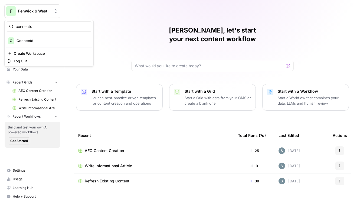
click at [45, 34] on div "connectd C Connectd Create Workspace Log Out" at bounding box center [48, 43] width 89 height 46
click at [44, 36] on div "connectd C Connectd Create Workspace Log Out" at bounding box center [48, 43] width 89 height 46
click at [43, 41] on span "Connectd" at bounding box center [52, 40] width 71 height 5
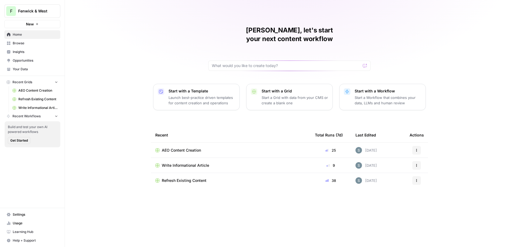
click at [31, 54] on span "Insights" at bounding box center [35, 52] width 45 height 5
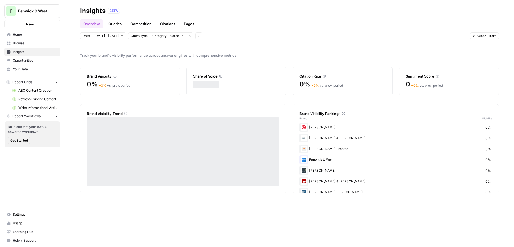
click at [37, 44] on span "Browse" at bounding box center [35, 43] width 45 height 5
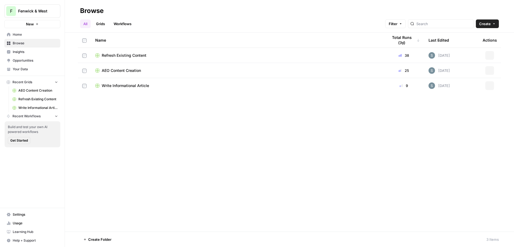
click at [34, 61] on span "Opportunities" at bounding box center [35, 60] width 45 height 5
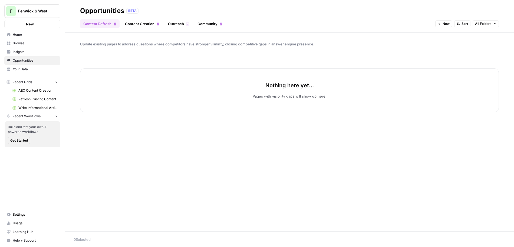
click at [40, 51] on span "Insights" at bounding box center [35, 52] width 45 height 5
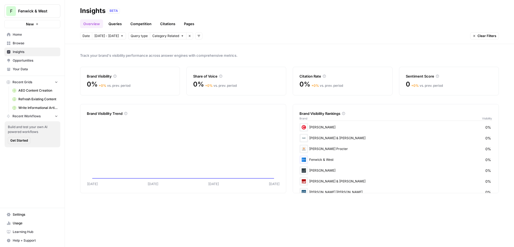
click at [41, 45] on span "Browse" at bounding box center [35, 43] width 45 height 5
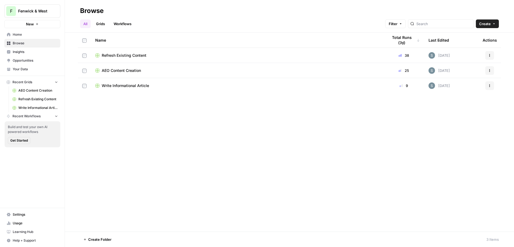
click at [36, 6] on button "F Fenwick & West" at bounding box center [32, 11] width 56 height 14
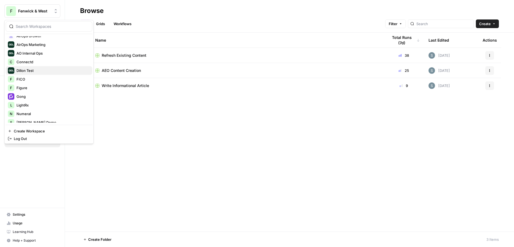
scroll to position [26, 0]
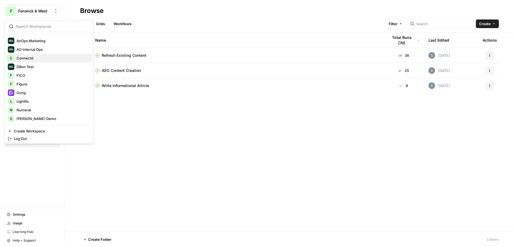
click at [44, 59] on span "Connectd" at bounding box center [52, 57] width 71 height 5
